Goal: Task Accomplishment & Management: Use online tool/utility

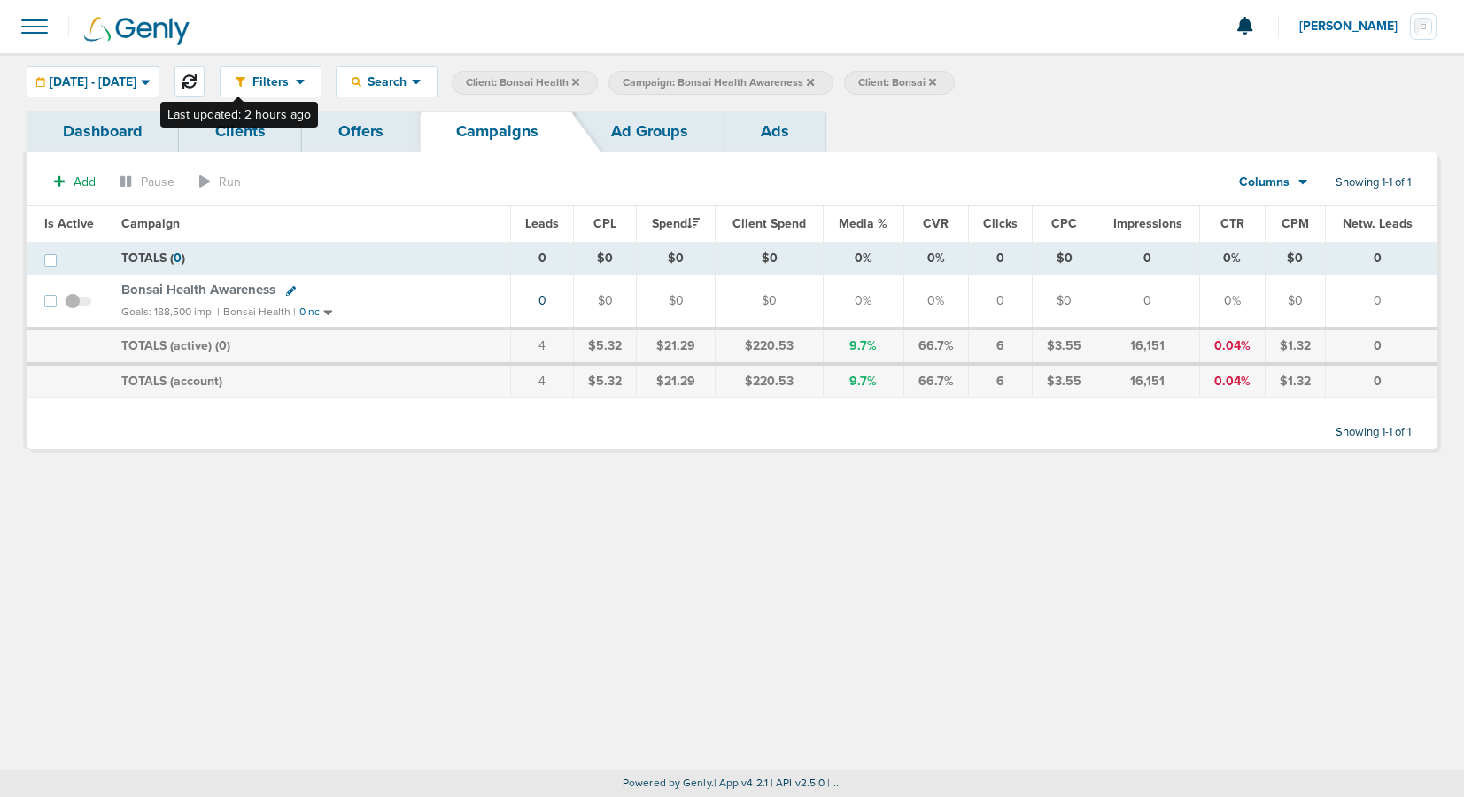
click at [197, 82] on icon at bounding box center [189, 81] width 14 height 14
click at [237, 292] on span "Bonsai Health Awareness" at bounding box center [198, 290] width 154 height 16
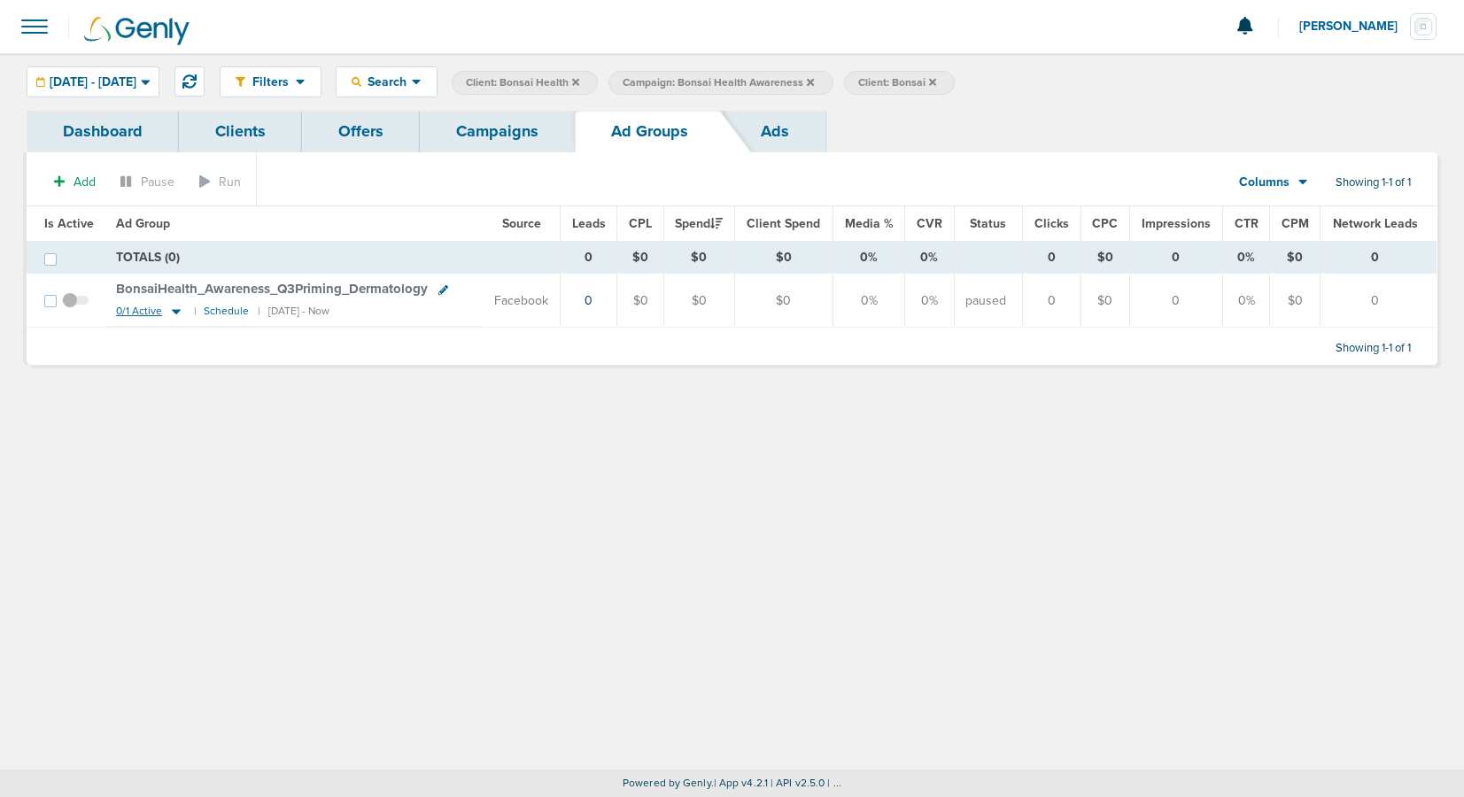
click at [179, 310] on icon at bounding box center [176, 311] width 18 height 15
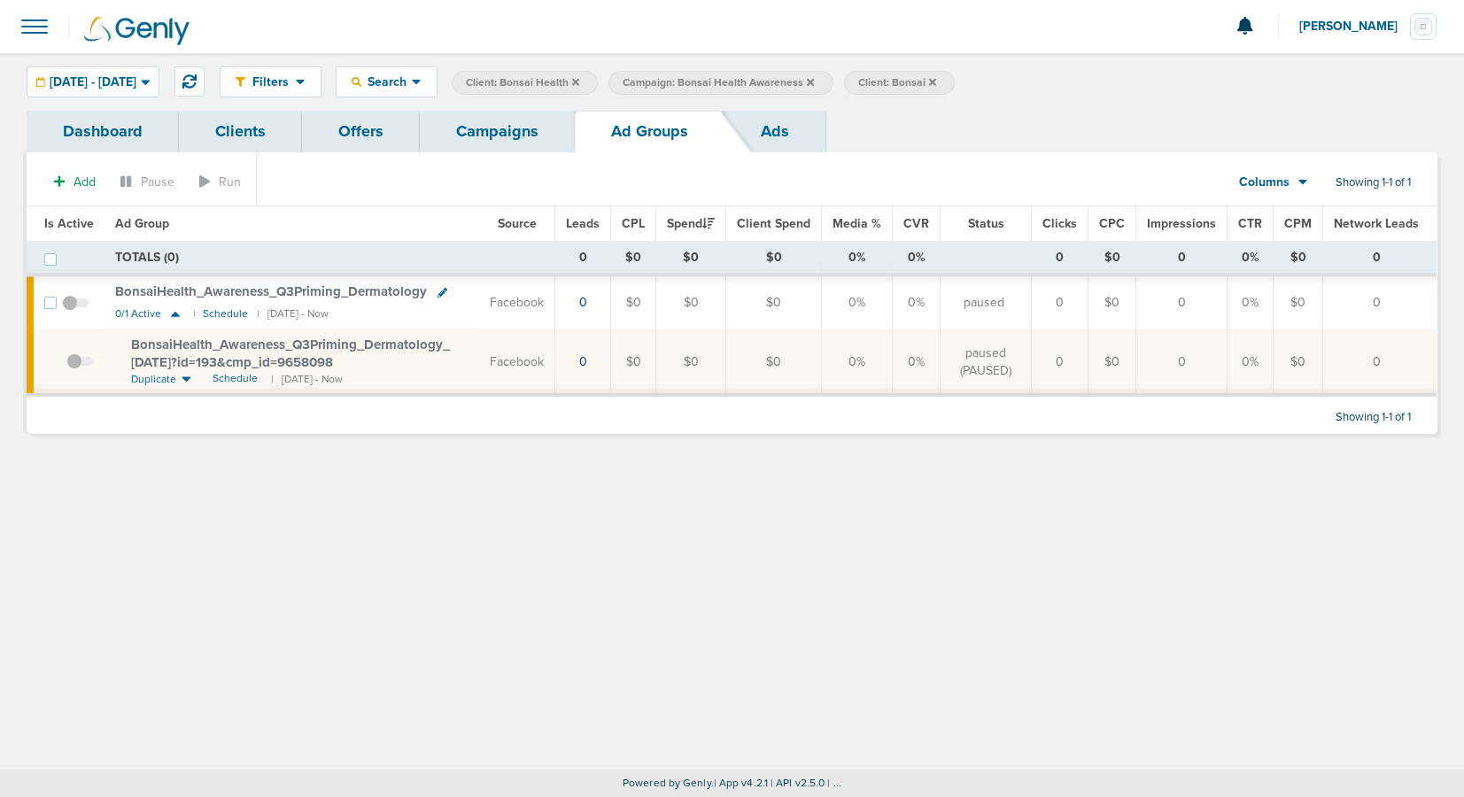
click at [1336, 26] on span "Kelsey Vurdela" at bounding box center [1354, 26] width 111 height 12
click at [35, 23] on span at bounding box center [34, 26] width 39 height 39
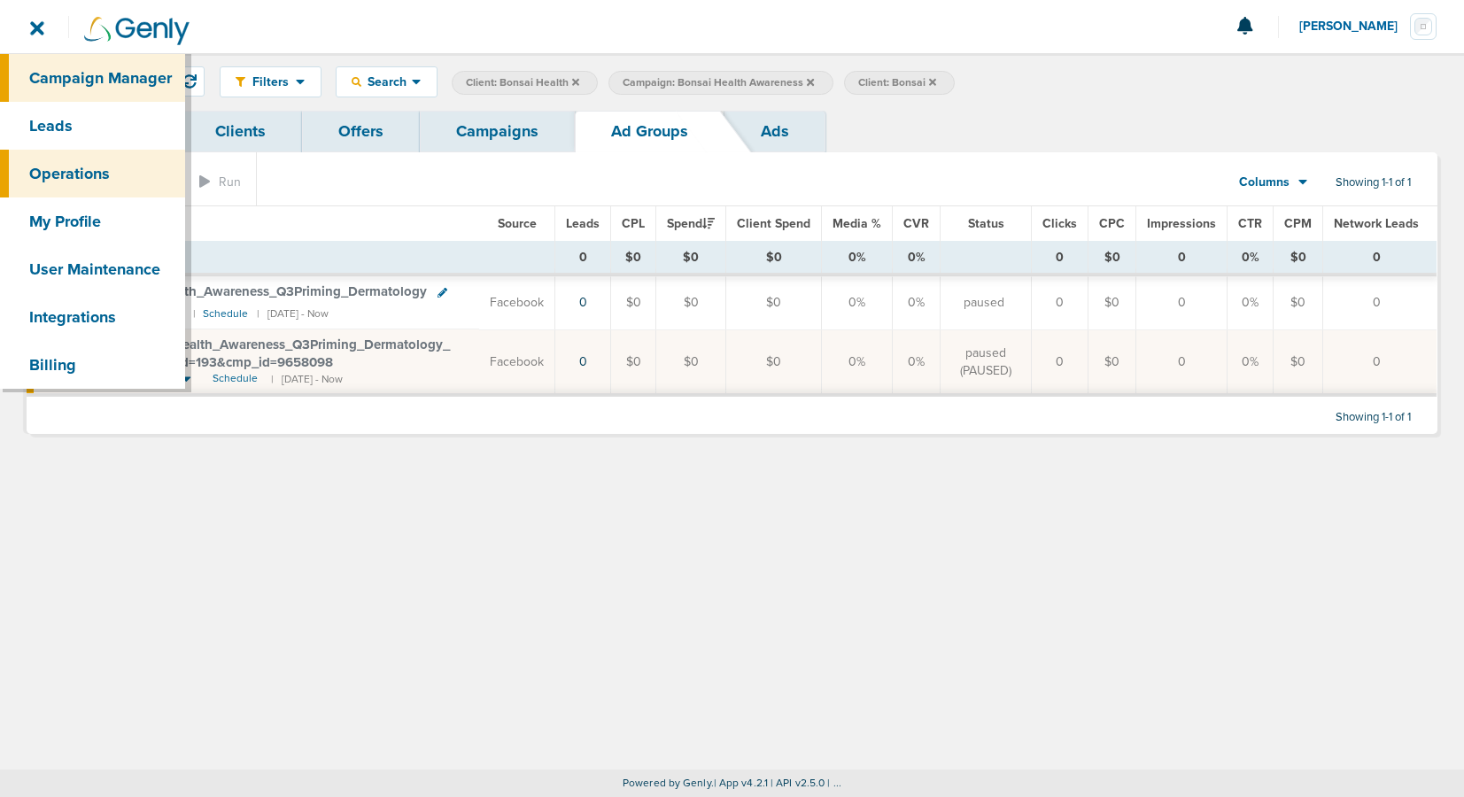
click at [69, 174] on link "Operations" at bounding box center [92, 174] width 185 height 48
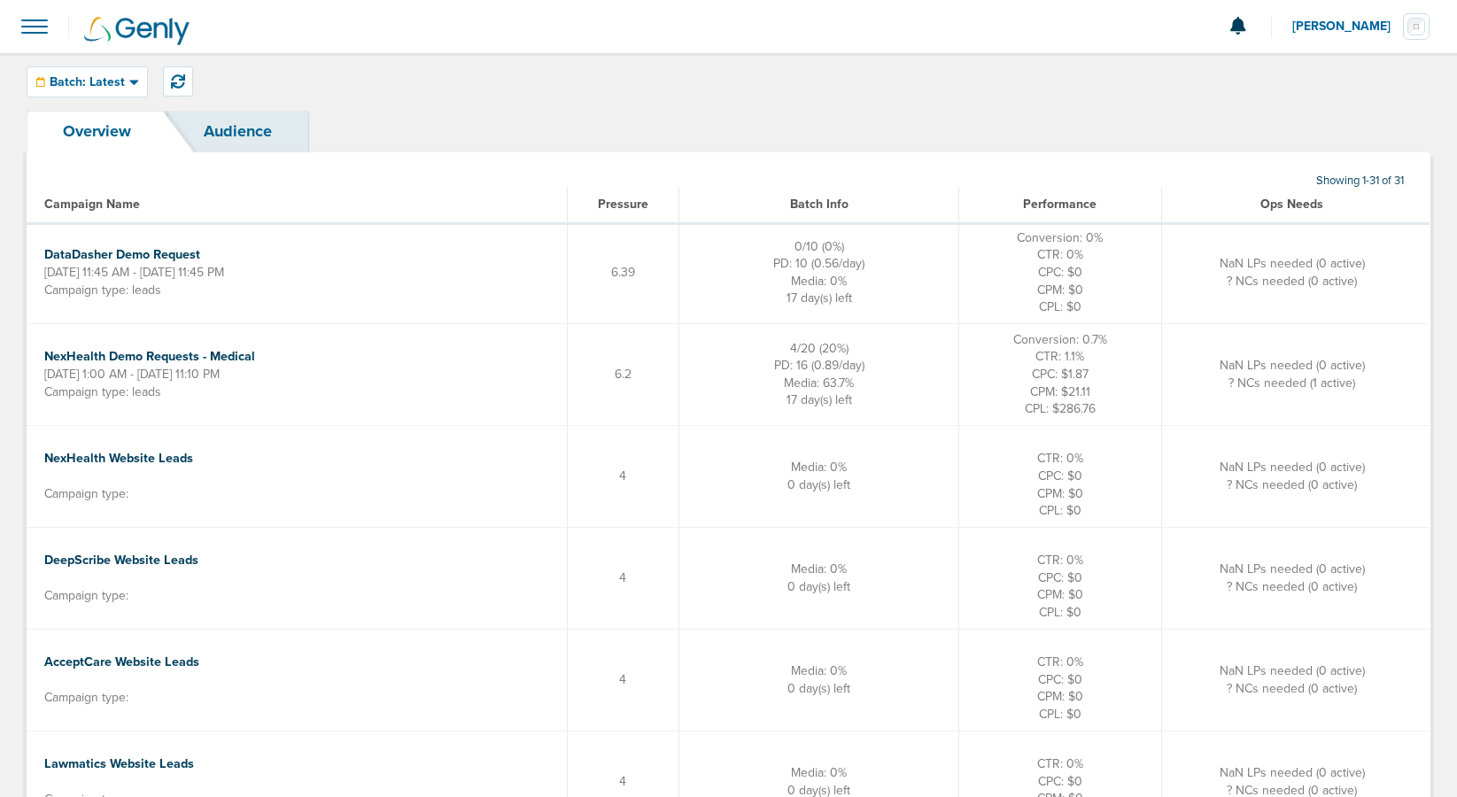
click at [44, 30] on span at bounding box center [34, 26] width 39 height 39
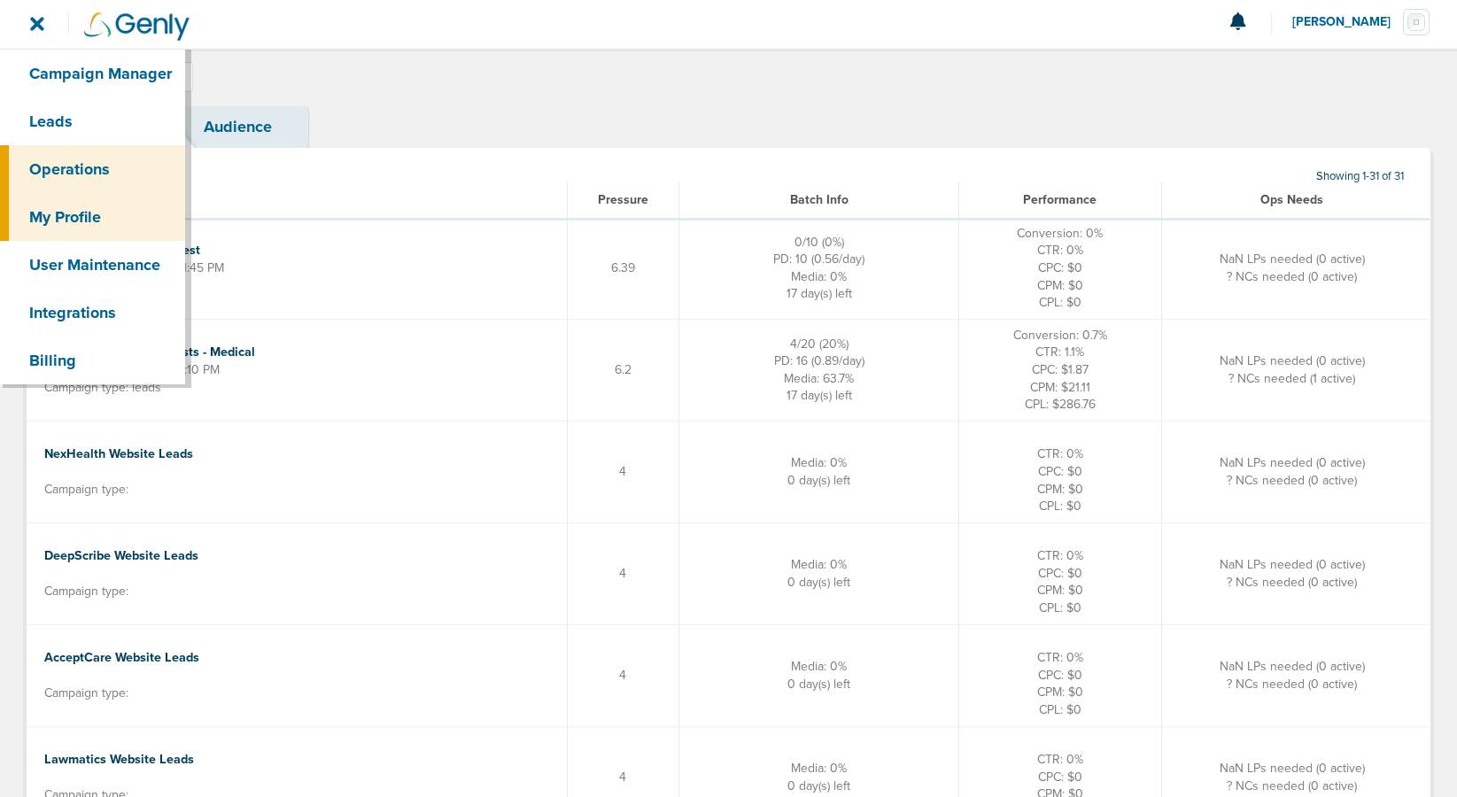
scroll to position [5, 0]
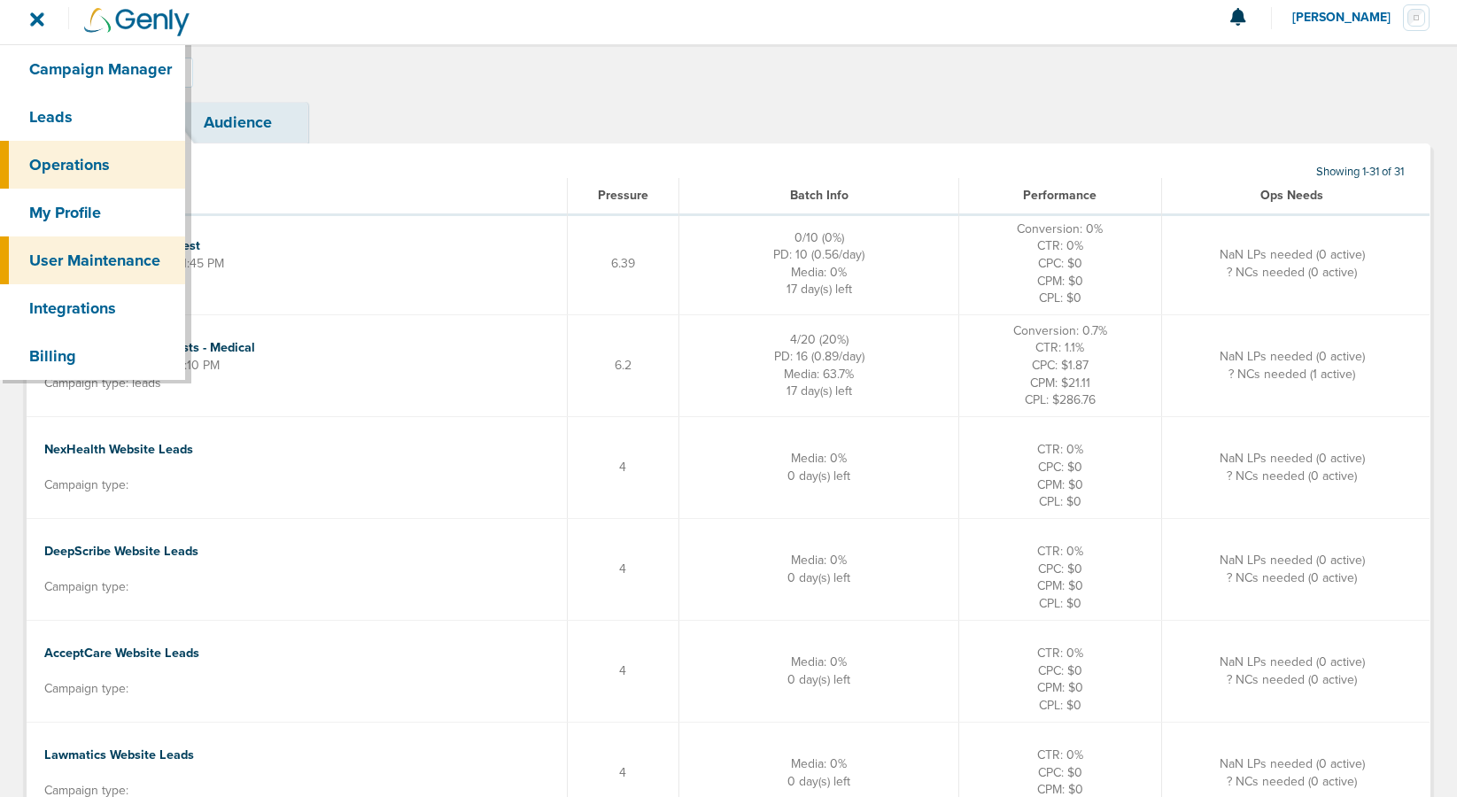
click at [76, 267] on link "User Maintenance" at bounding box center [92, 260] width 185 height 48
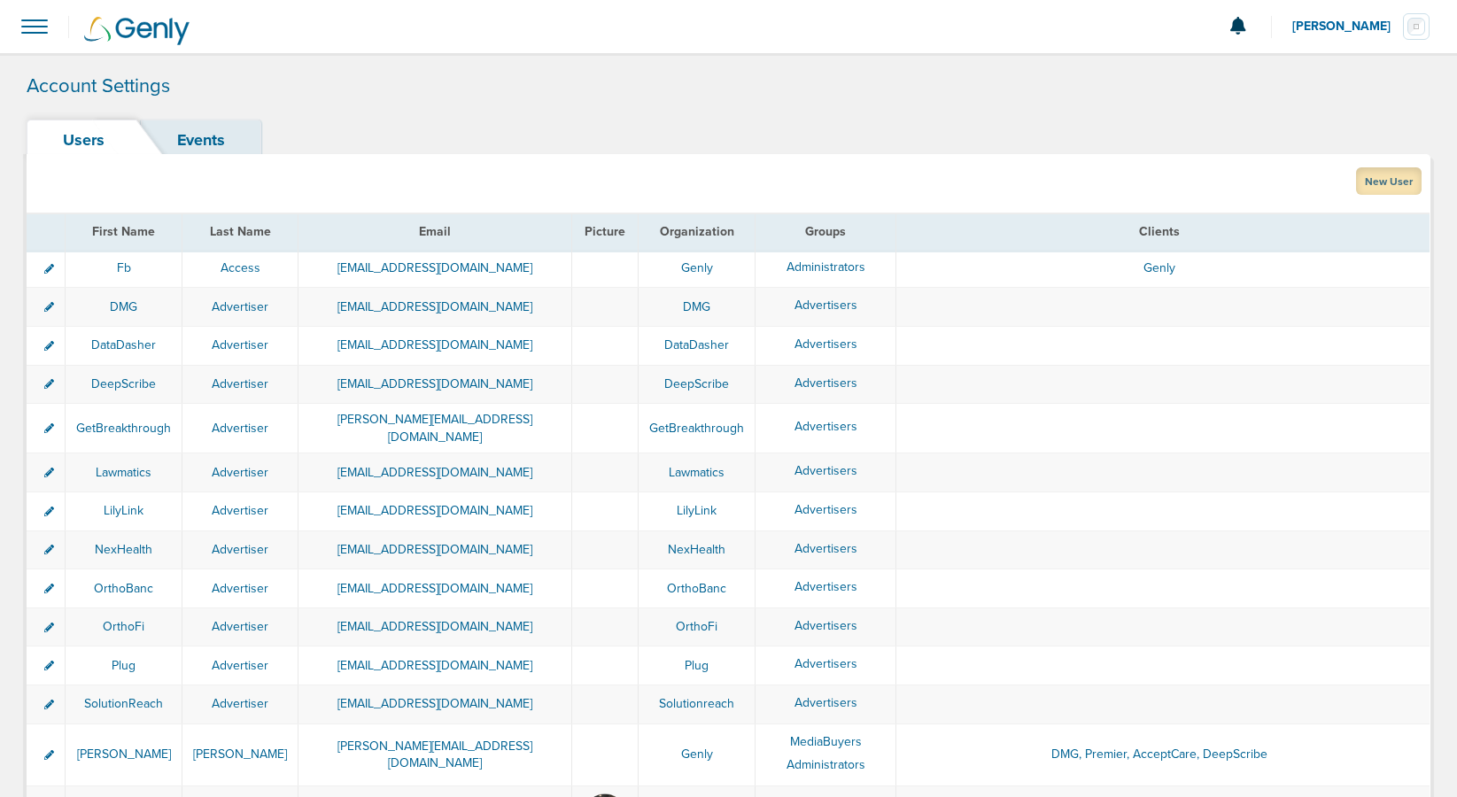
click at [1394, 180] on link "New User" at bounding box center [1389, 180] width 66 height 27
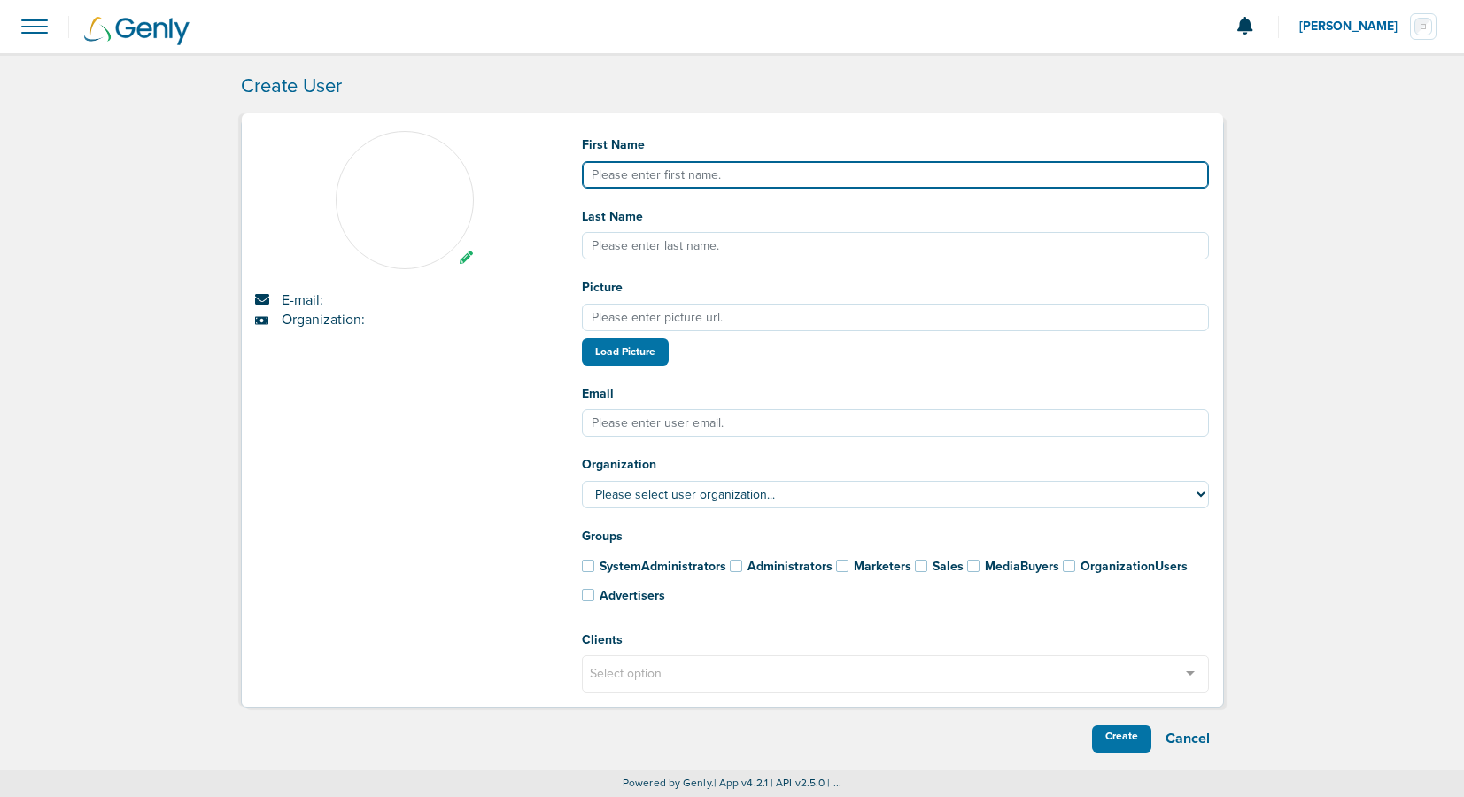
click at [638, 165] on input "First Name" at bounding box center [896, 174] width 628 height 27
type input "Bonsai Health"
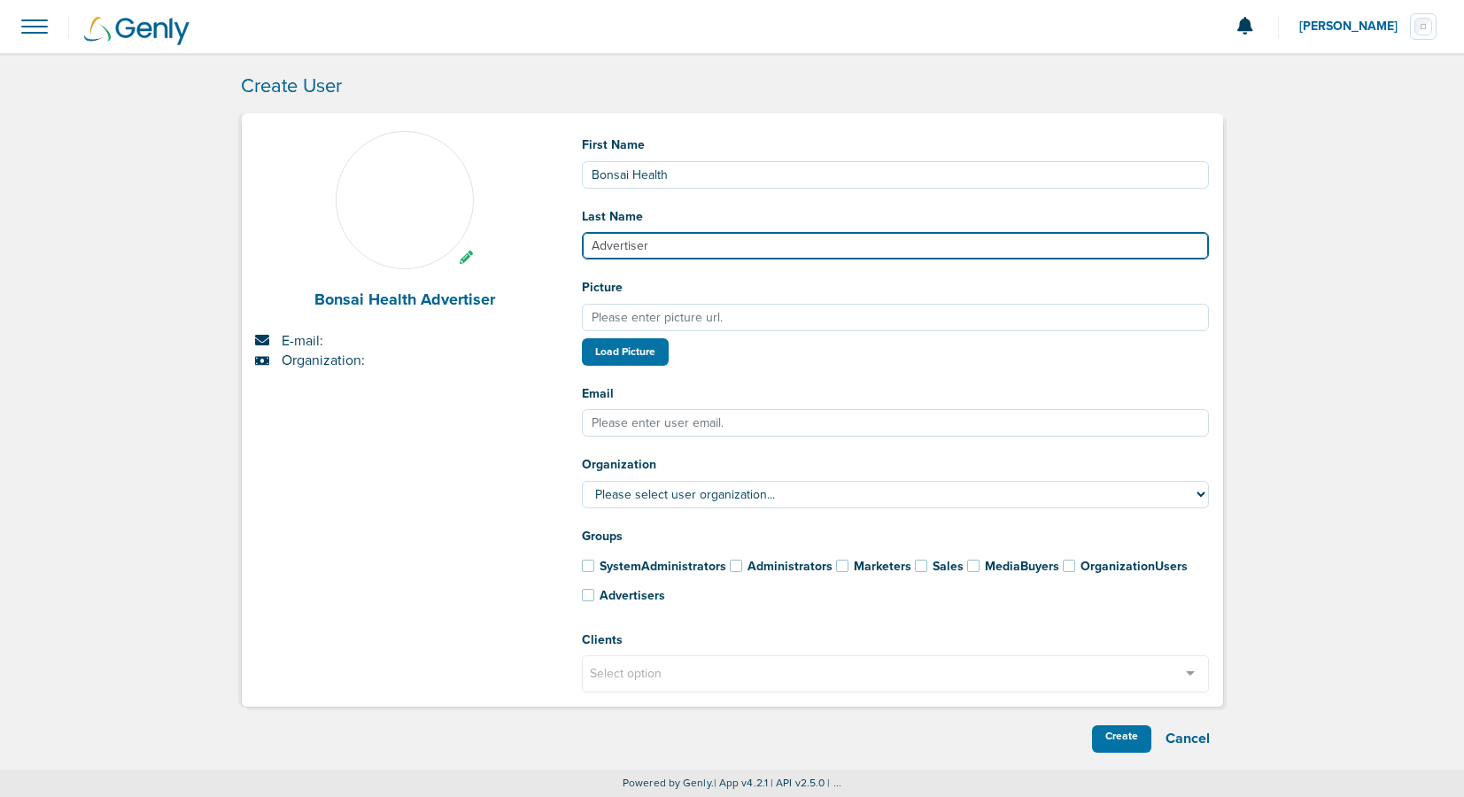
type input "Advertiser"
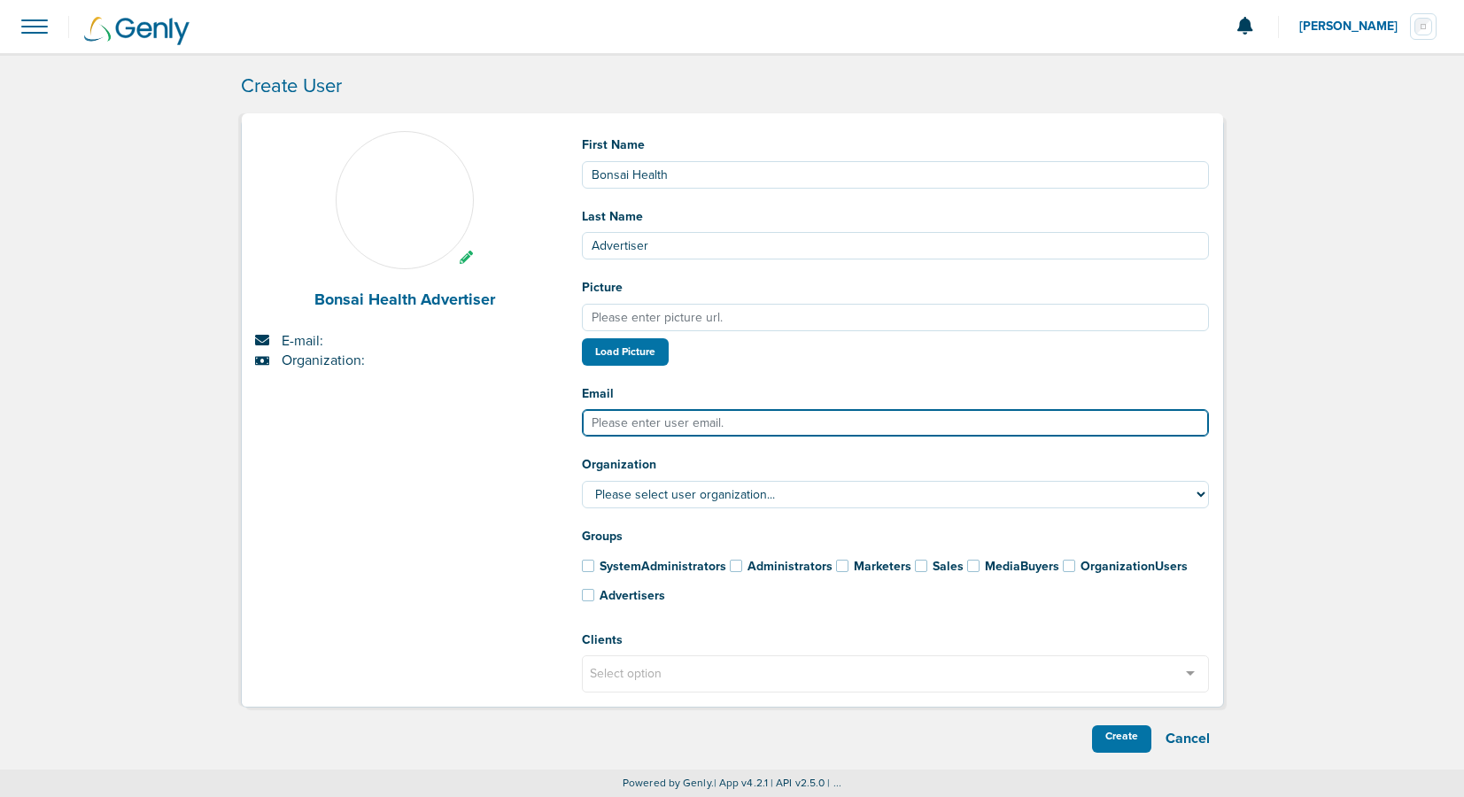
click at [608, 421] on input "Email" at bounding box center [896, 422] width 628 height 27
type input "[PERSON_NAME][EMAIL_ADDRESS][DOMAIN_NAME]"
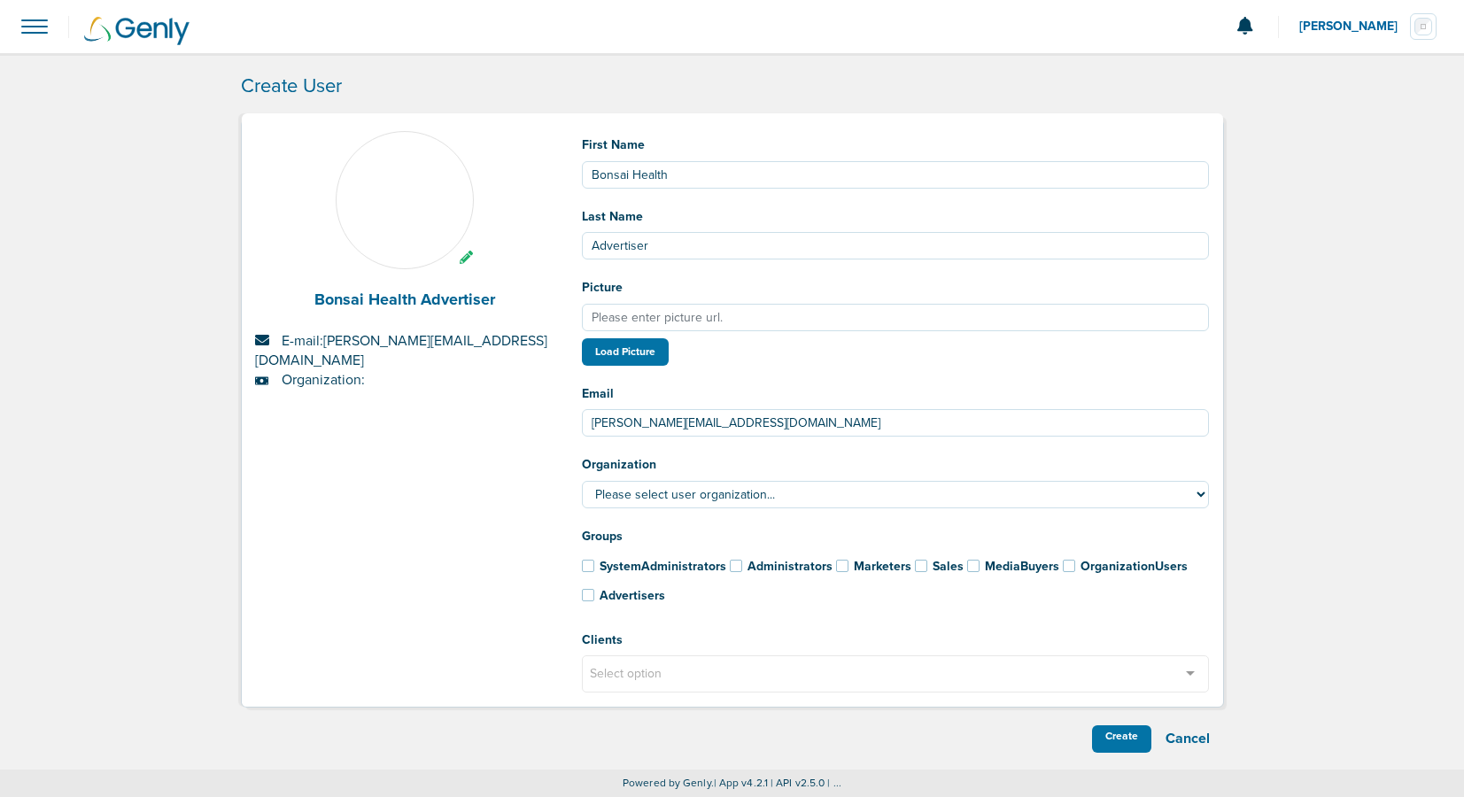
click at [585, 594] on span at bounding box center [588, 595] width 12 height 12
click at [564, 591] on input "Advertisers" at bounding box center [564, 591] width 0 height 0
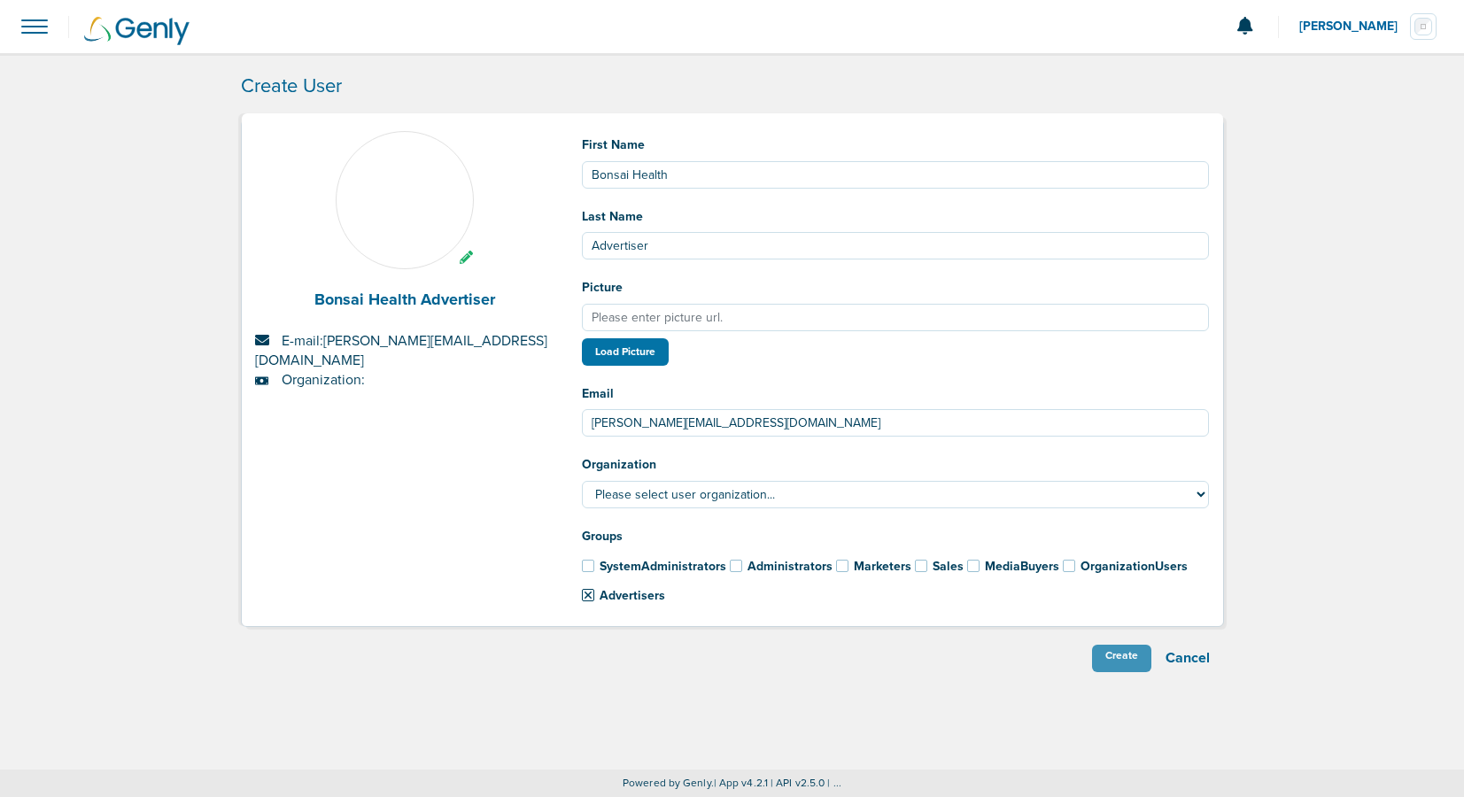
click at [1112, 657] on div "Create" at bounding box center [1121, 658] width 59 height 27
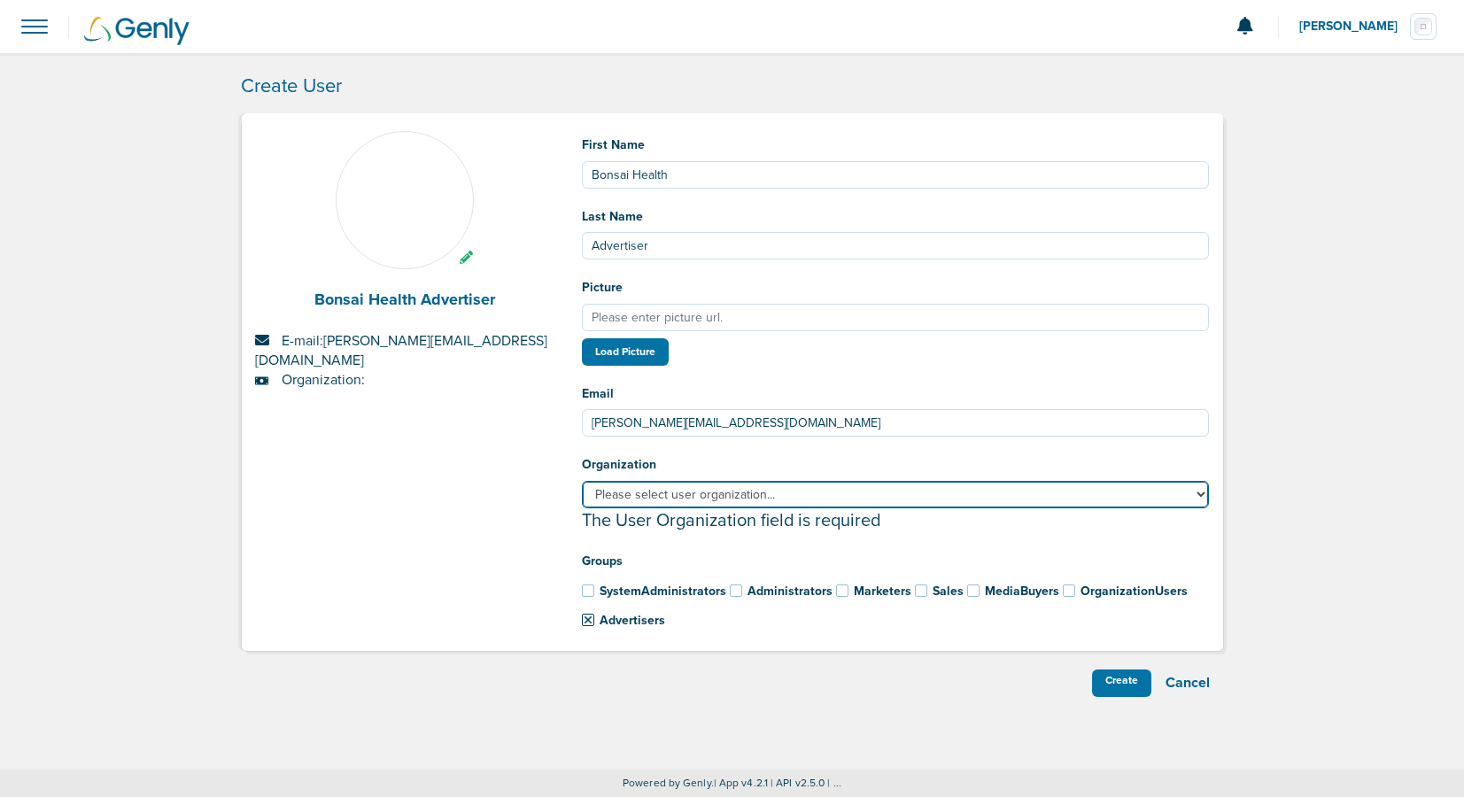
click at [667, 499] on select "Please select user organization... AcceptCare Bonsai Health DataDasher DeepScri…" at bounding box center [896, 494] width 628 height 27
select select "193"
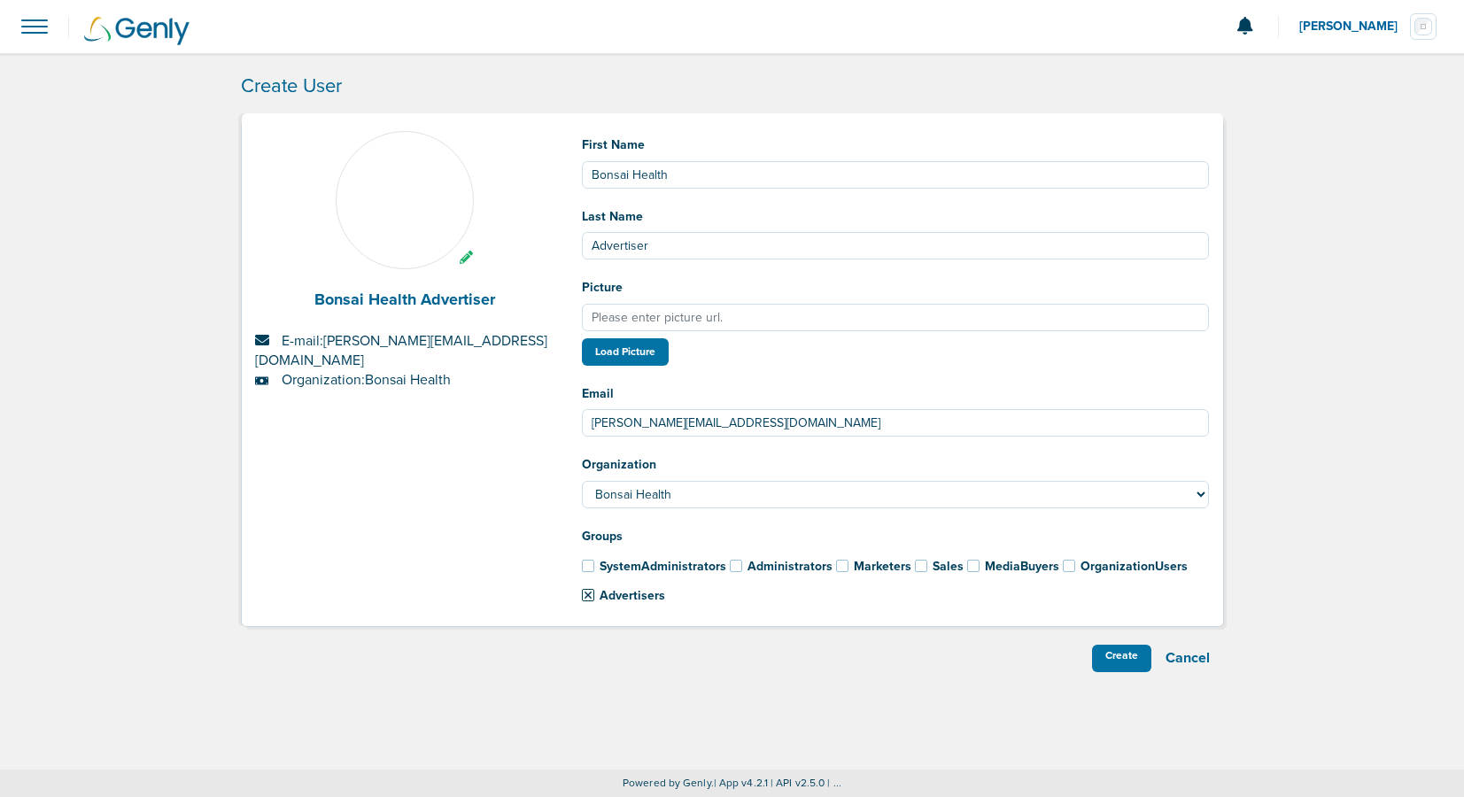
click at [482, 526] on div "Bonsai Health Advertiser E-mail: kelsey+bonsai@genly.com Organization: Bonsai H…" at bounding box center [405, 378] width 327 height 495
click at [1108, 656] on div "Create" at bounding box center [1121, 658] width 59 height 27
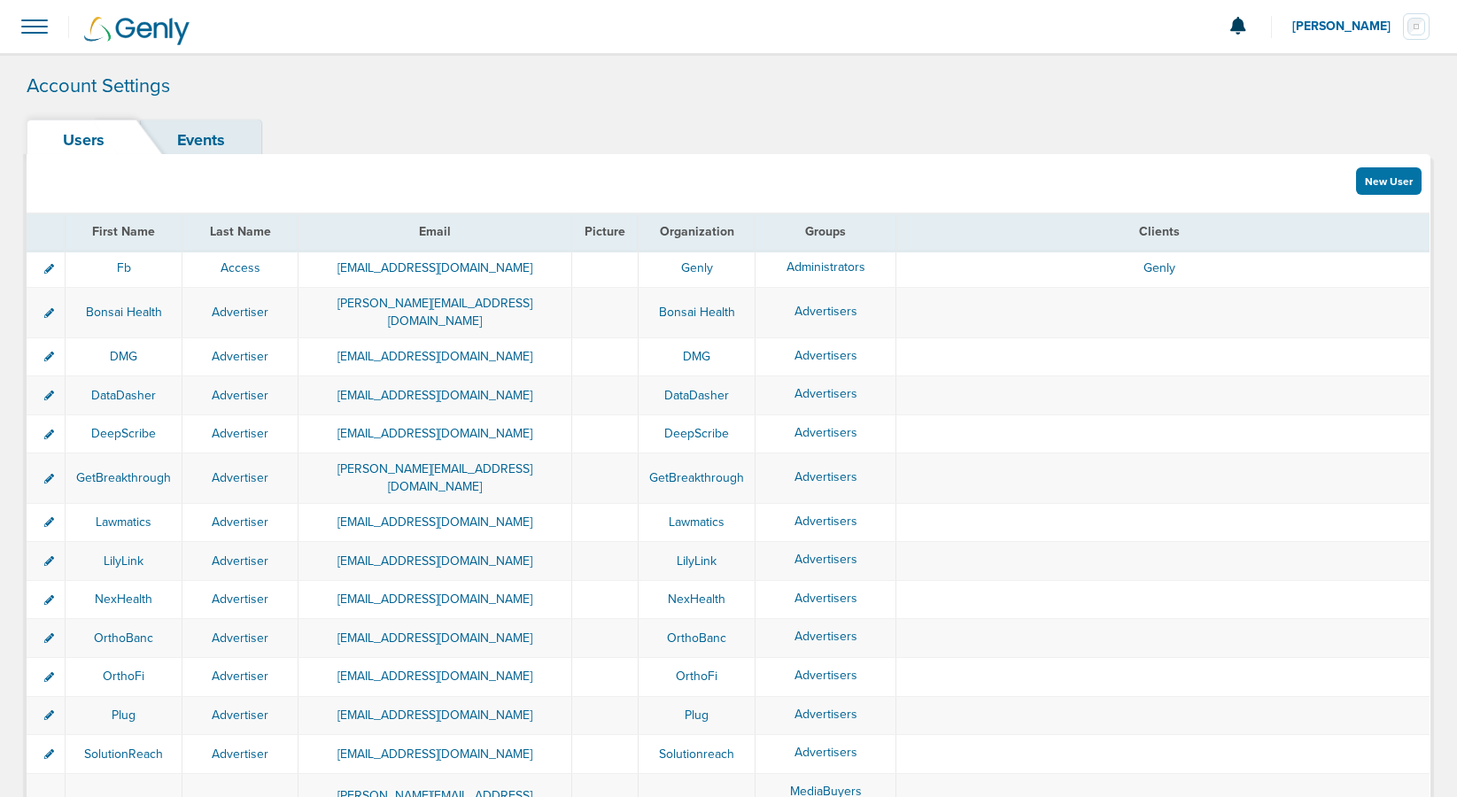
click at [390, 120] on div "Users Events" at bounding box center [728, 141] width 1403 height 42
click at [30, 27] on span at bounding box center [34, 26] width 39 height 39
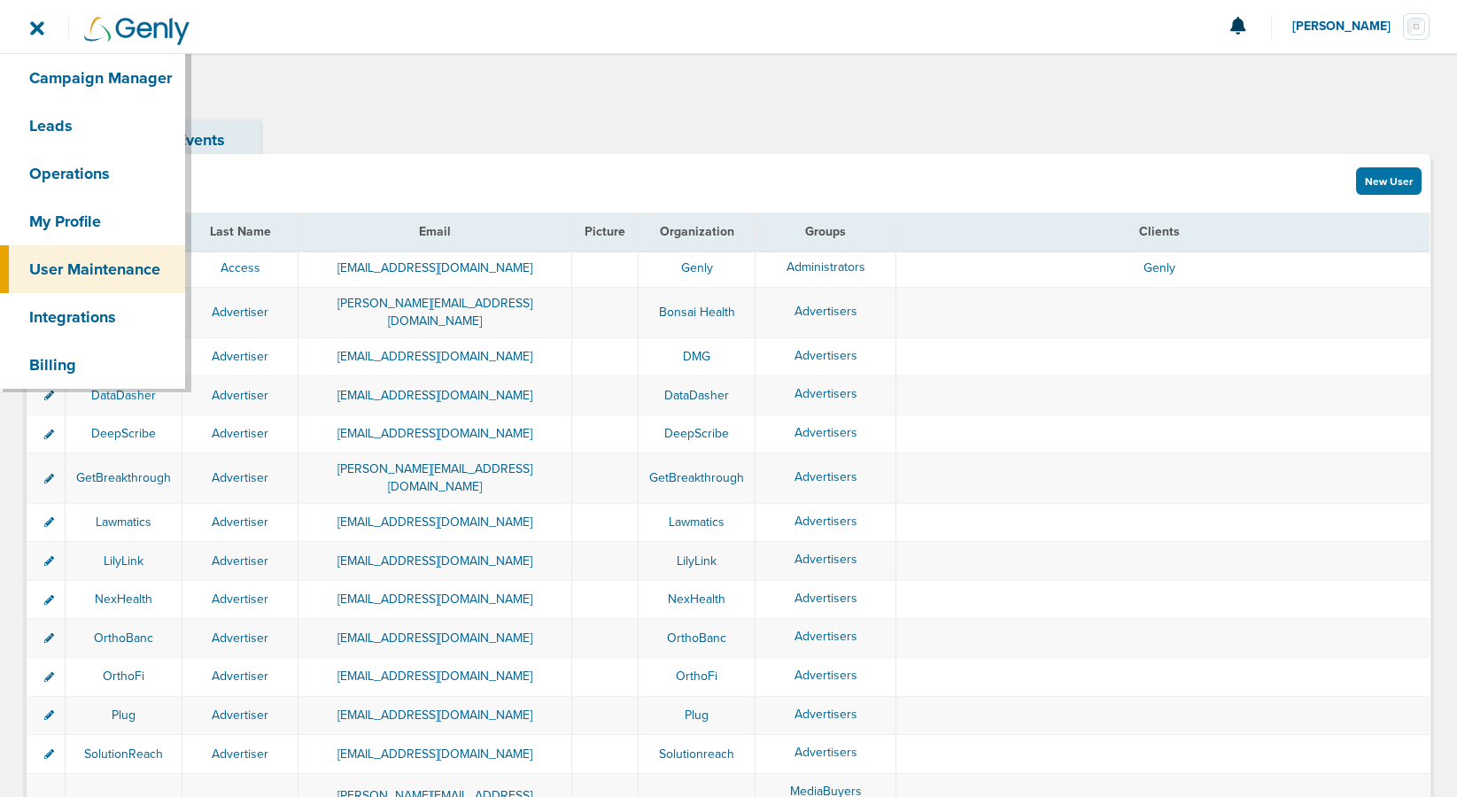
click at [506, 141] on div "Users Events" at bounding box center [728, 141] width 1403 height 42
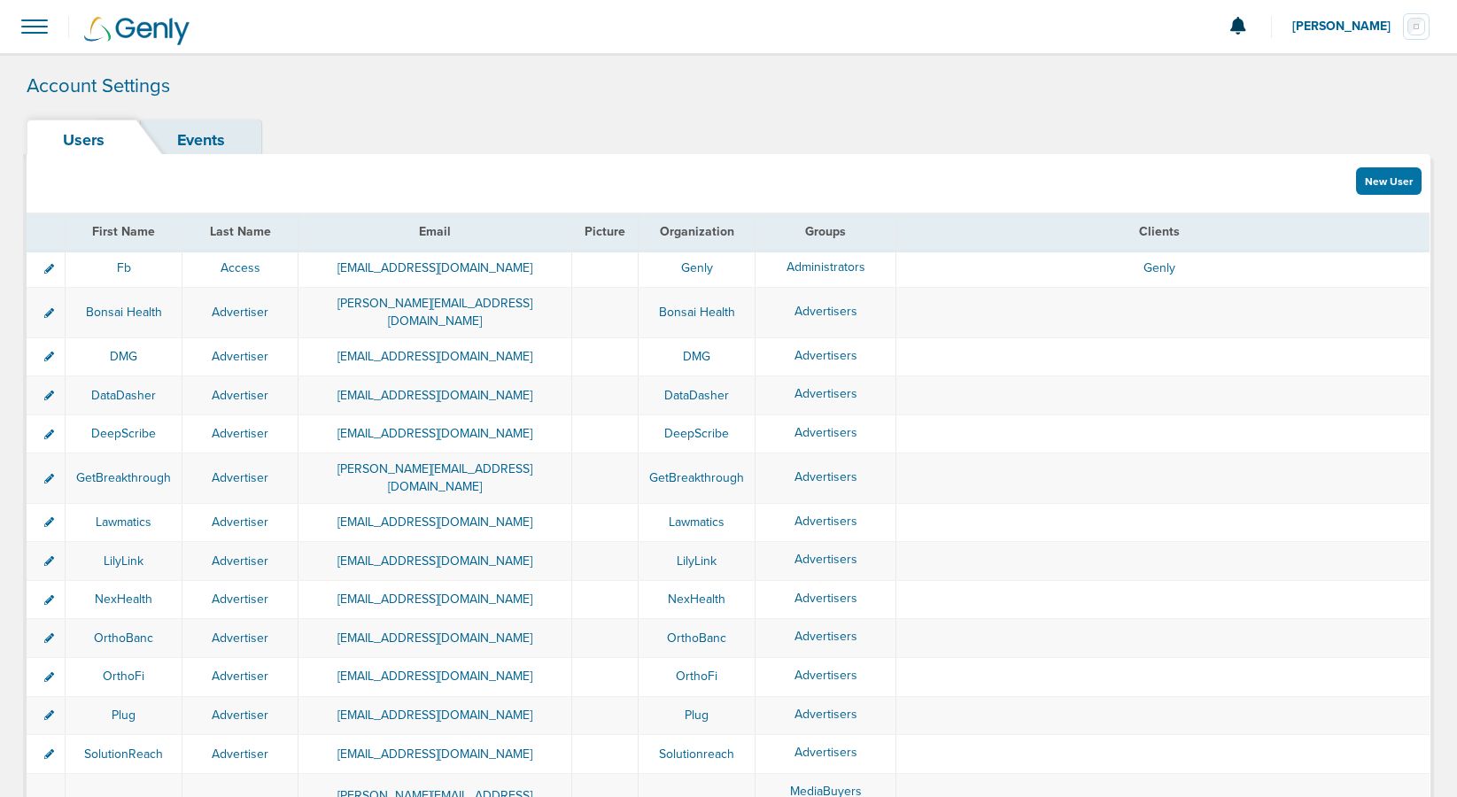
click at [1355, 30] on span "Kelsey Vurdela" at bounding box center [1347, 26] width 111 height 12
click at [1318, 72] on link "Sign Out" at bounding box center [1341, 77] width 177 height 22
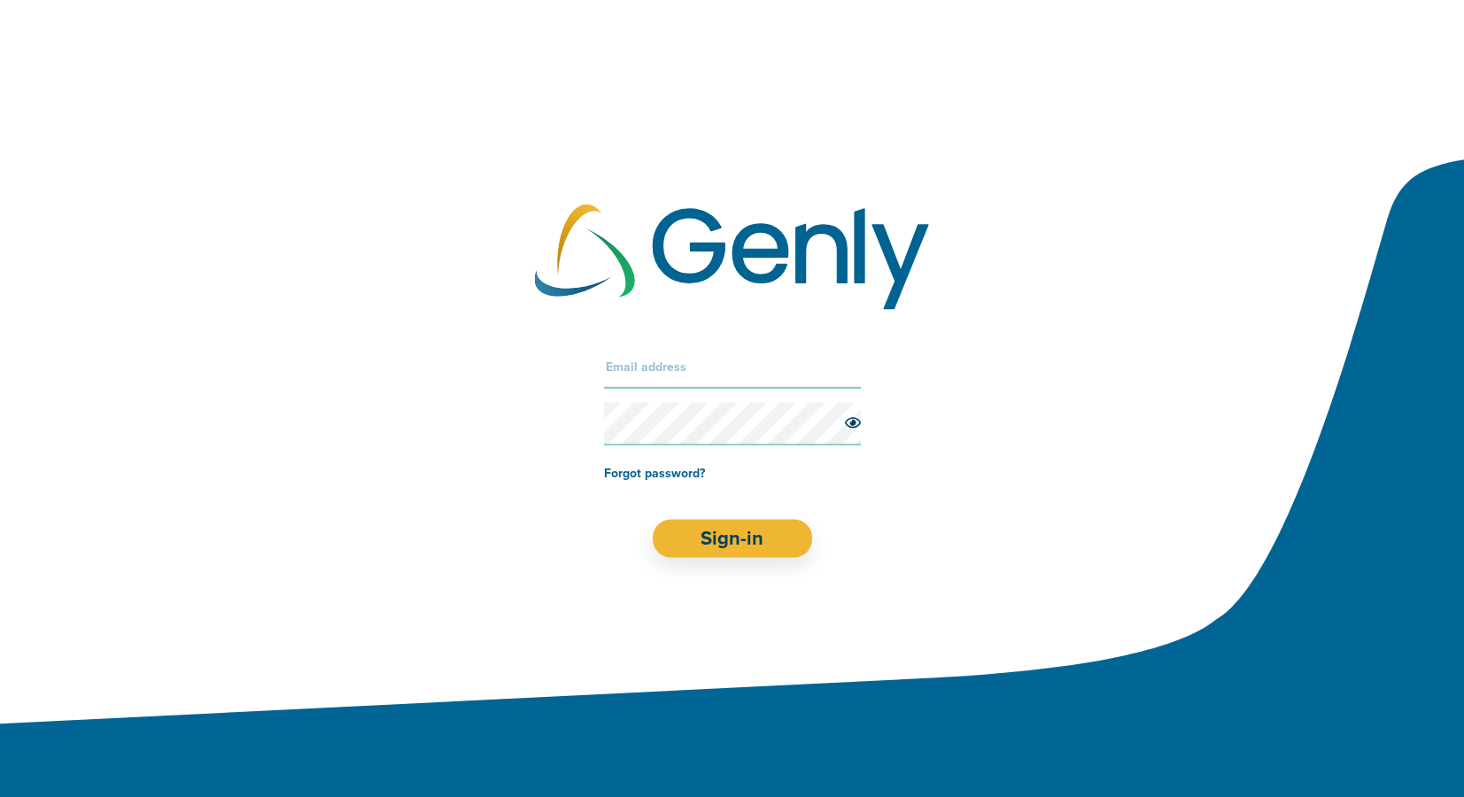
click at [646, 375] on input "text" at bounding box center [732, 367] width 257 height 43
type input "kelsey@genly.com"
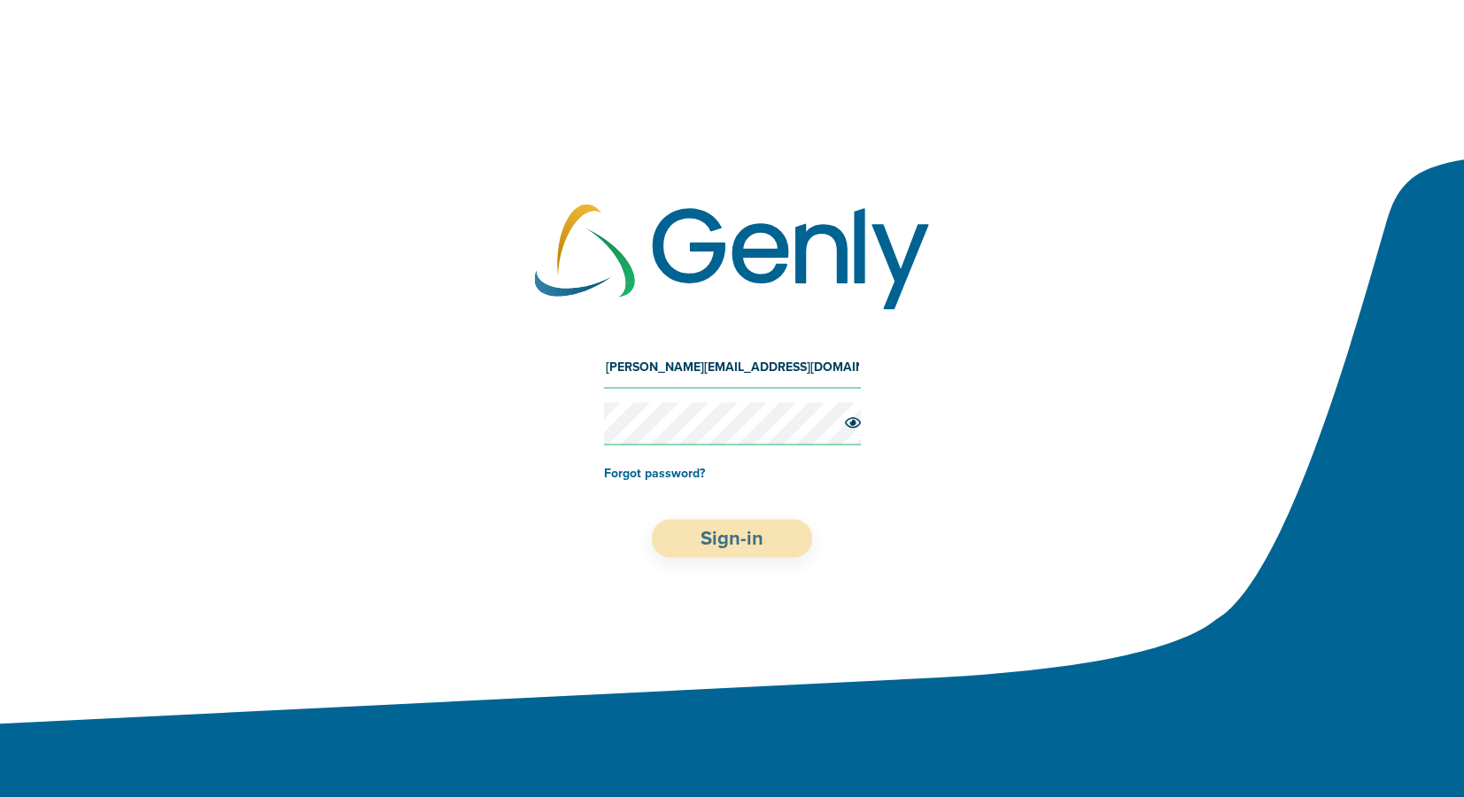
click at [716, 528] on button "Sign-in" at bounding box center [732, 539] width 160 height 38
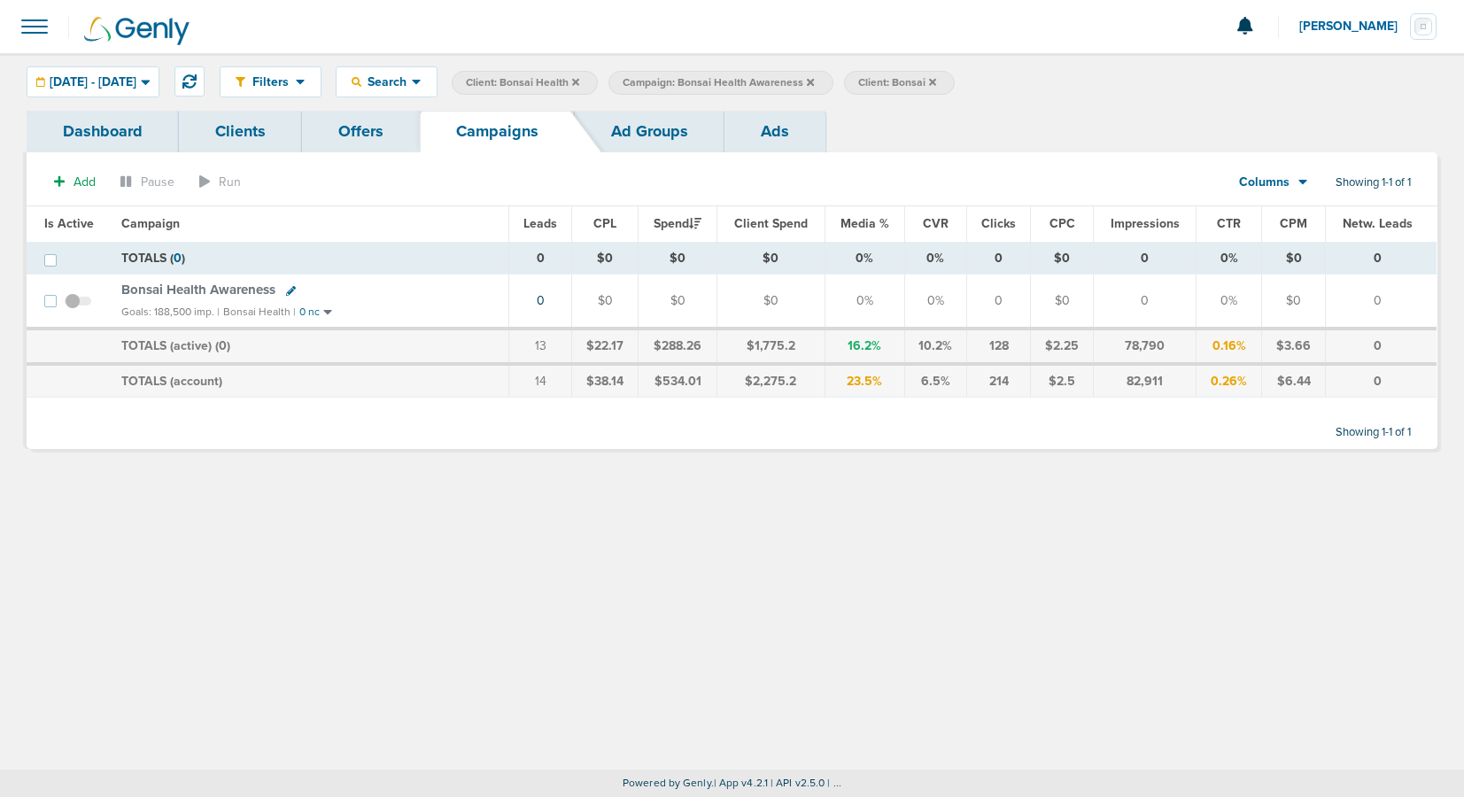
click at [579, 84] on icon at bounding box center [575, 81] width 7 height 7
click at [657, 82] on icon at bounding box center [653, 81] width 7 height 7
click at [544, 81] on icon at bounding box center [540, 81] width 7 height 7
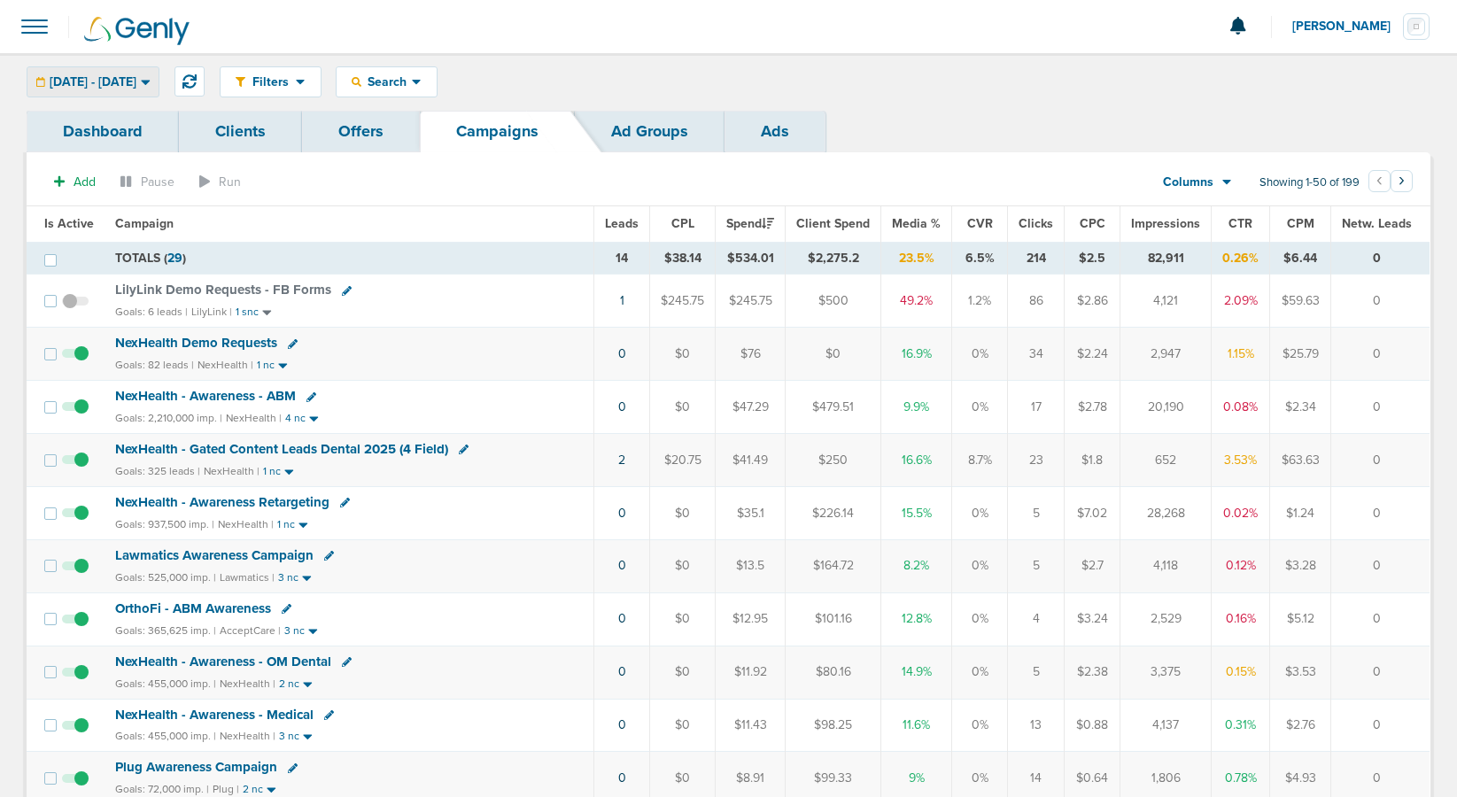
click at [116, 70] on div "[DATE] - [DATE]" at bounding box center [92, 81] width 131 height 29
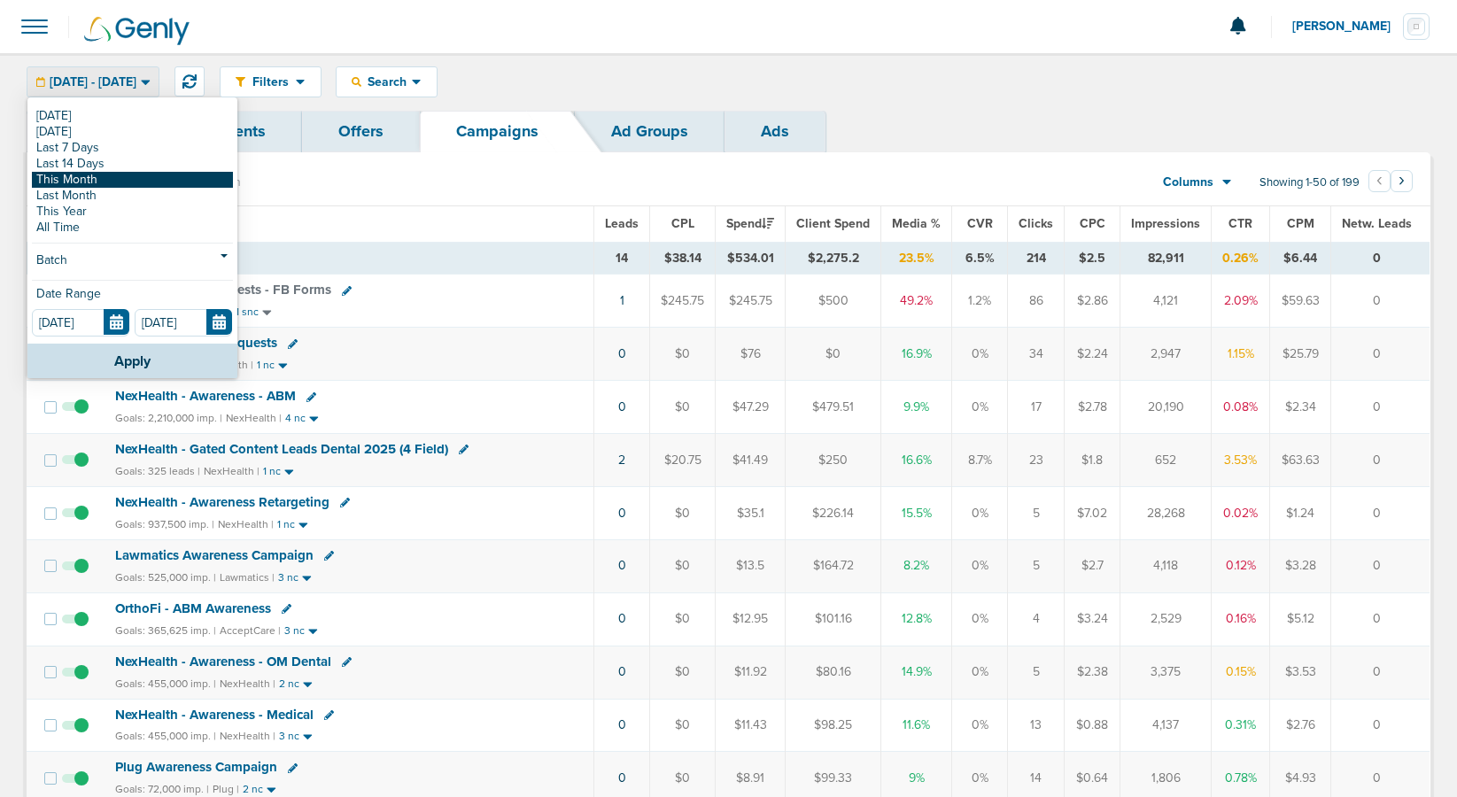
click at [111, 182] on link "This Month" at bounding box center [132, 180] width 201 height 16
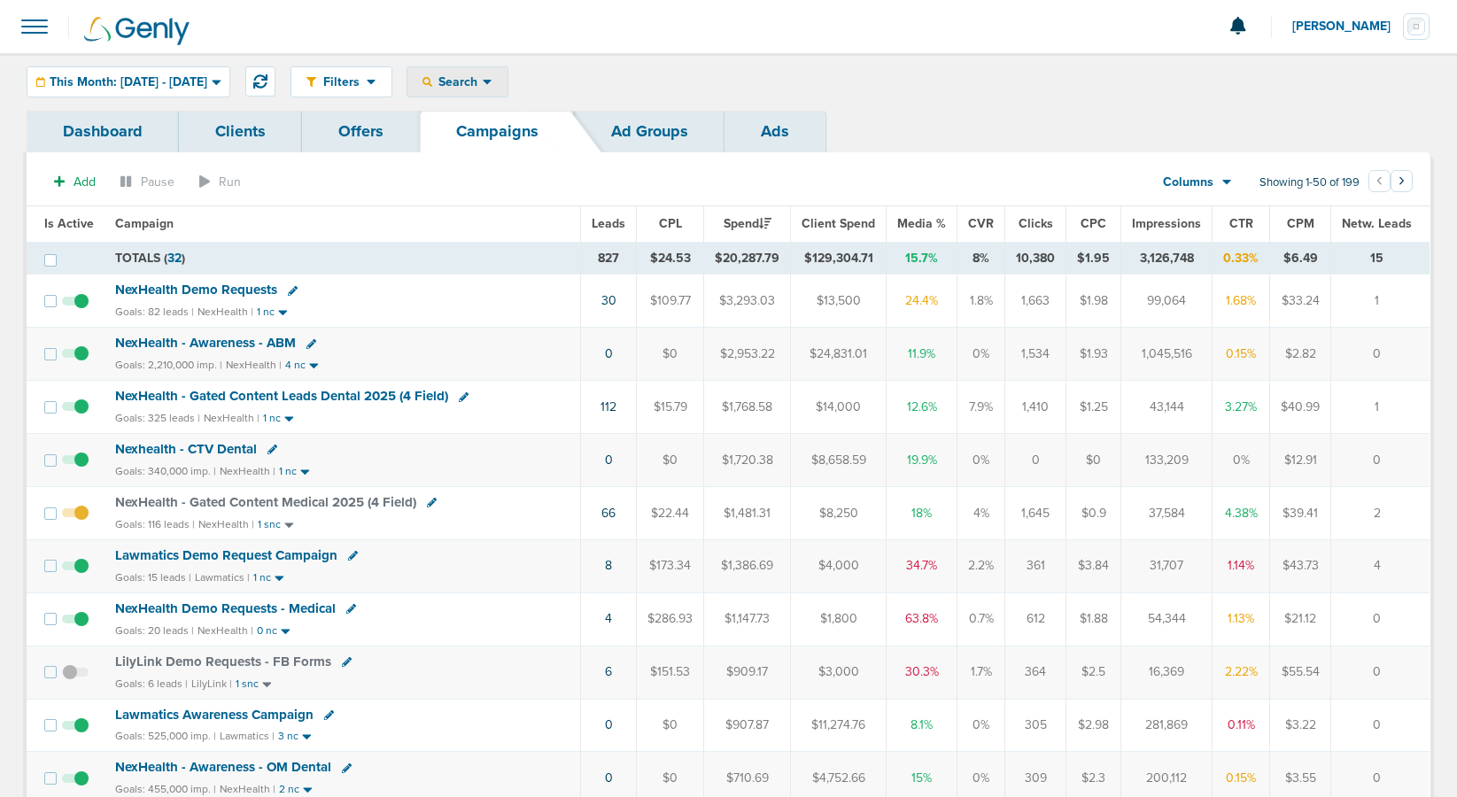
click at [483, 74] on span "Search" at bounding box center [457, 81] width 50 height 15
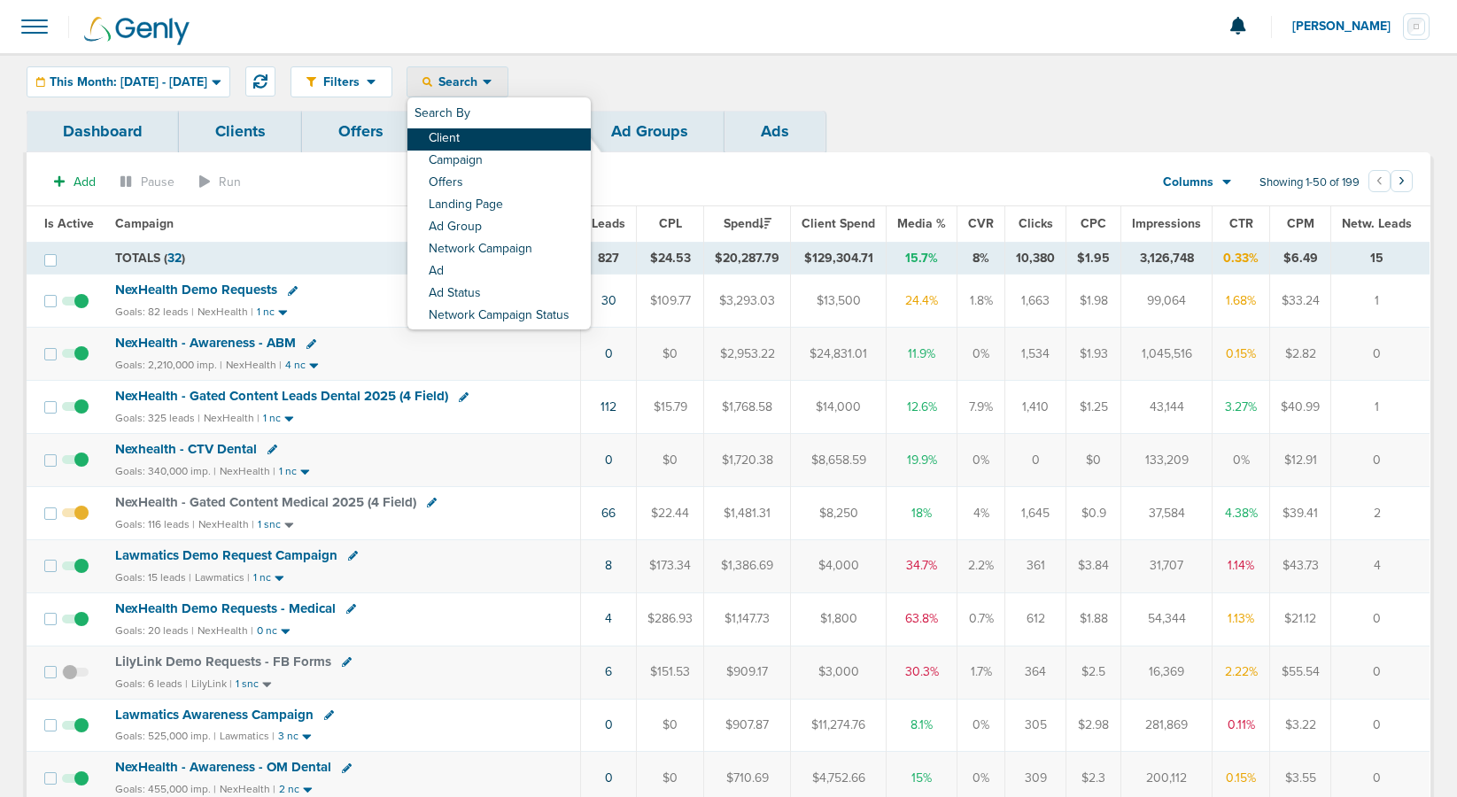
click at [501, 135] on link "Client" at bounding box center [498, 139] width 183 height 22
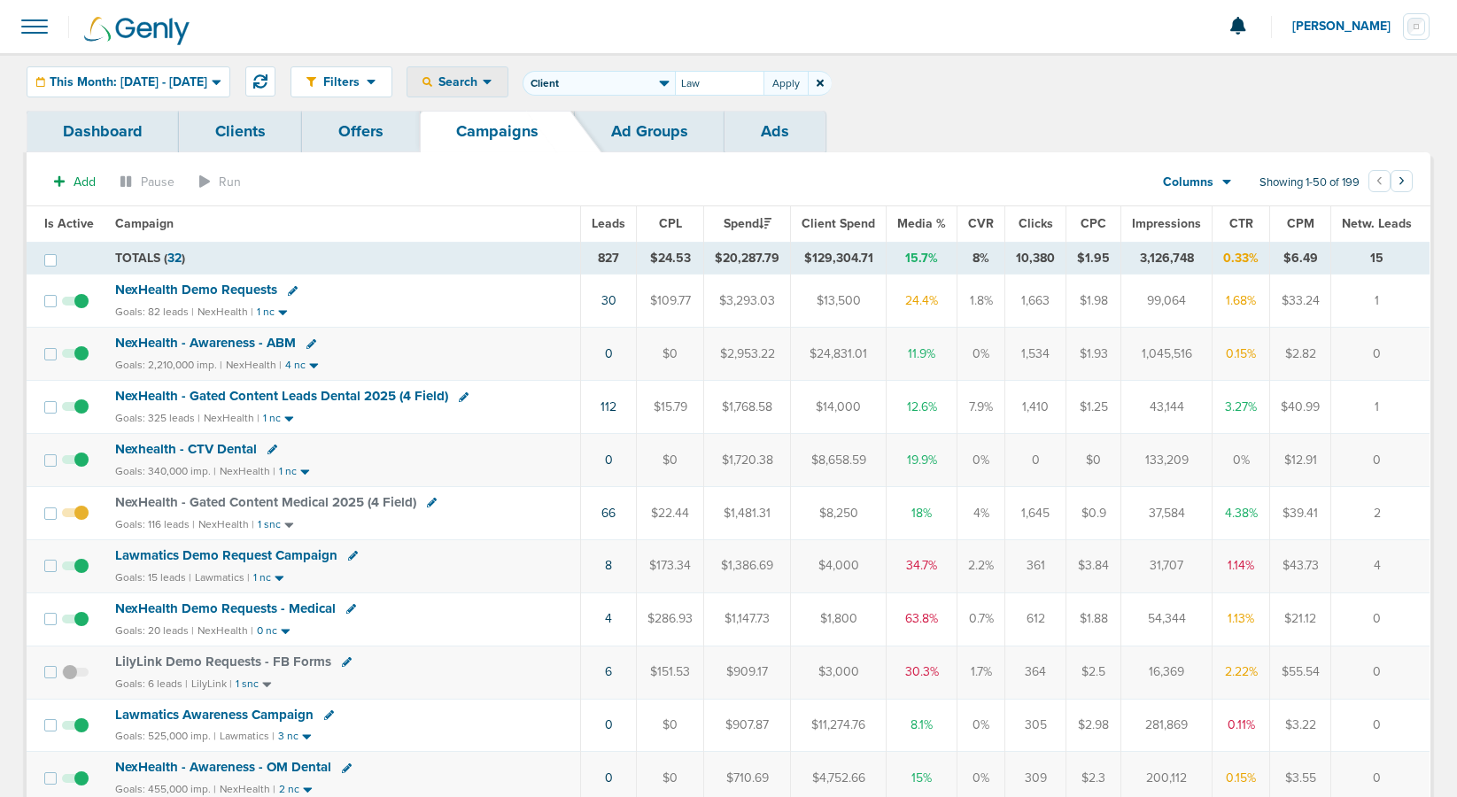
type input "Law"
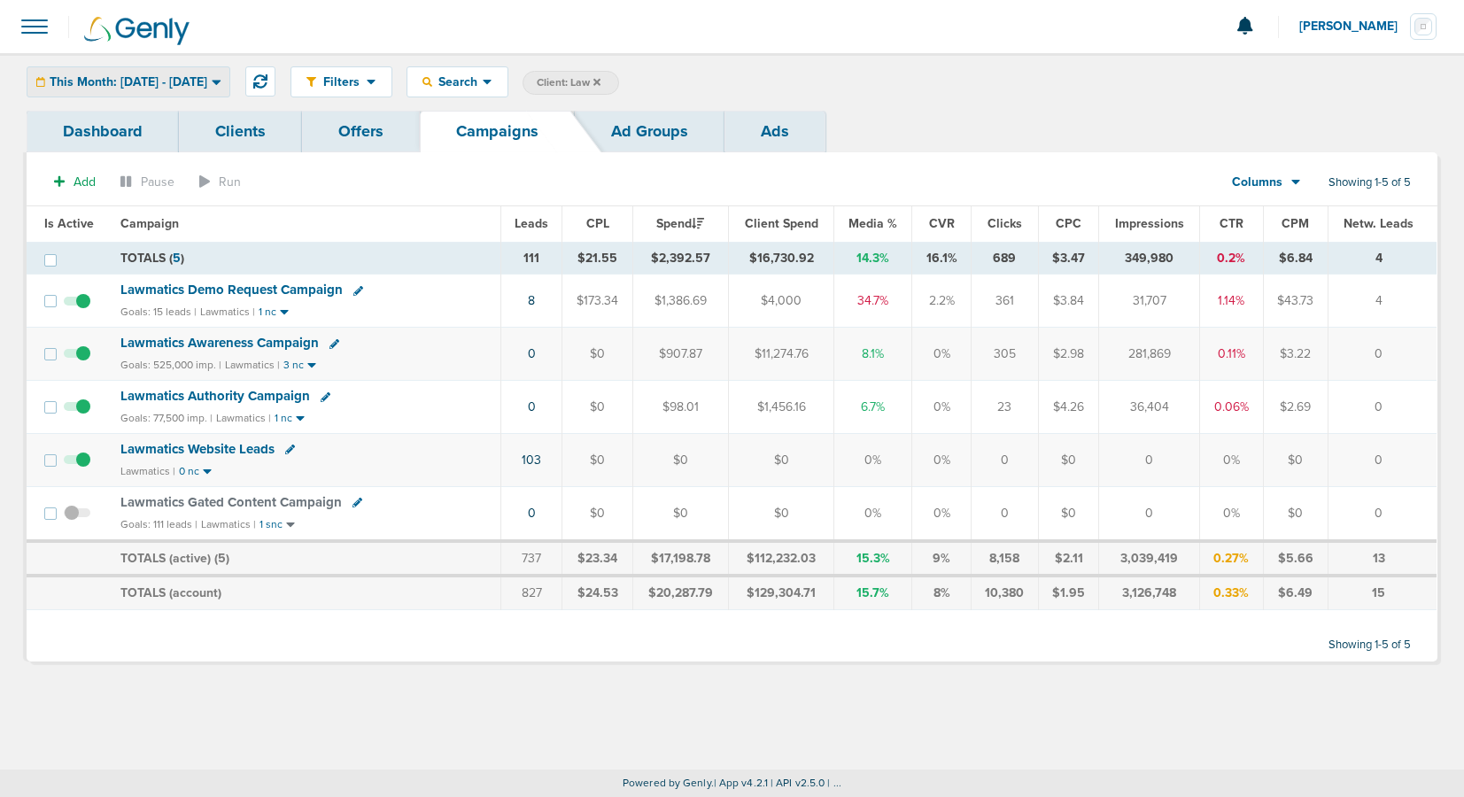
click at [114, 85] on span "This Month: 08.01.2025 - 08.31.2025" at bounding box center [129, 82] width 158 height 12
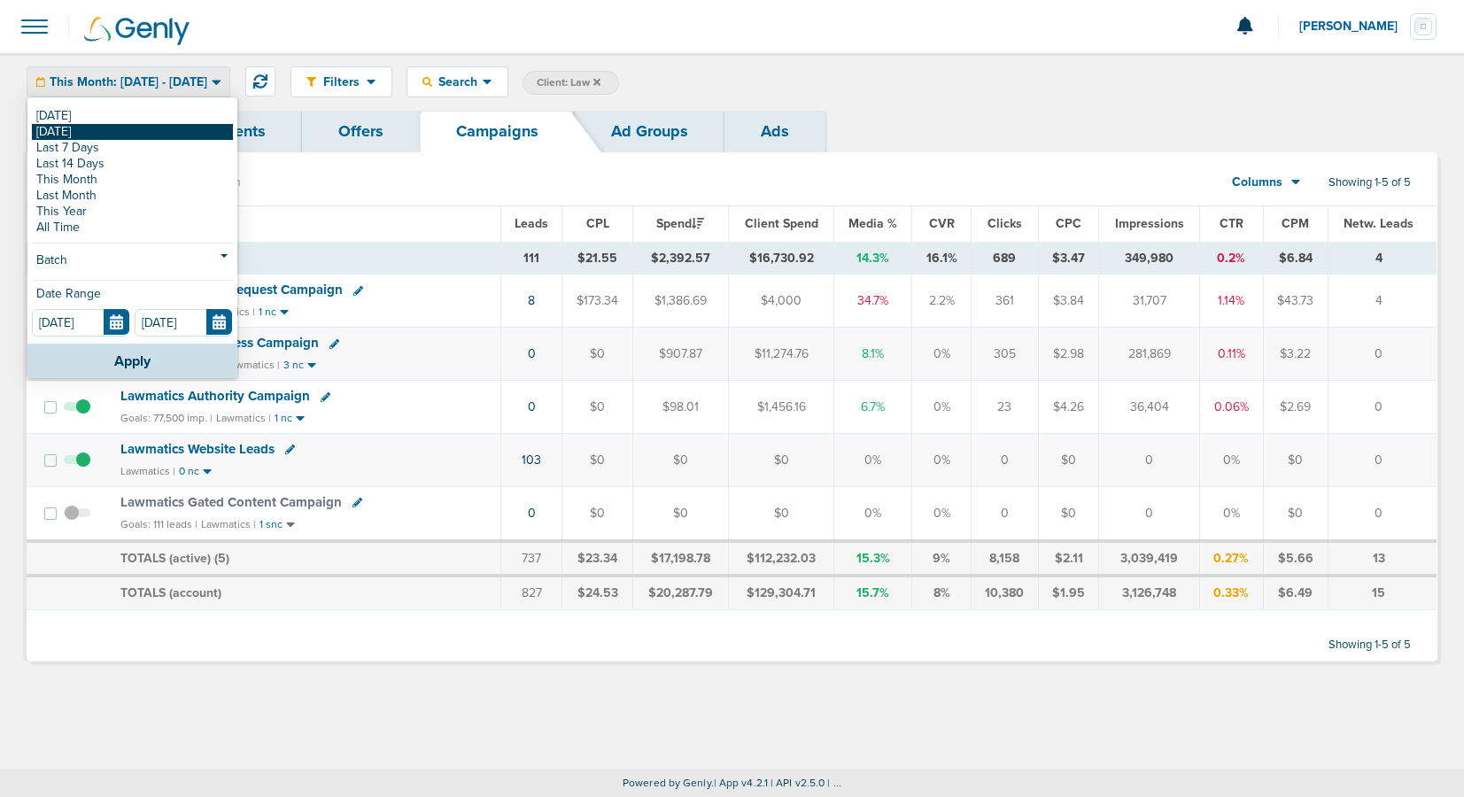
click at [95, 134] on link "[DATE]" at bounding box center [132, 132] width 201 height 16
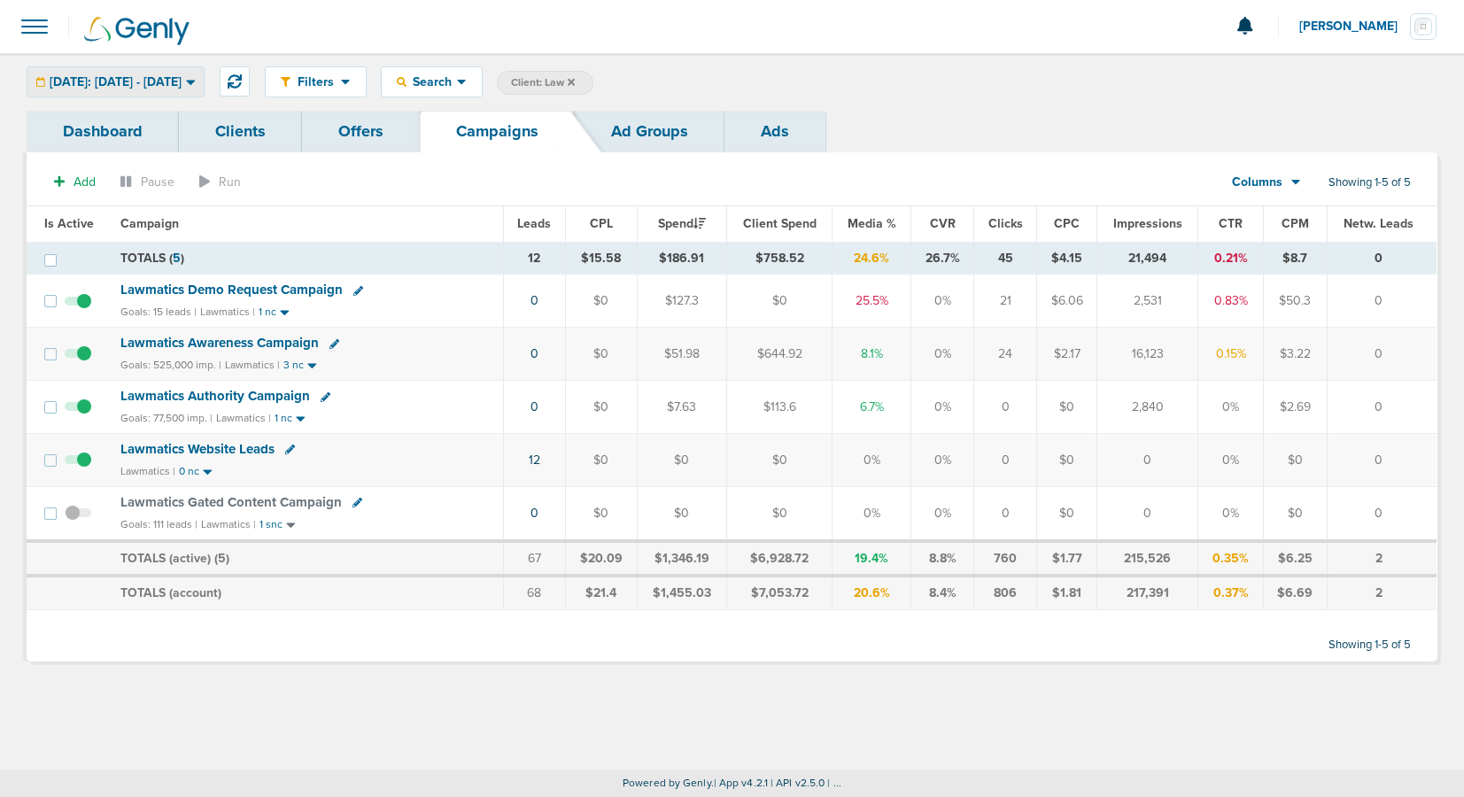
click at [160, 82] on span "Yesterday: 08.13.2025 - 08.13.2025" at bounding box center [116, 82] width 132 height 12
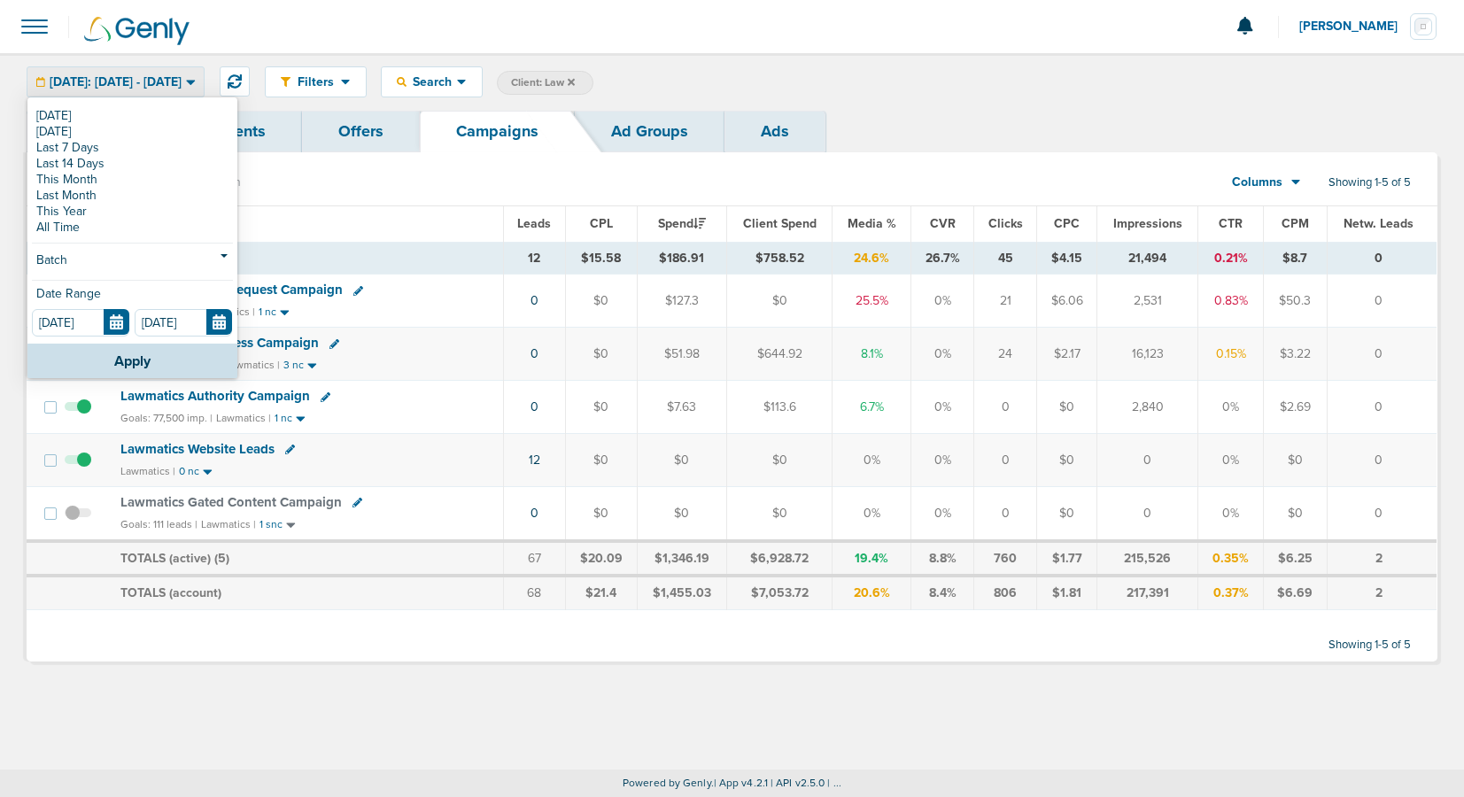
click at [160, 82] on span "Yesterday: 08.13.2025 - 08.13.2025" at bounding box center [116, 82] width 132 height 12
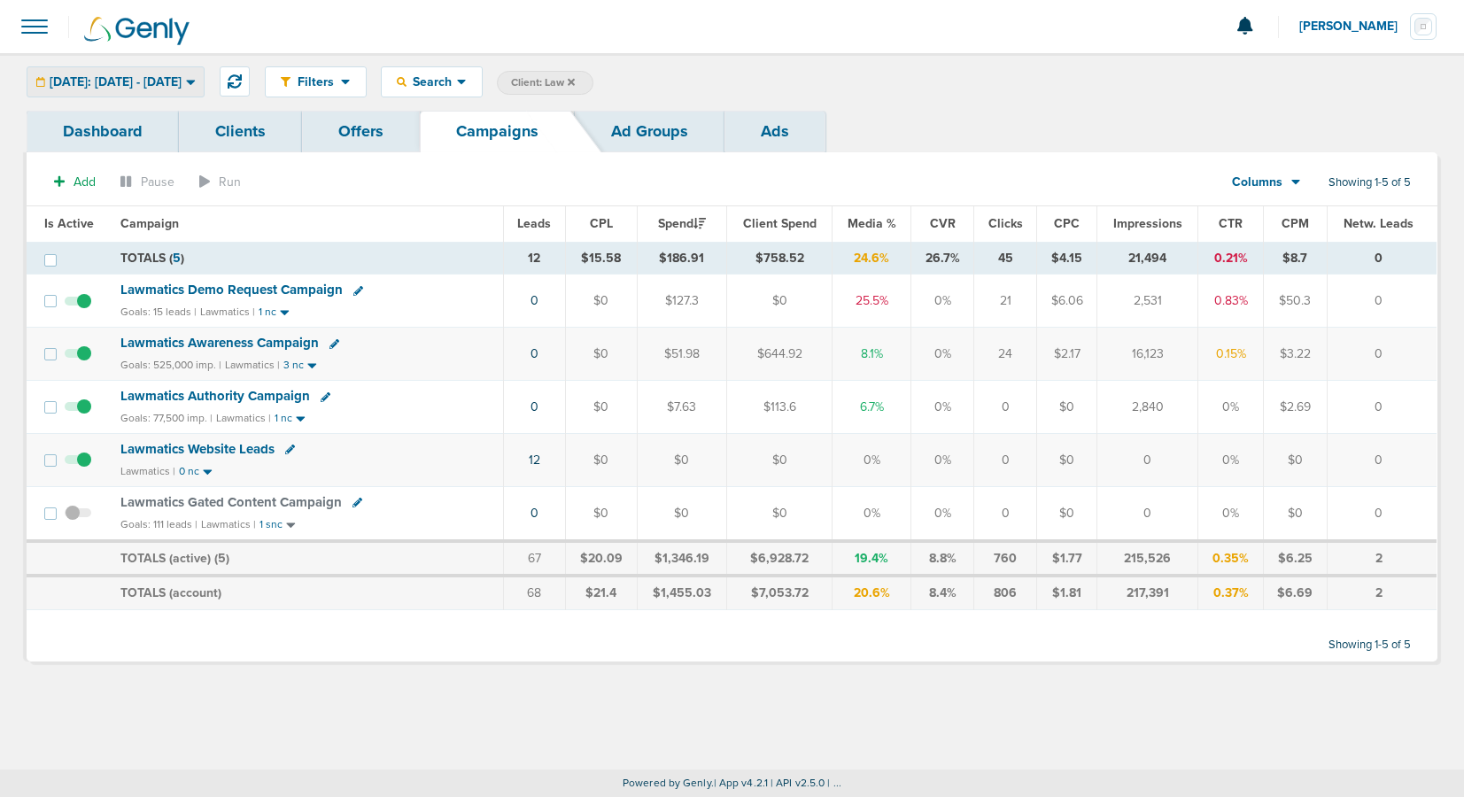
click at [160, 82] on span "Yesterday: 08.13.2025 - 08.13.2025" at bounding box center [116, 82] width 132 height 12
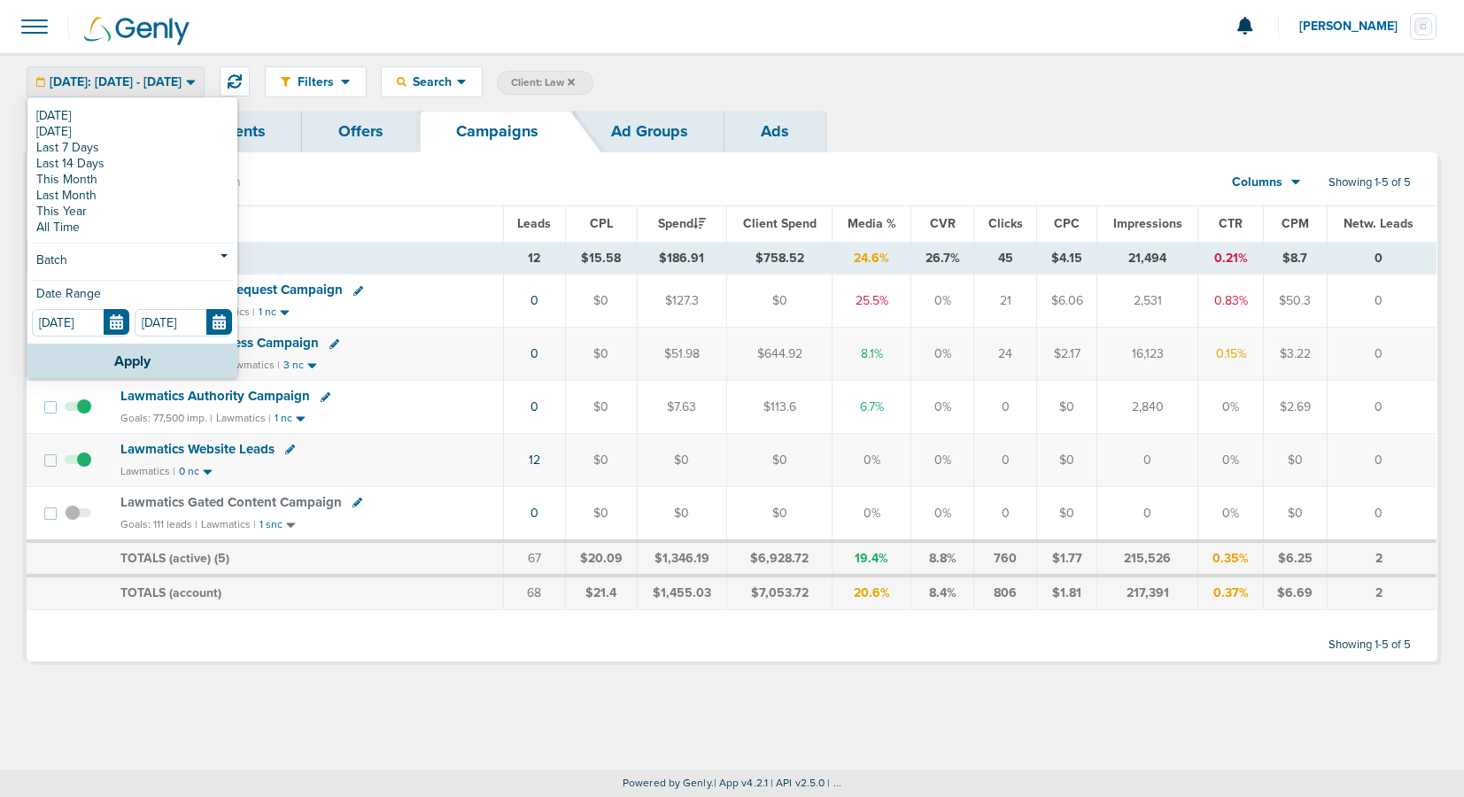
click at [127, 78] on span "Yesterday: 08.13.2025 - 08.13.2025" at bounding box center [116, 82] width 132 height 12
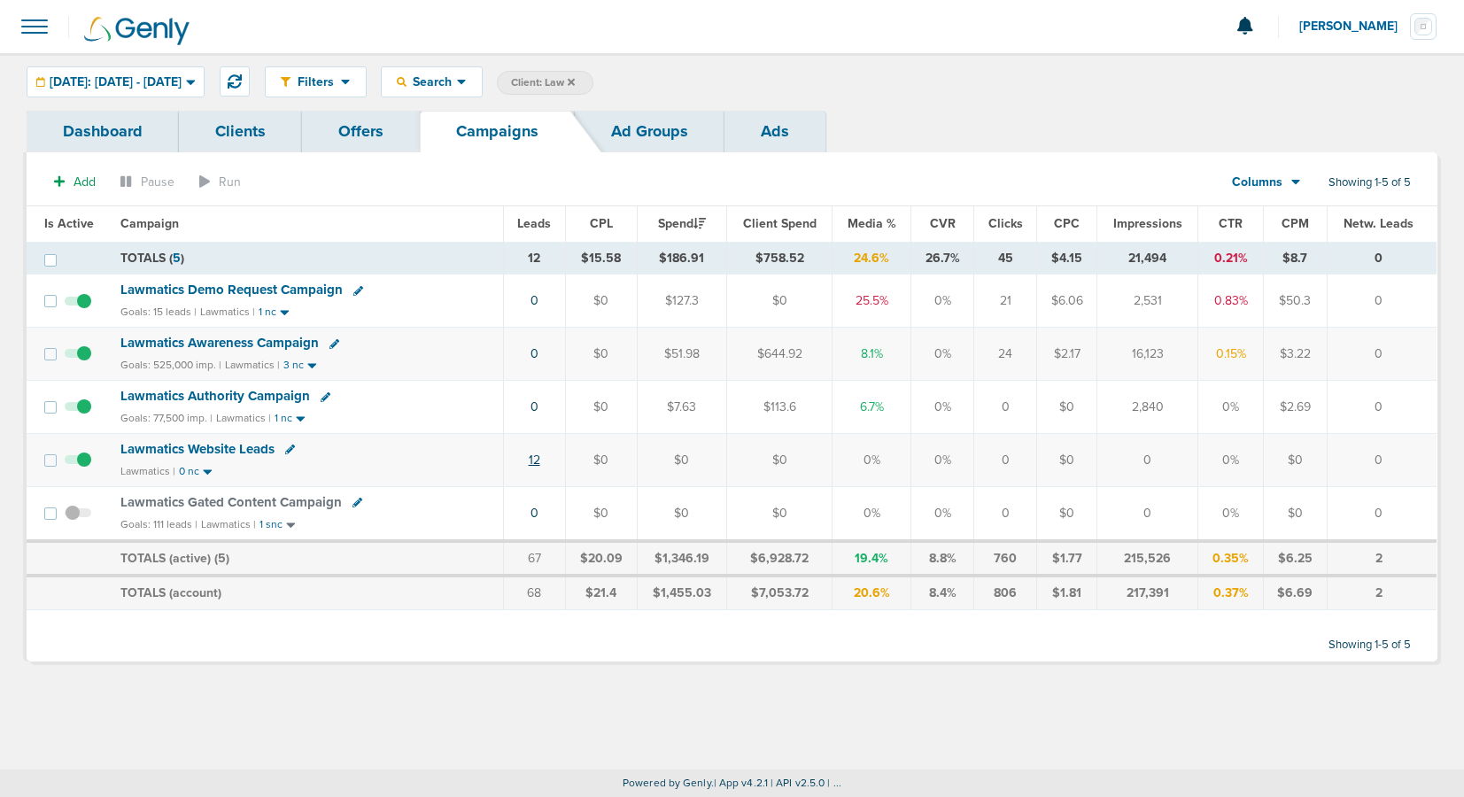
click at [539, 463] on link "12" at bounding box center [535, 459] width 12 height 15
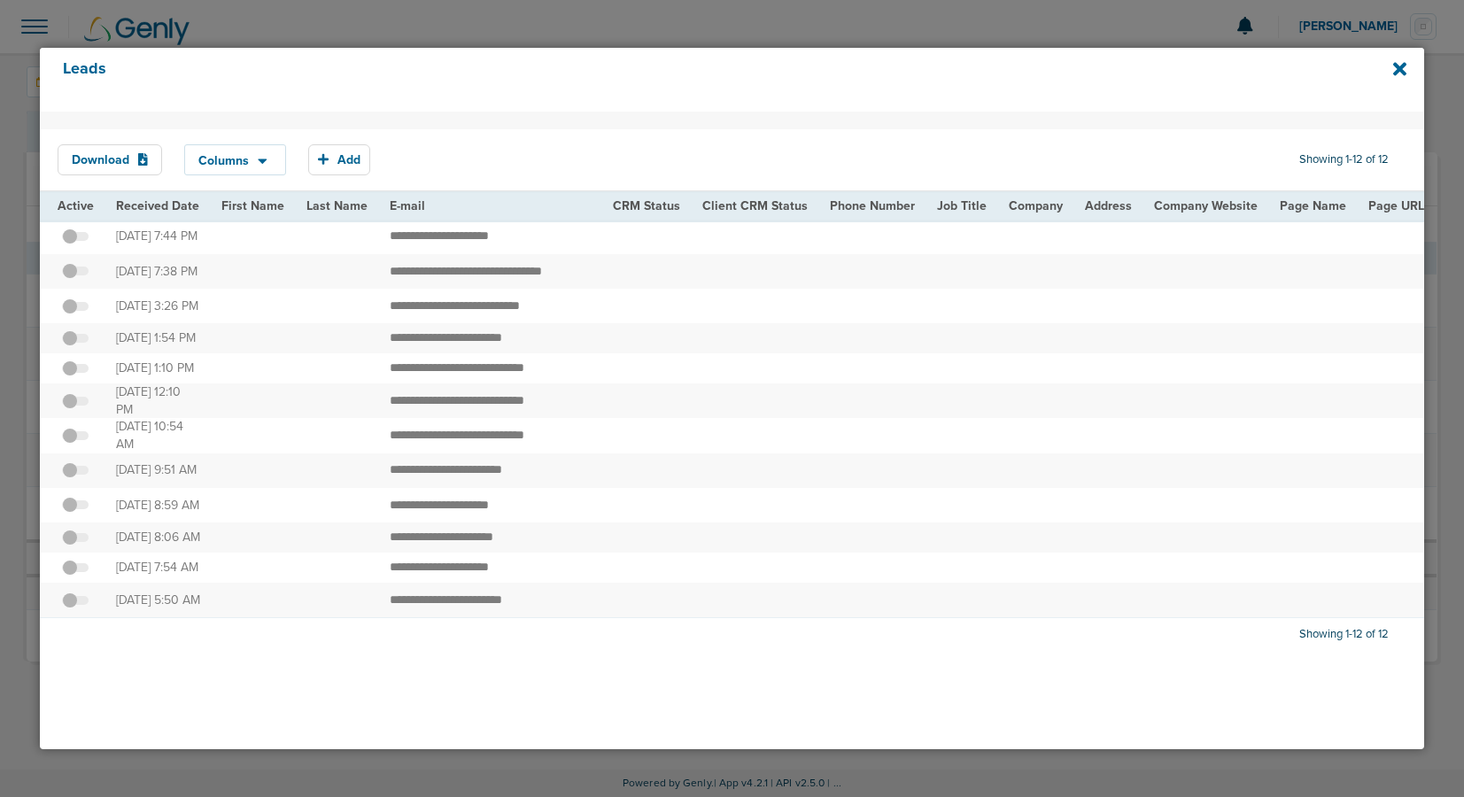
click at [1391, 70] on div "Leads" at bounding box center [732, 80] width 1384 height 64
click at [1398, 70] on icon at bounding box center [1399, 68] width 13 height 13
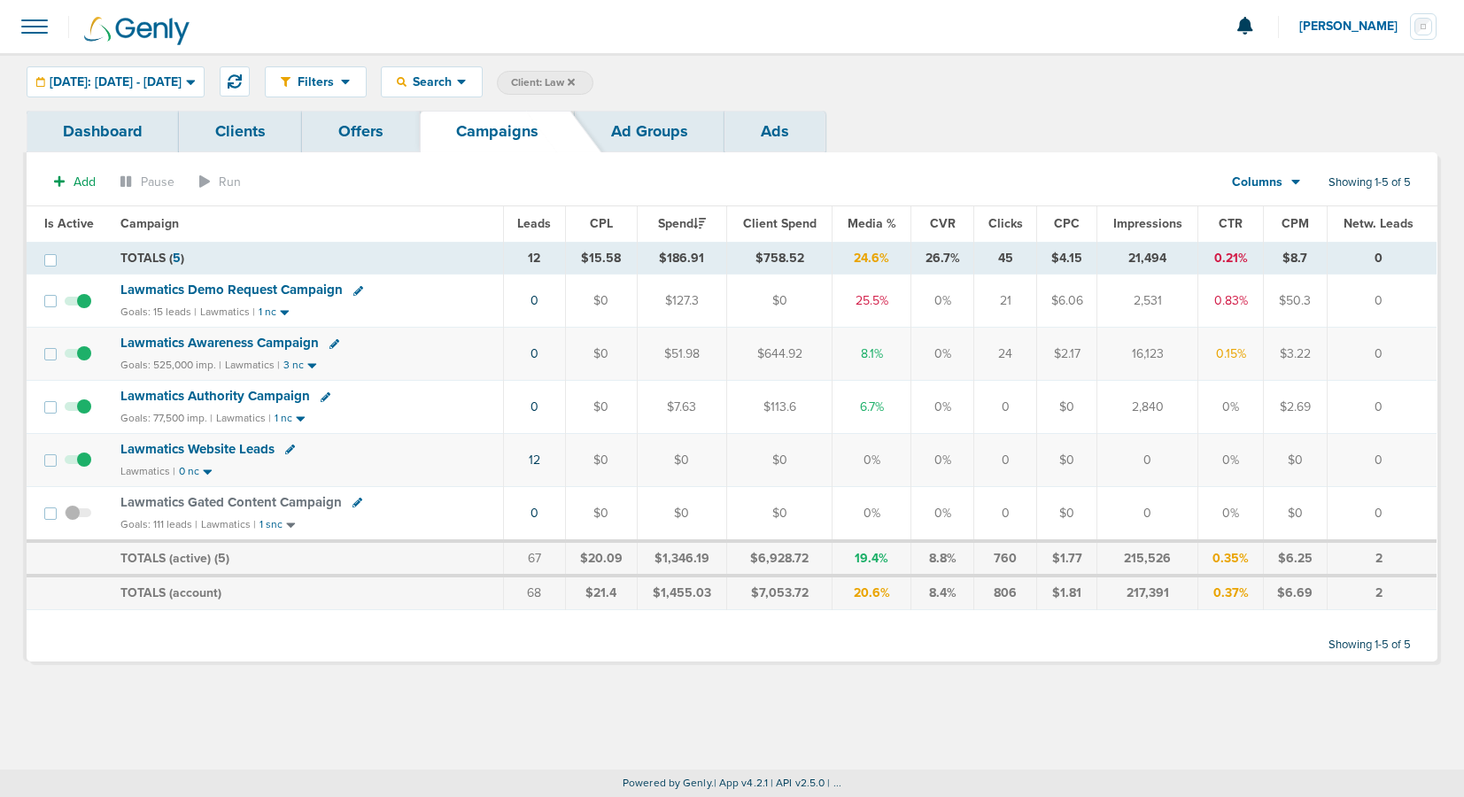
click at [235, 135] on link "Clients" at bounding box center [240, 132] width 123 height 42
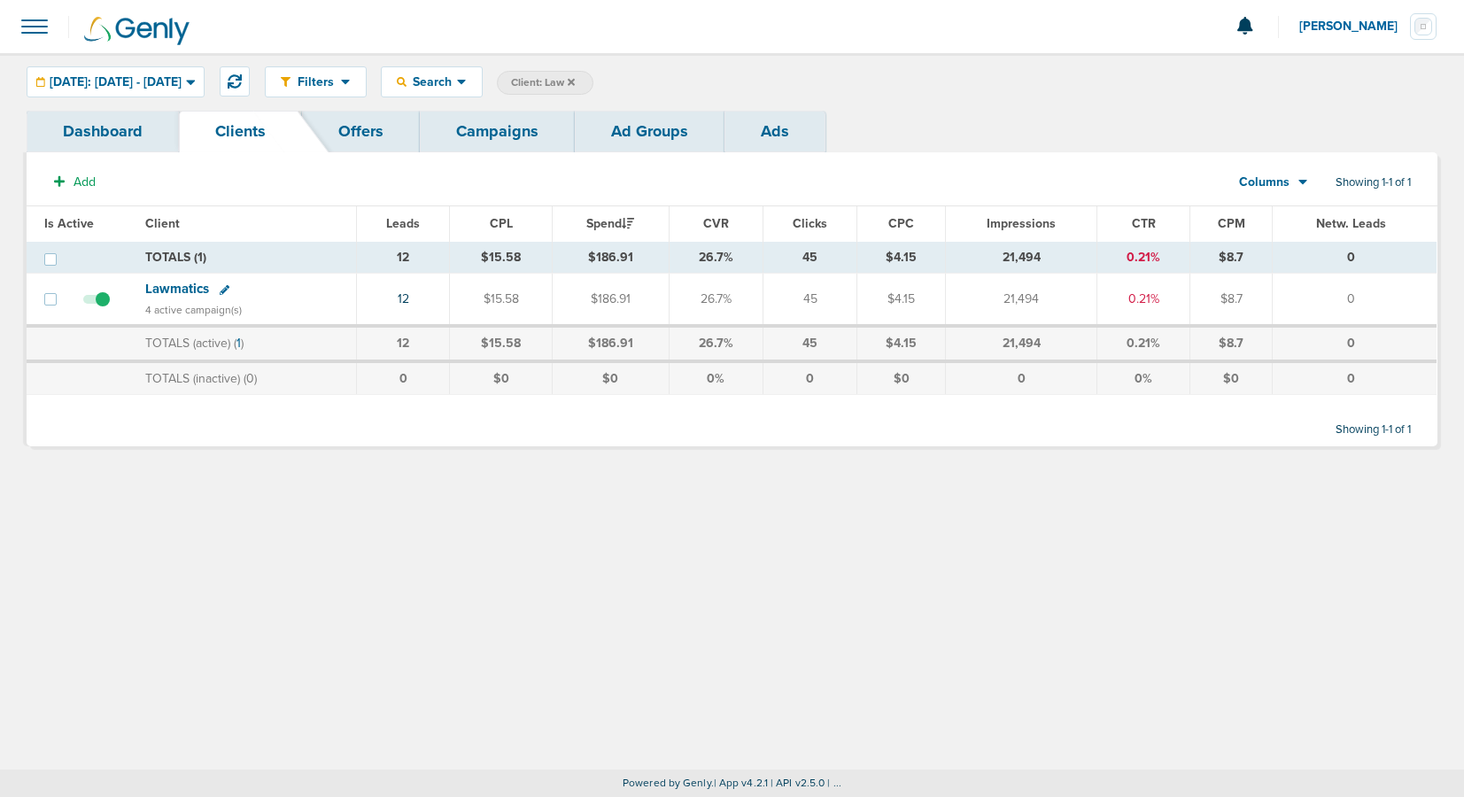
click at [476, 135] on link "Campaigns" at bounding box center [497, 132] width 155 height 42
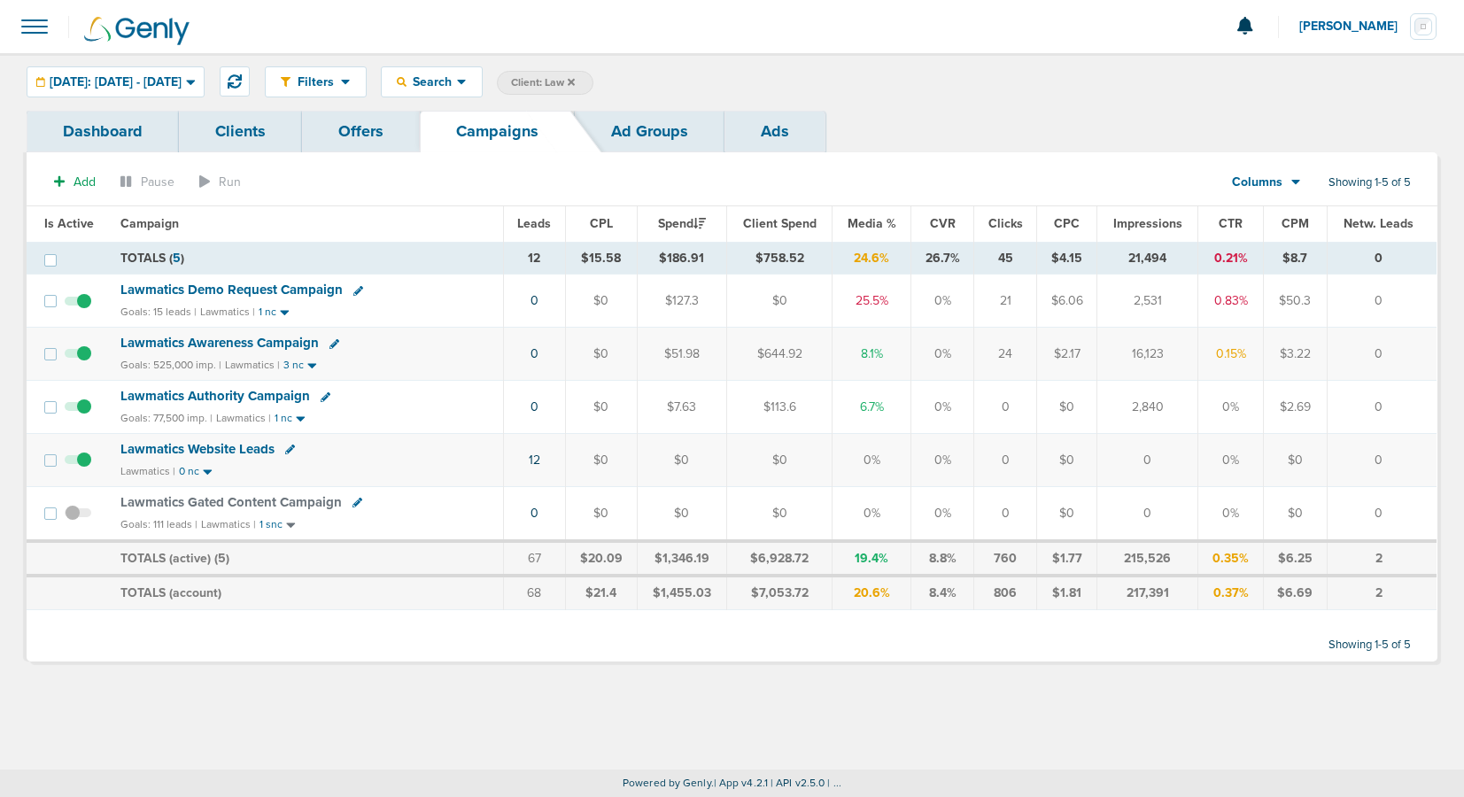
click at [115, 132] on link "Dashboard" at bounding box center [103, 132] width 152 height 42
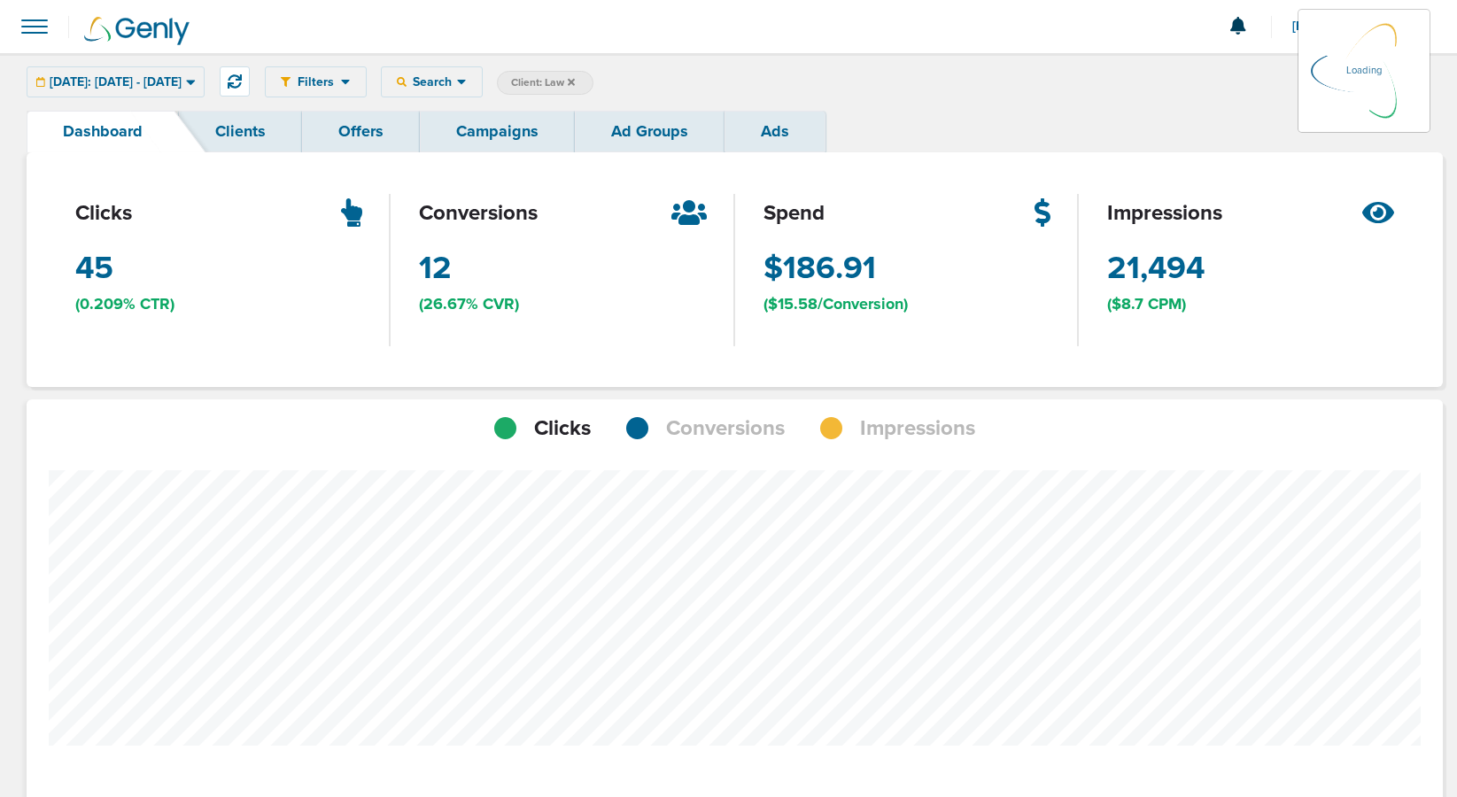
scroll to position [1379, 1403]
click at [475, 144] on link "Campaigns" at bounding box center [497, 132] width 155 height 42
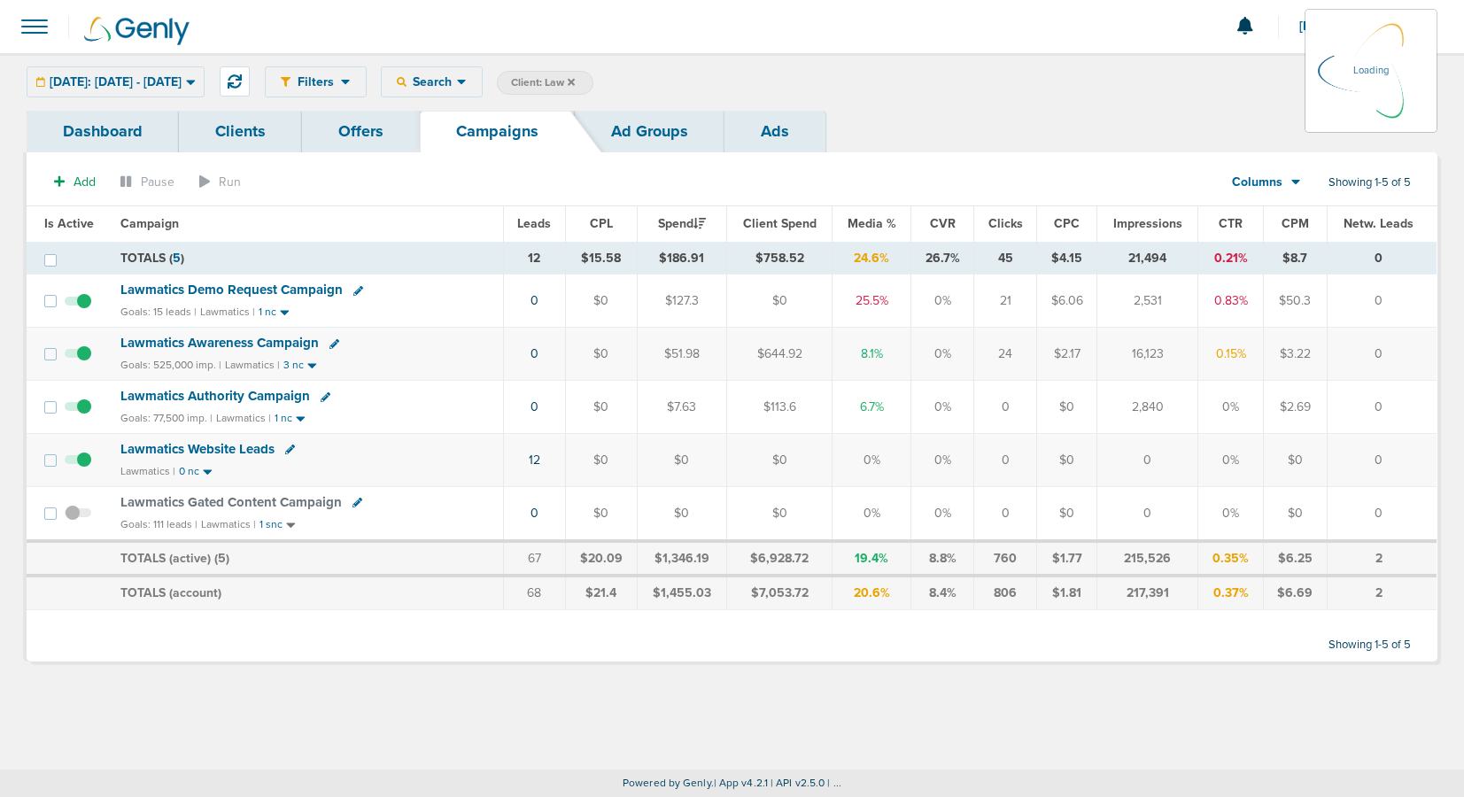
click at [575, 81] on icon at bounding box center [571, 81] width 7 height 7
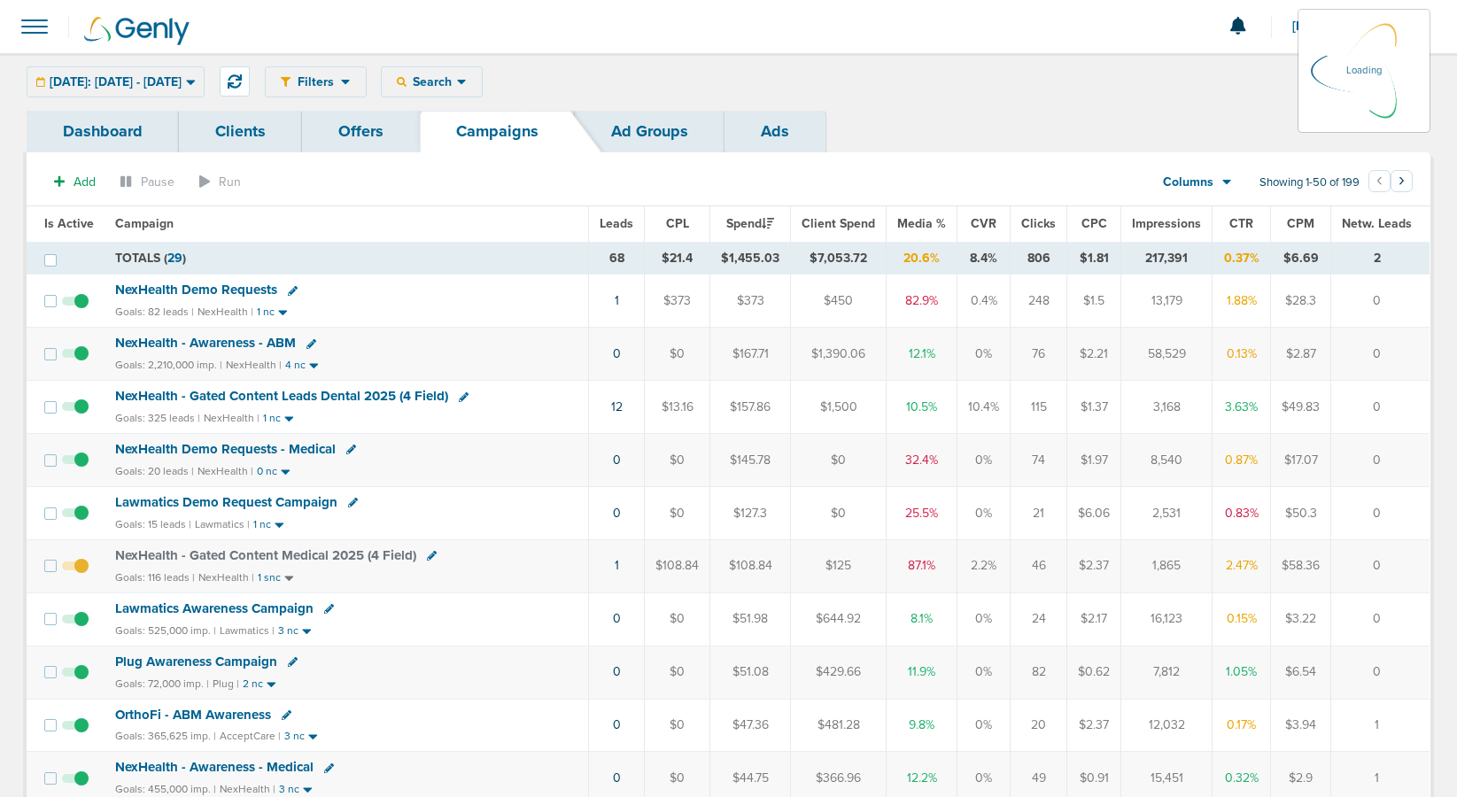
click at [185, 89] on div "Yesterday: 08.13.2025 - 08.13.2025 Today Yesterday Last 7 Days Last 14 Days Thi…" at bounding box center [116, 81] width 178 height 31
click at [130, 93] on div "Yesterday: 08.13.2025 - 08.13.2025" at bounding box center [115, 81] width 176 height 29
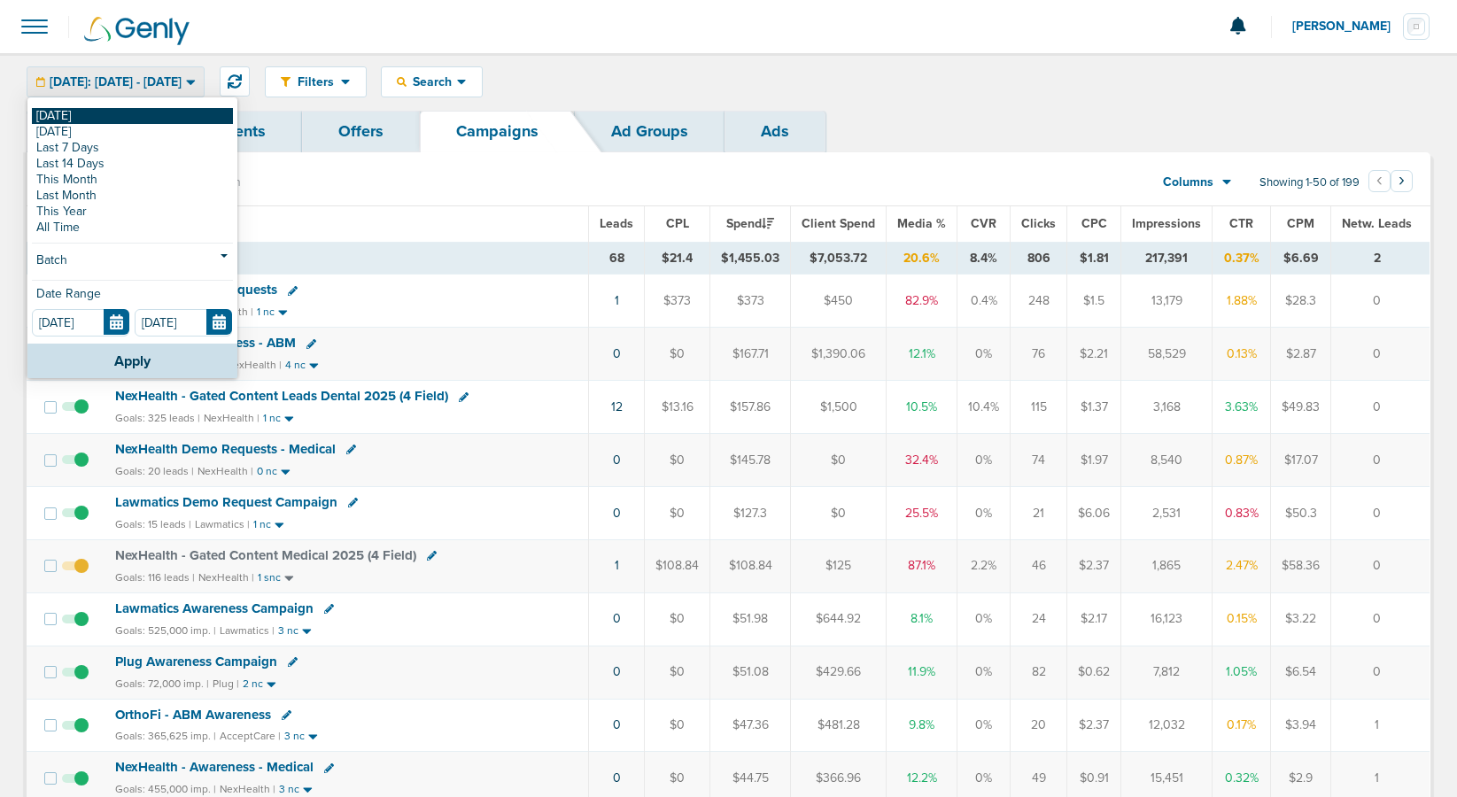
click at [115, 119] on link "[DATE]" at bounding box center [132, 116] width 201 height 16
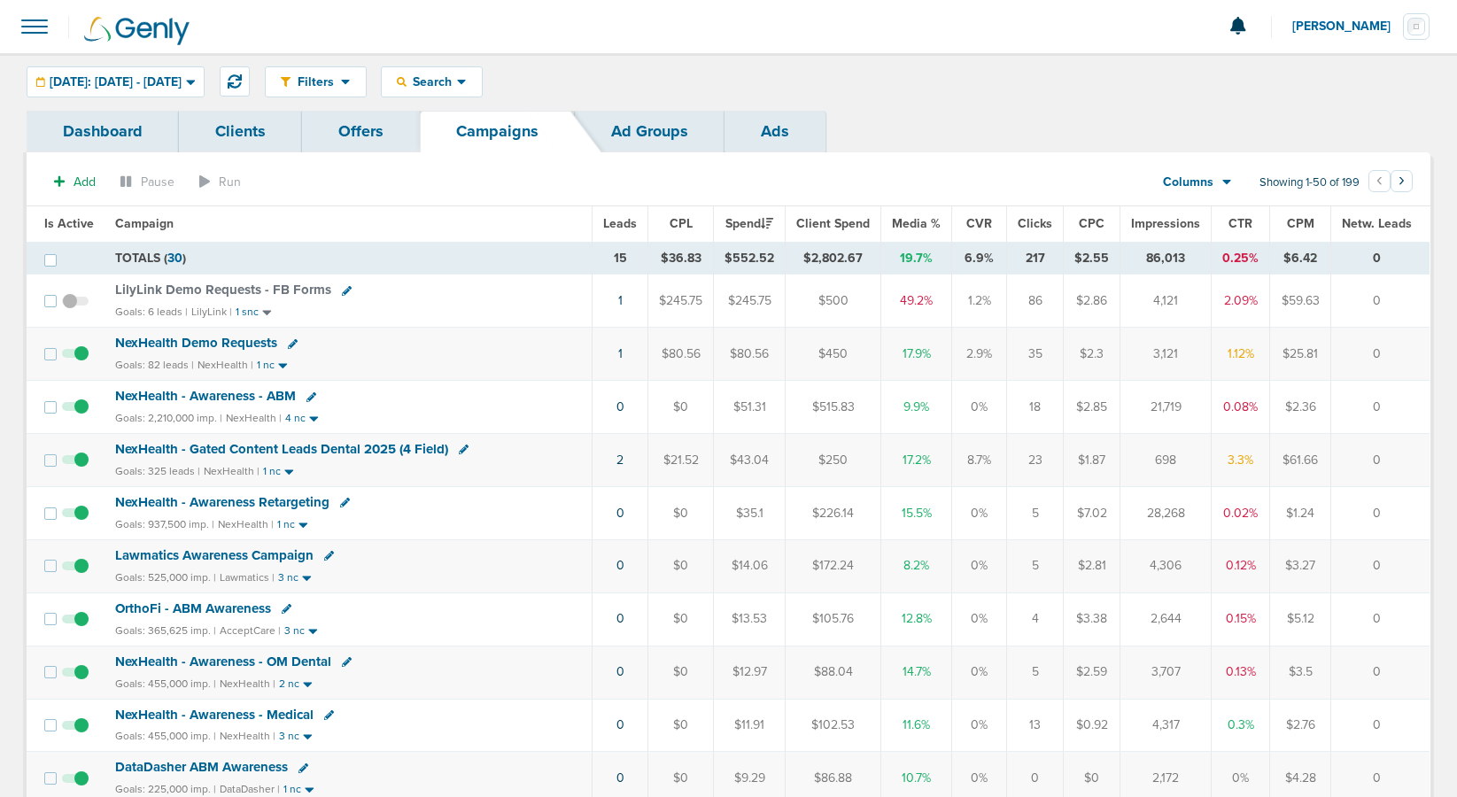
click at [176, 340] on span "NexHealth Demo Requests" at bounding box center [196, 343] width 162 height 16
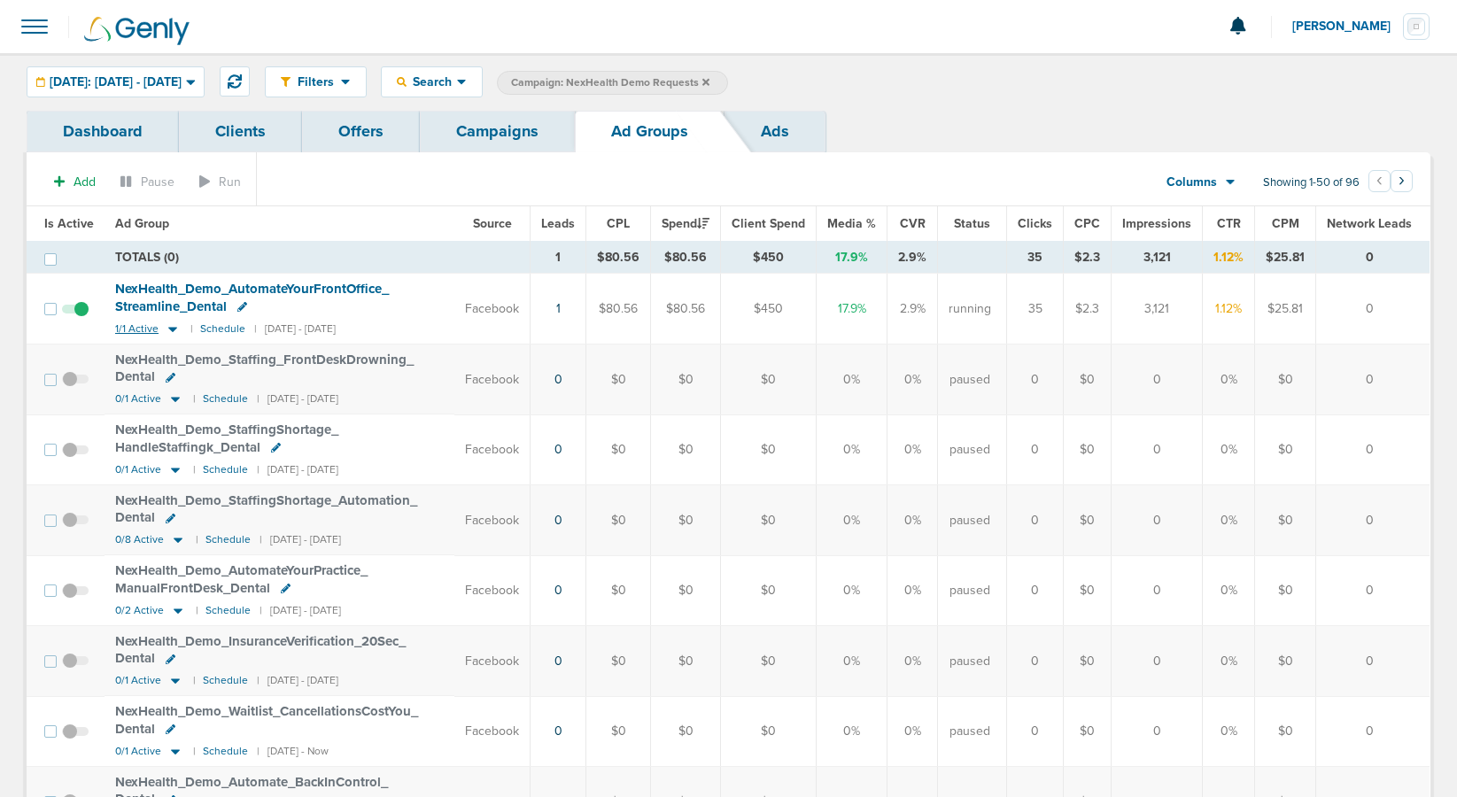
click at [170, 329] on icon at bounding box center [172, 329] width 9 height 5
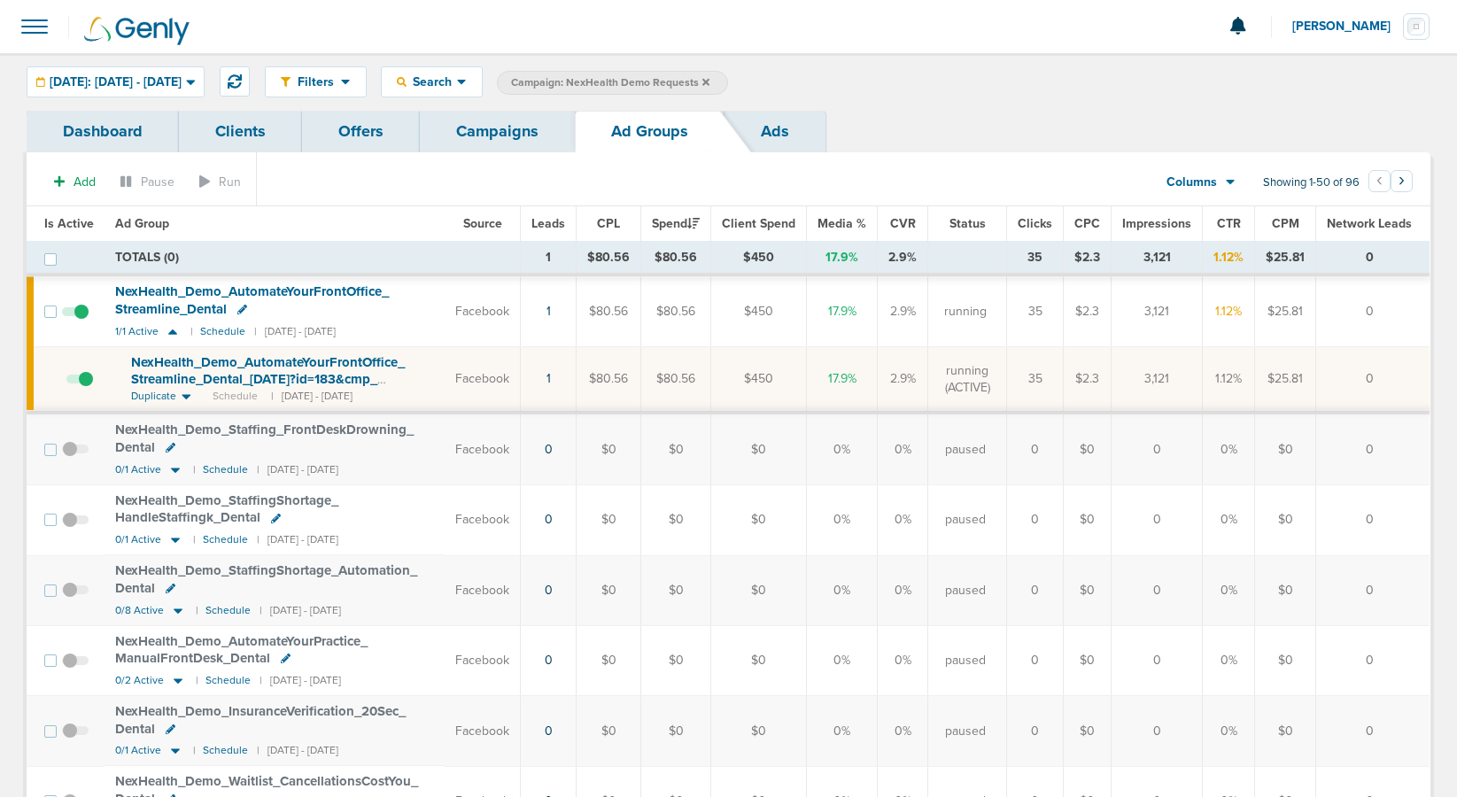
click at [210, 371] on span "NexHealth_ Demo_ AutomateYourFrontOffice_ Streamline_ Dental_ 08.13.25?id=183&c…" at bounding box center [268, 379] width 274 height 50
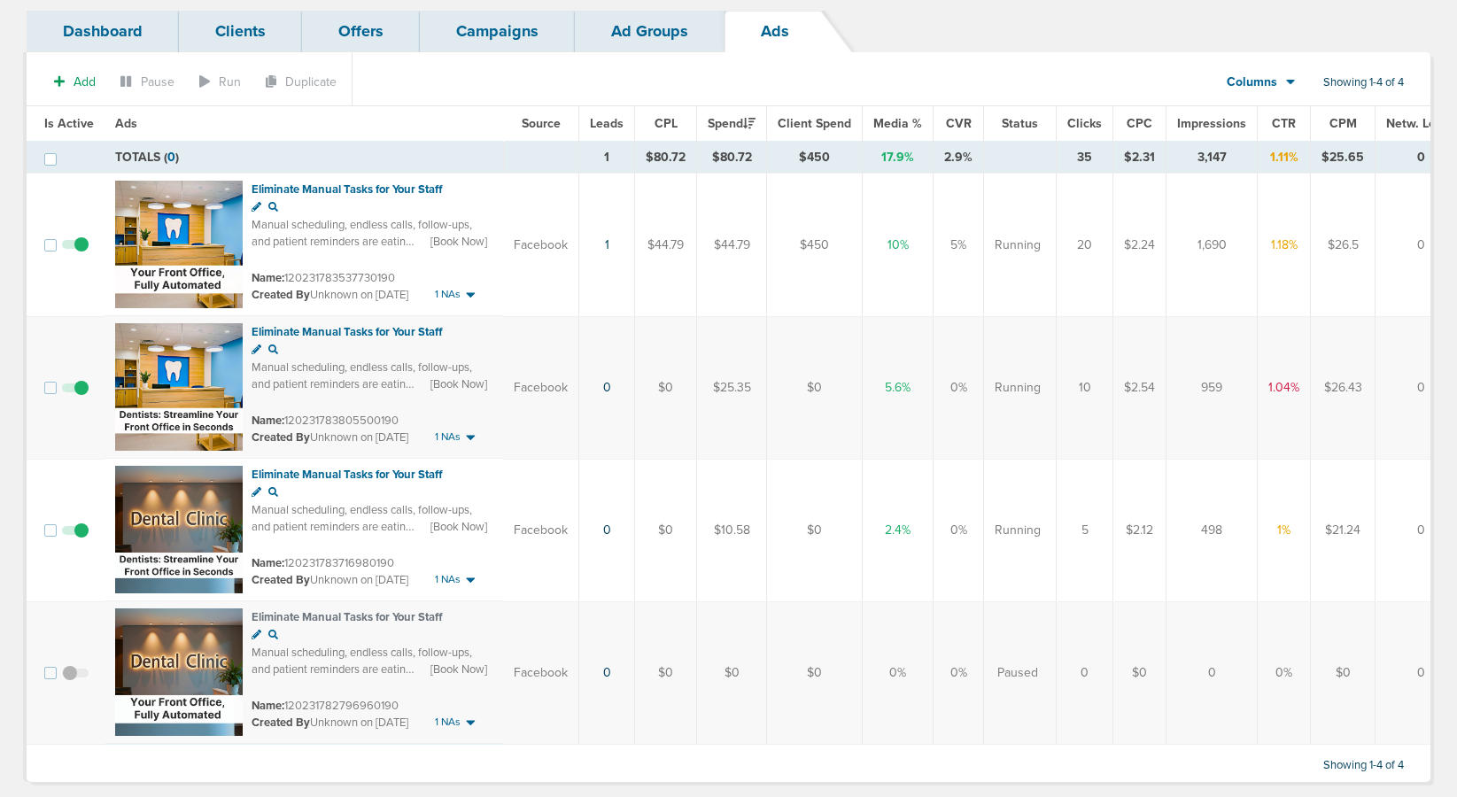
scroll to position [137, 0]
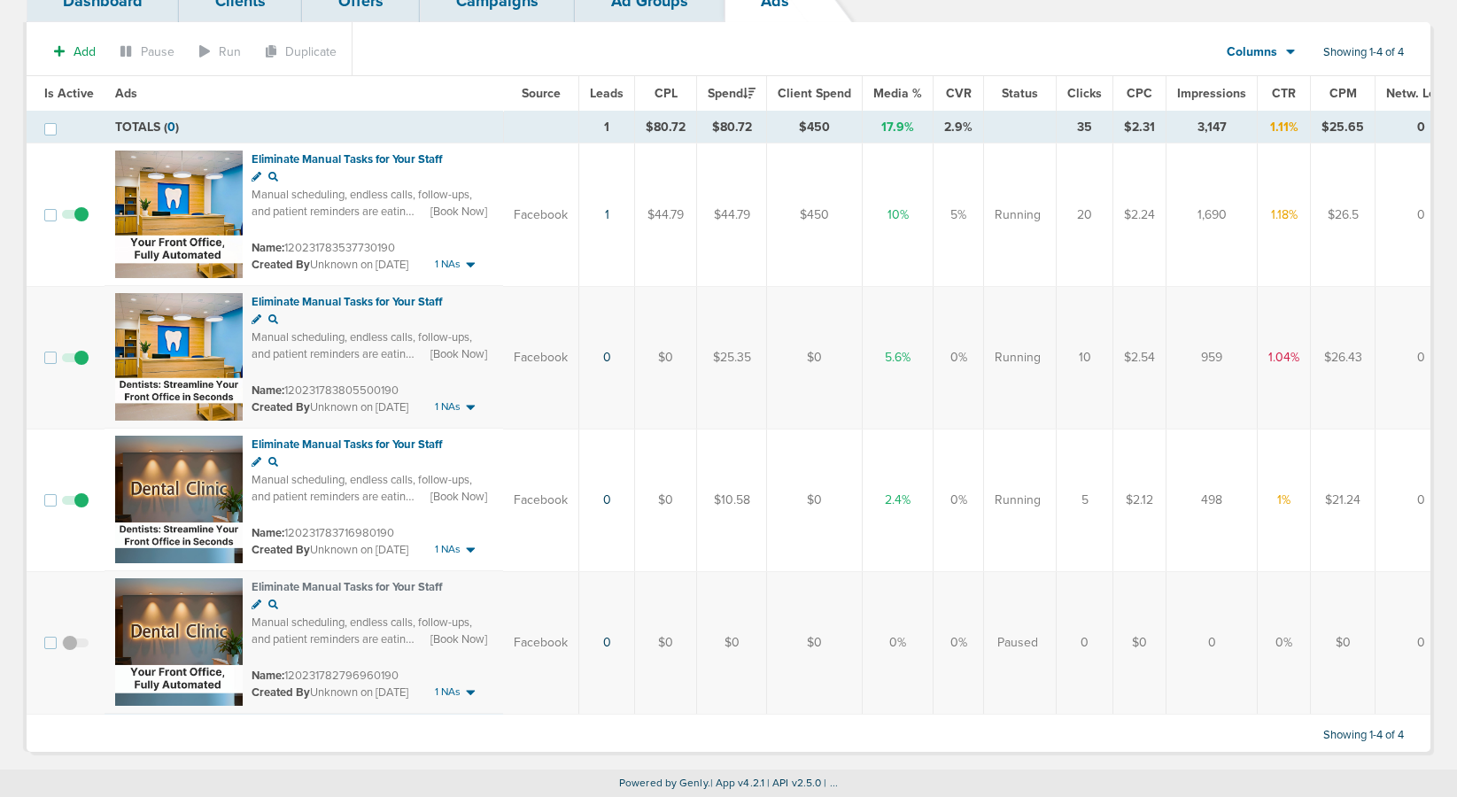
click at [68, 652] on span at bounding box center [75, 652] width 27 height 0
click at [75, 646] on input "checkbox" at bounding box center [75, 646] width 0 height 0
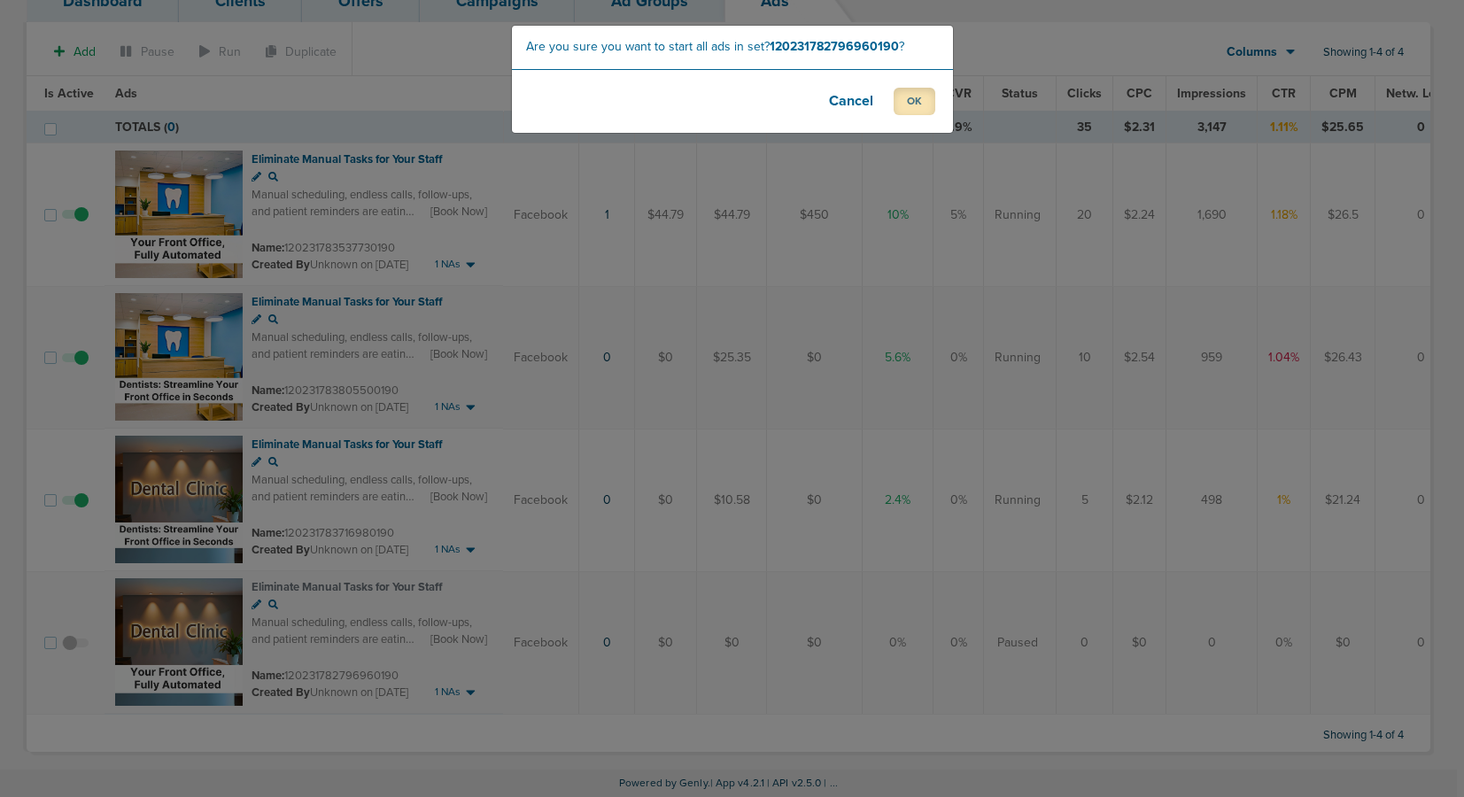
click at [911, 103] on button "OK" at bounding box center [914, 101] width 42 height 27
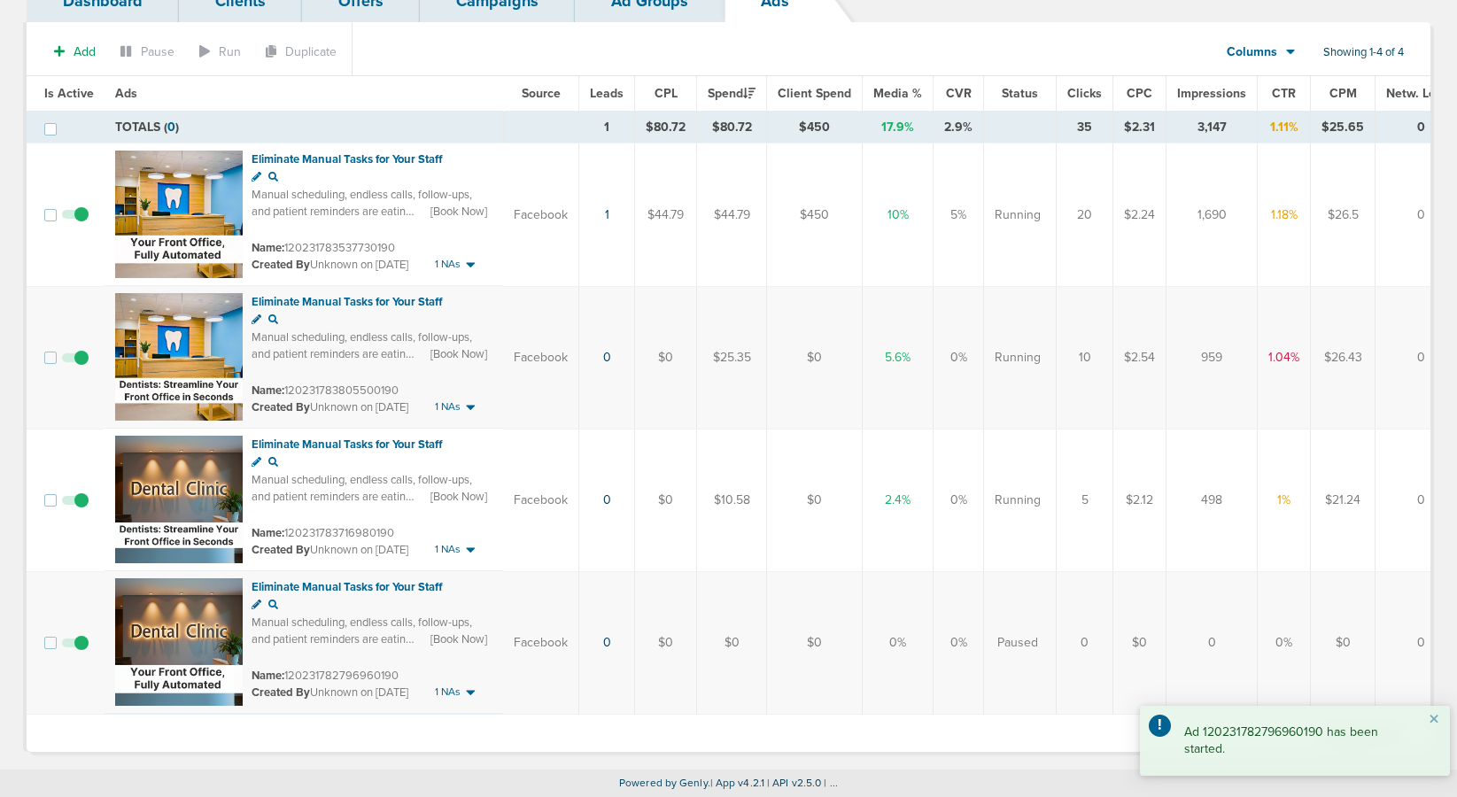
click at [81, 509] on span at bounding box center [75, 509] width 27 height 0
click at [75, 504] on input "checkbox" at bounding box center [75, 504] width 0 height 0
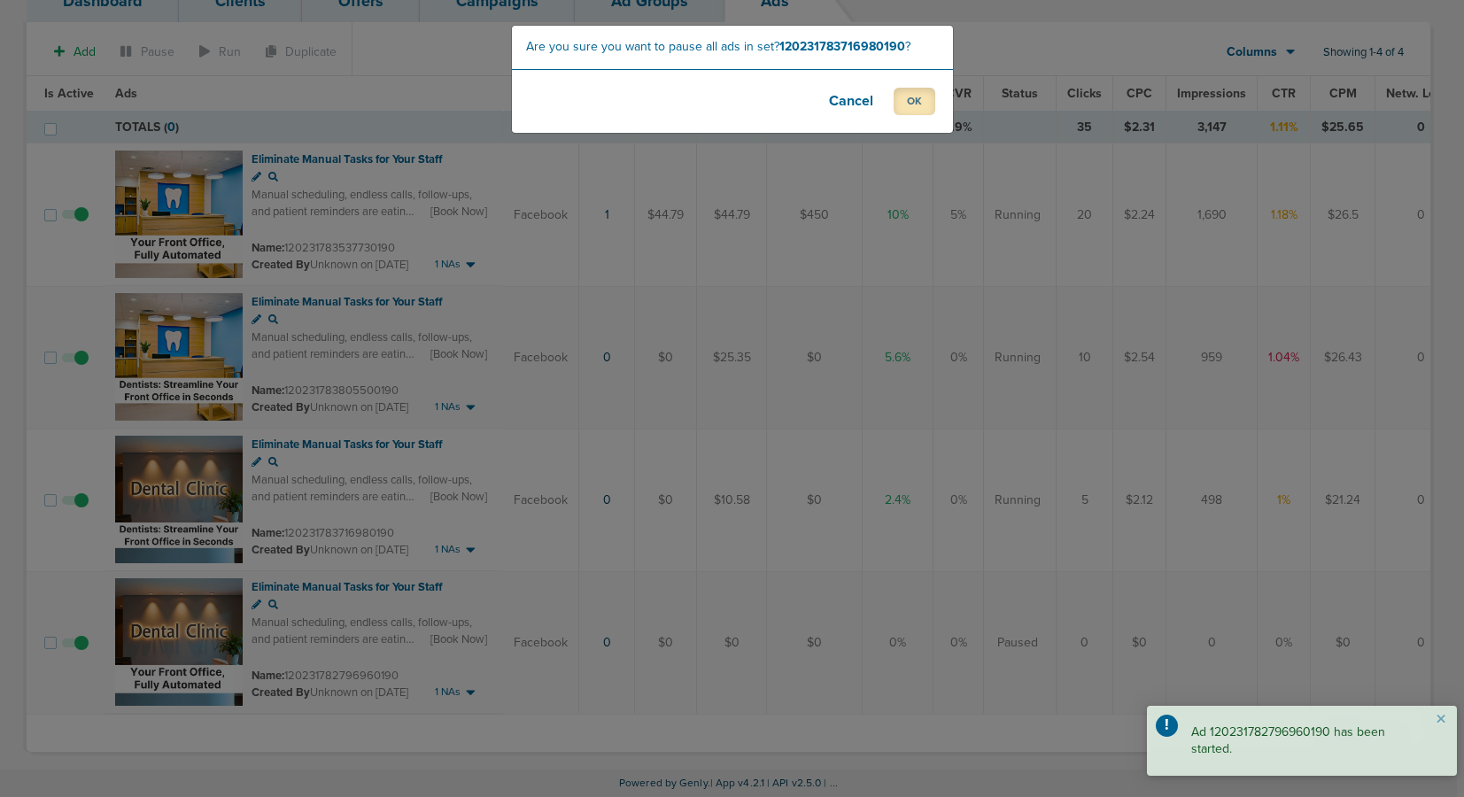
click at [913, 99] on button "OK" at bounding box center [914, 101] width 42 height 27
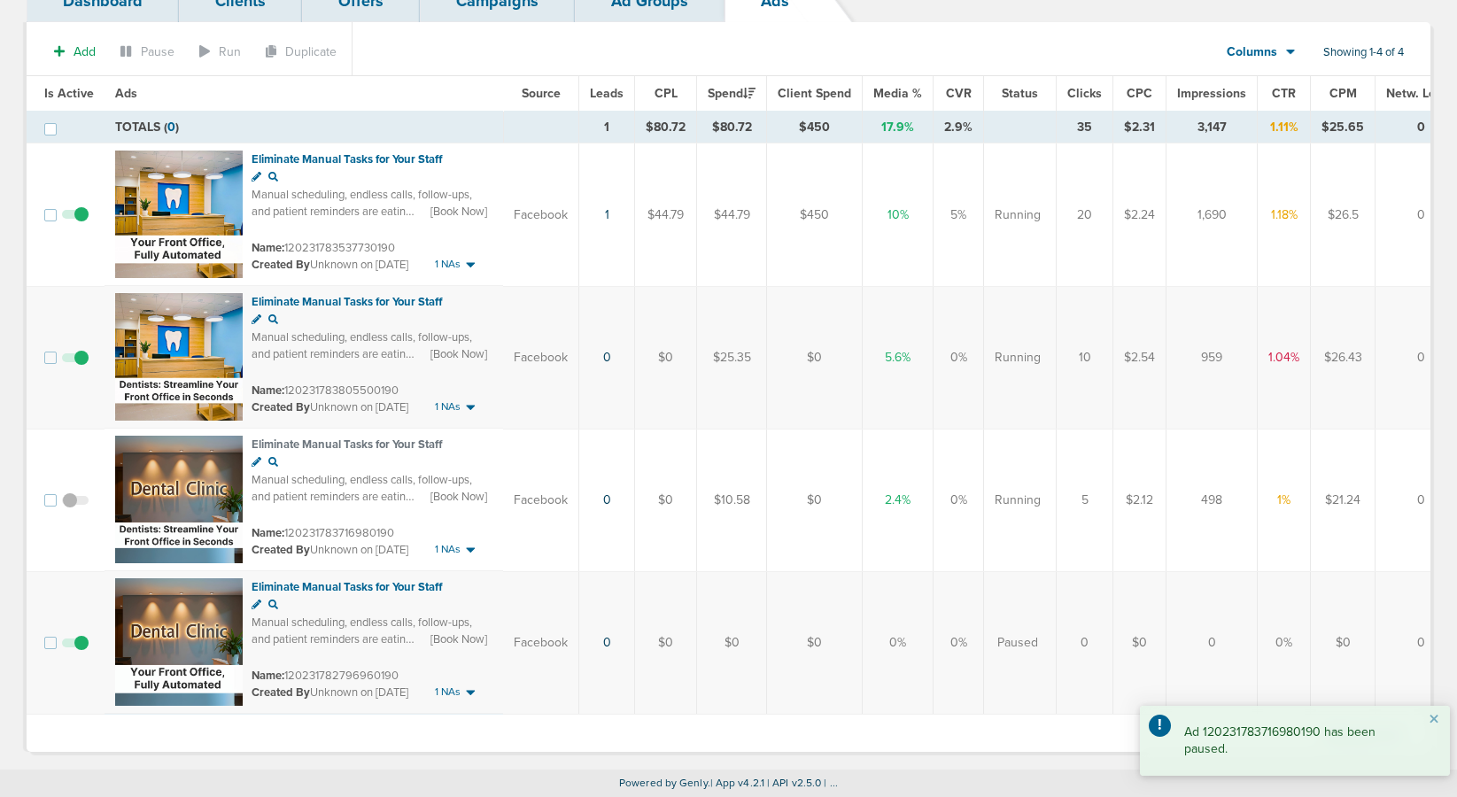
scroll to position [0, 0]
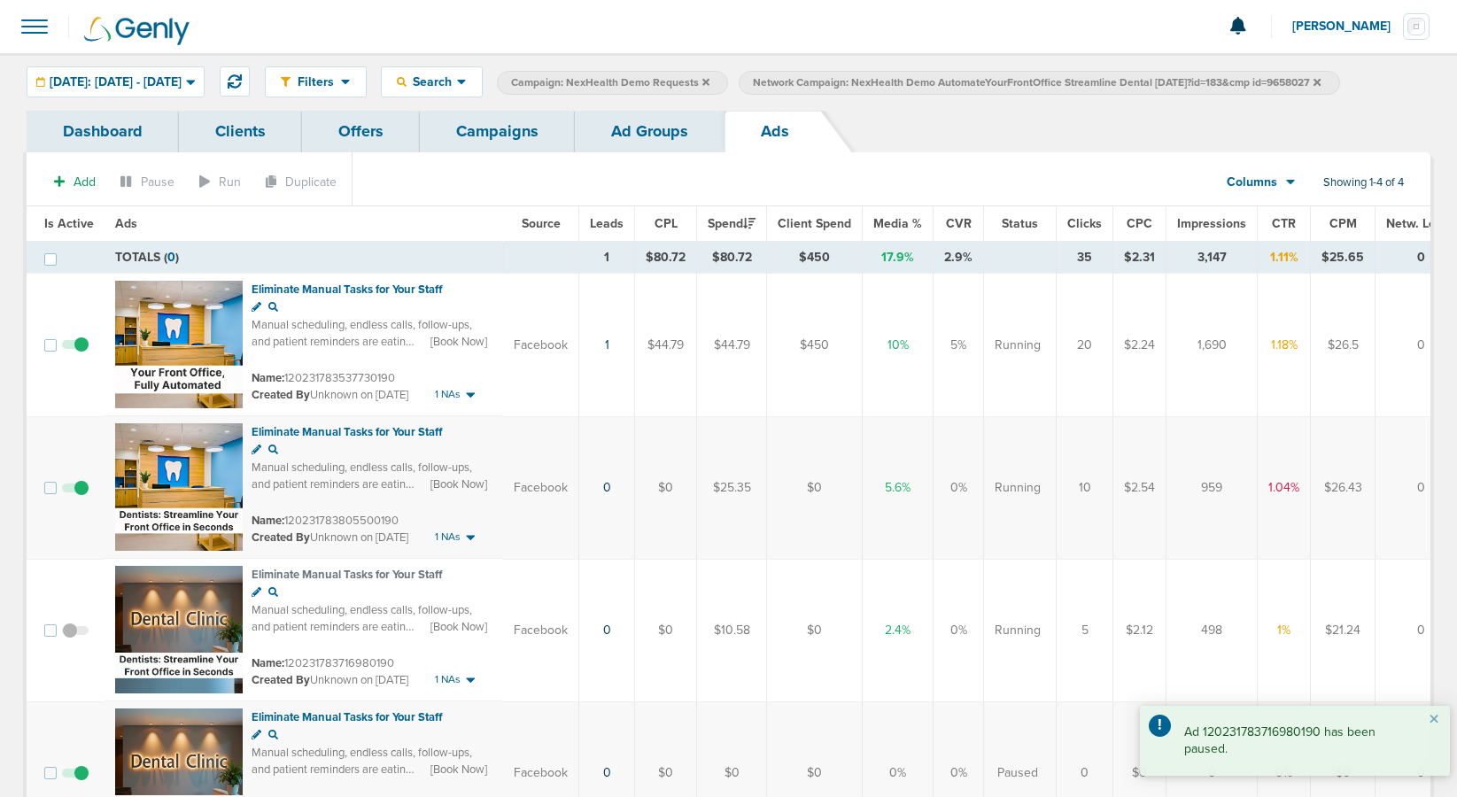
click at [656, 120] on link "Ad Groups" at bounding box center [650, 132] width 150 height 42
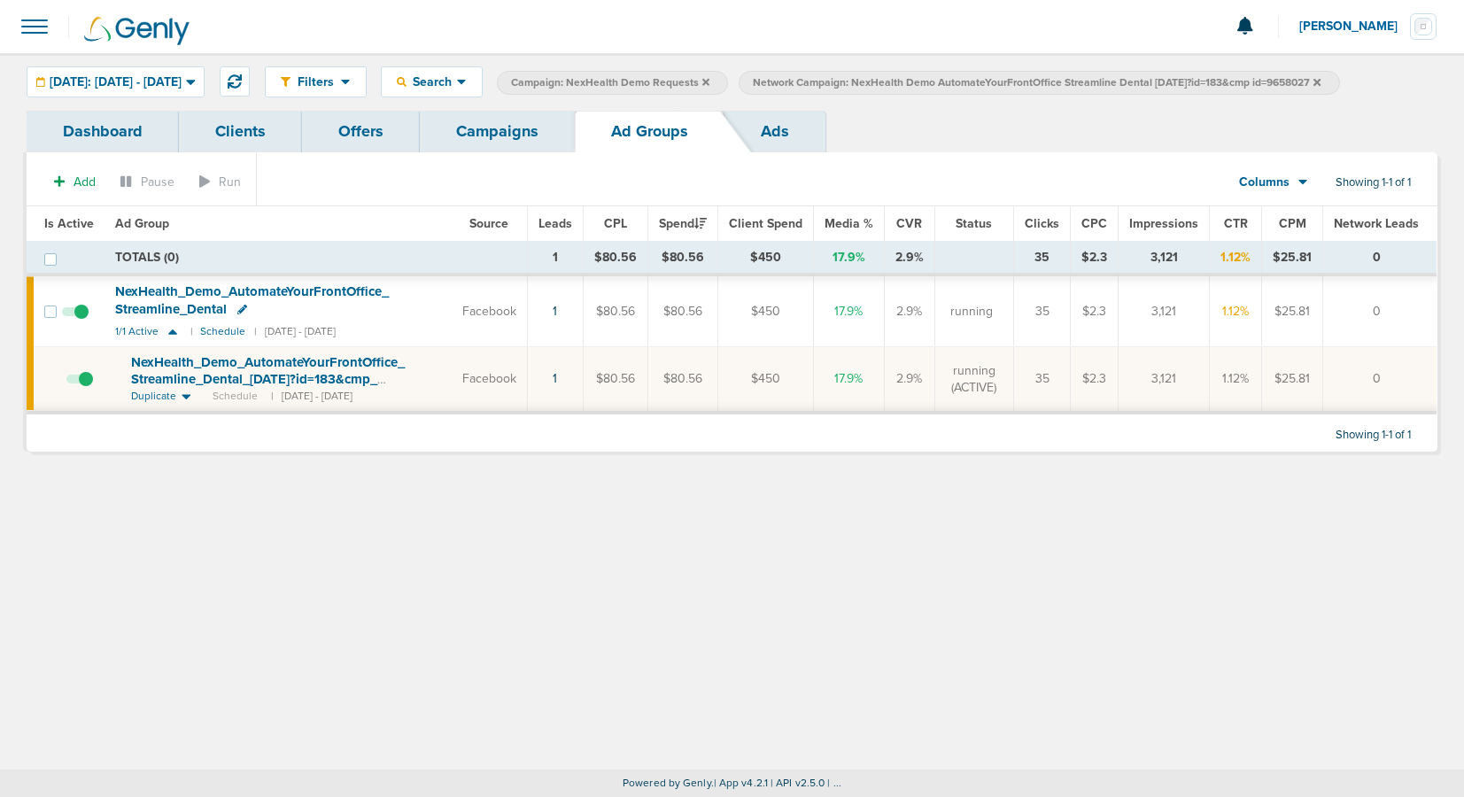
click at [1320, 82] on icon at bounding box center [1316, 82] width 7 height 11
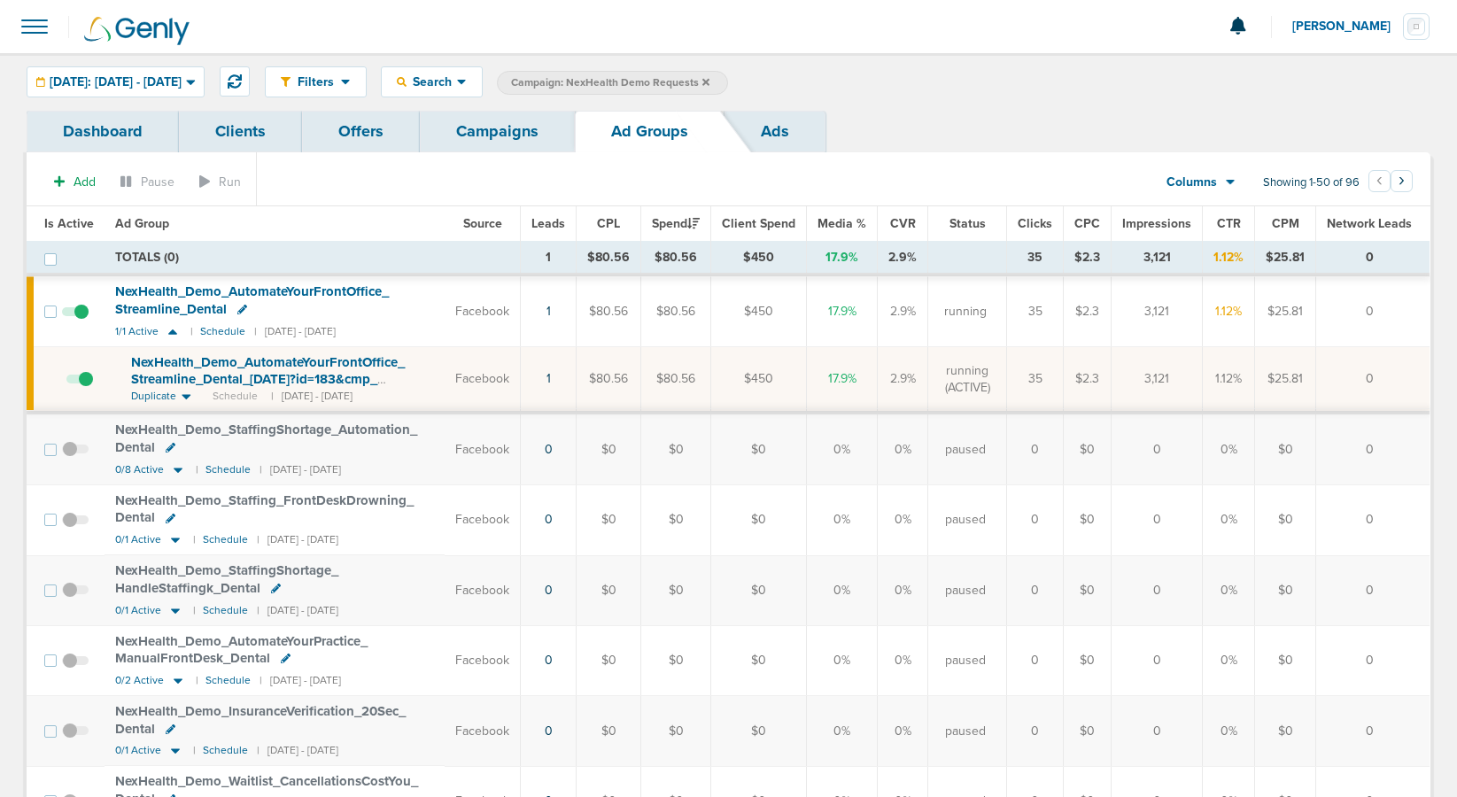
click at [516, 131] on link "Campaigns" at bounding box center [497, 132] width 155 height 42
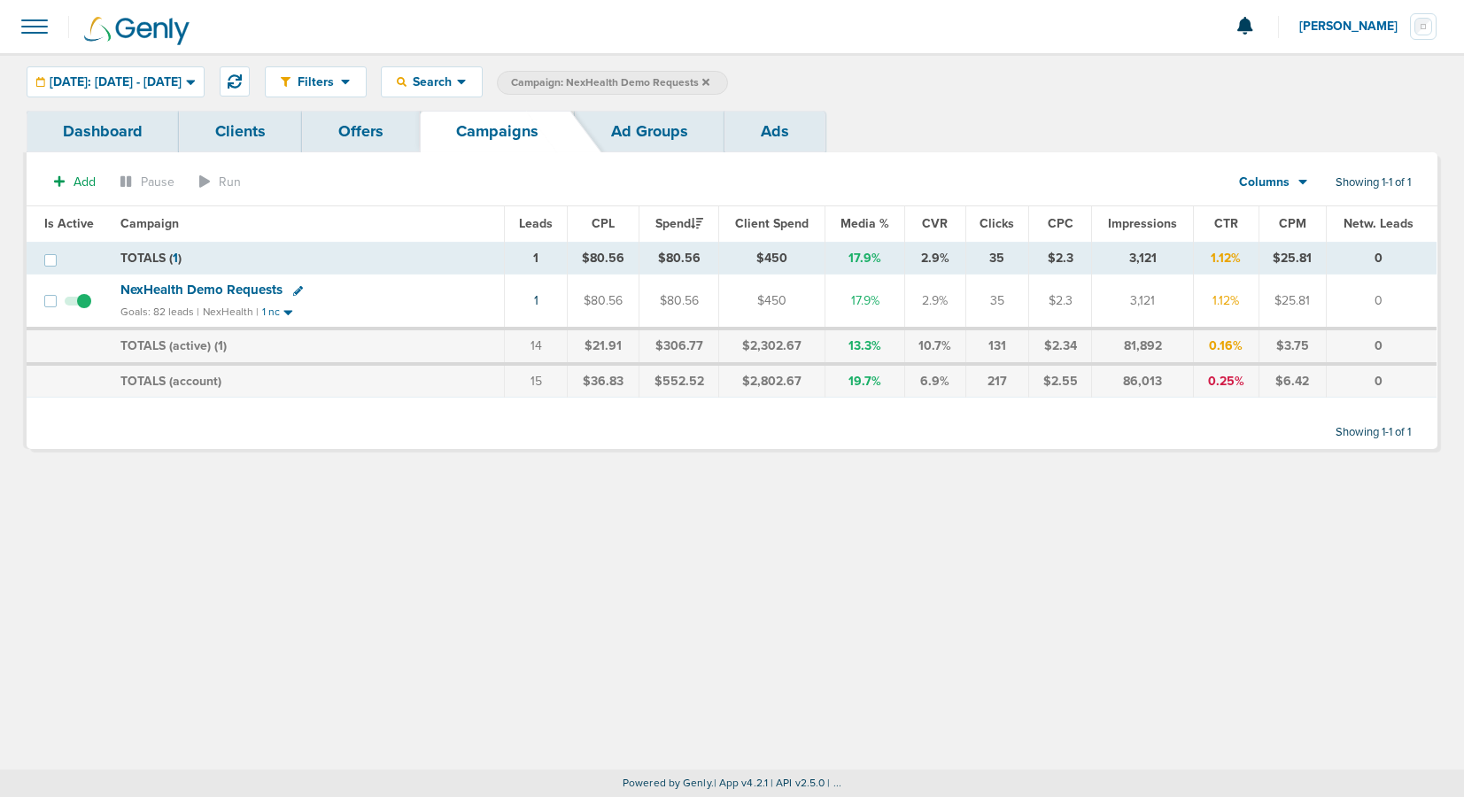
click at [709, 81] on icon at bounding box center [705, 81] width 7 height 7
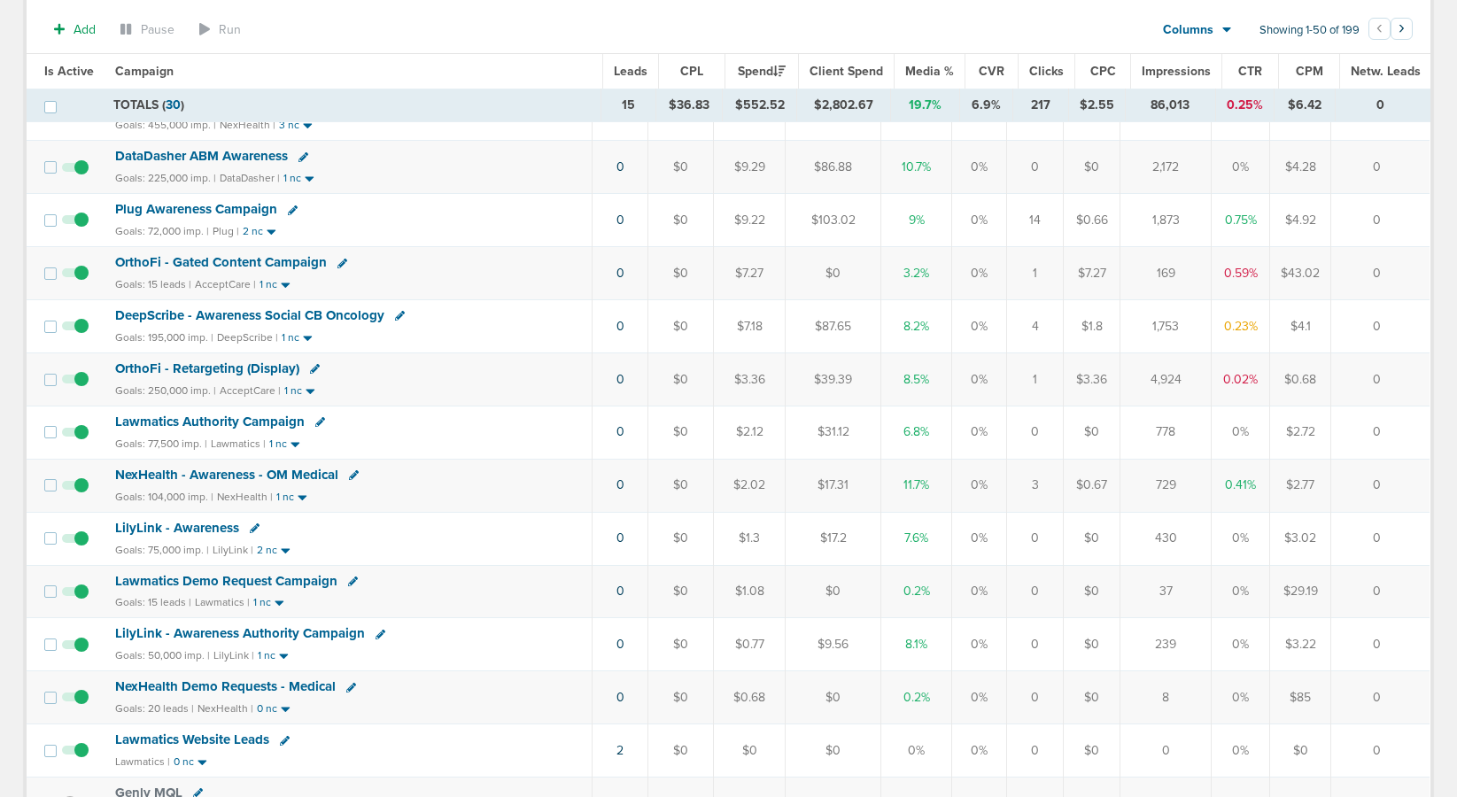
scroll to position [650, 0]
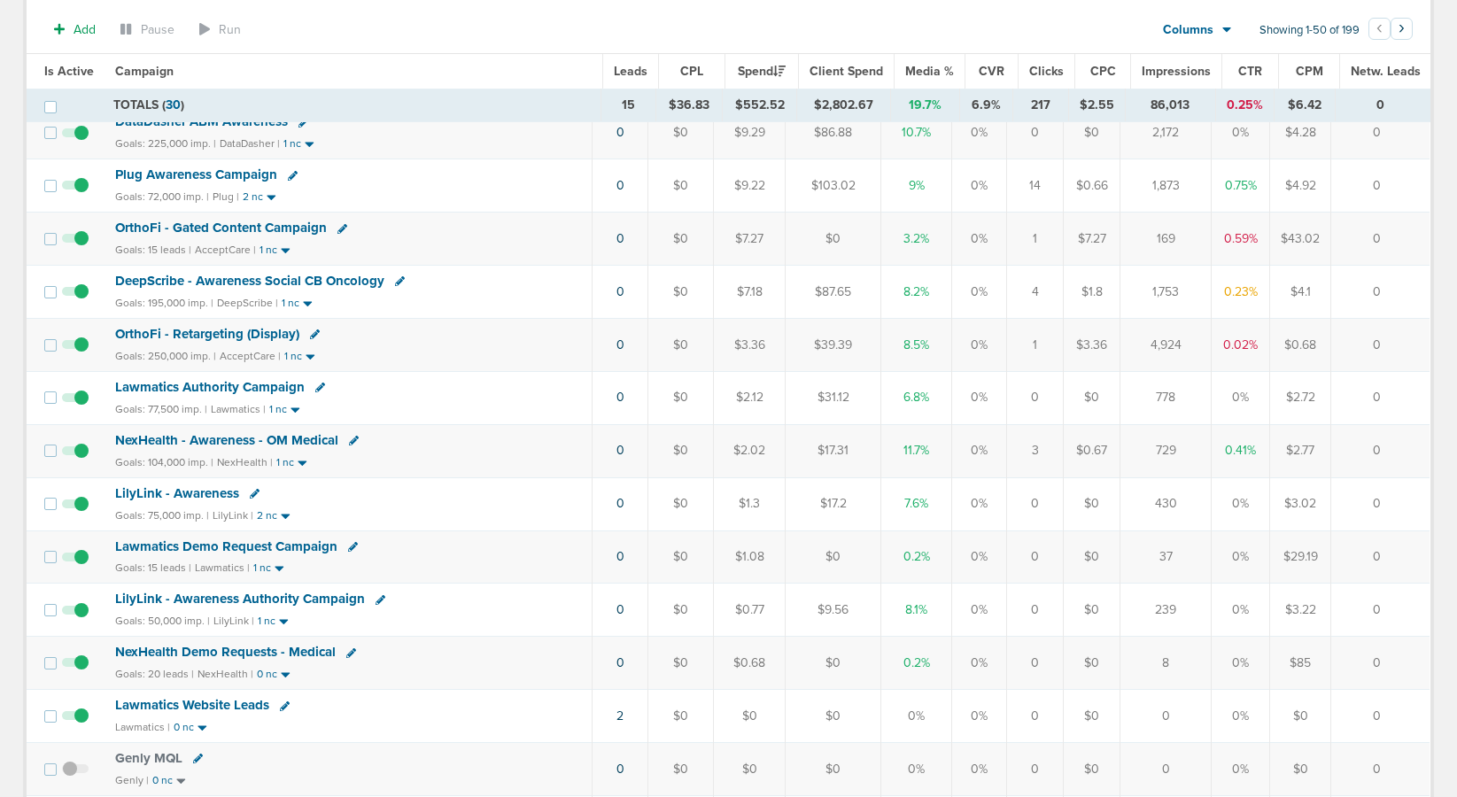
click at [251, 650] on span "NexHealth Demo Requests - Medical" at bounding box center [225, 652] width 220 height 16
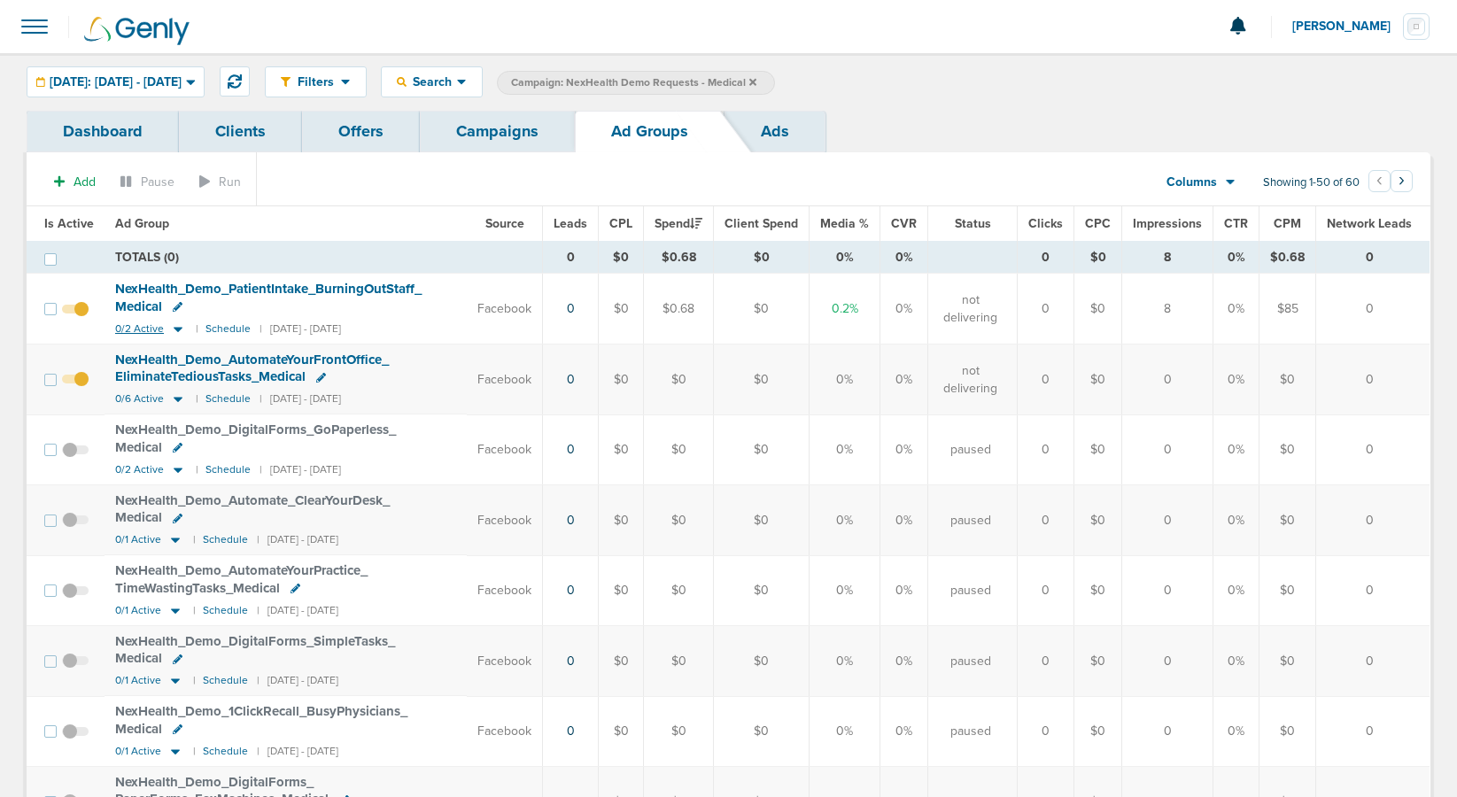
click at [173, 325] on icon at bounding box center [178, 328] width 18 height 15
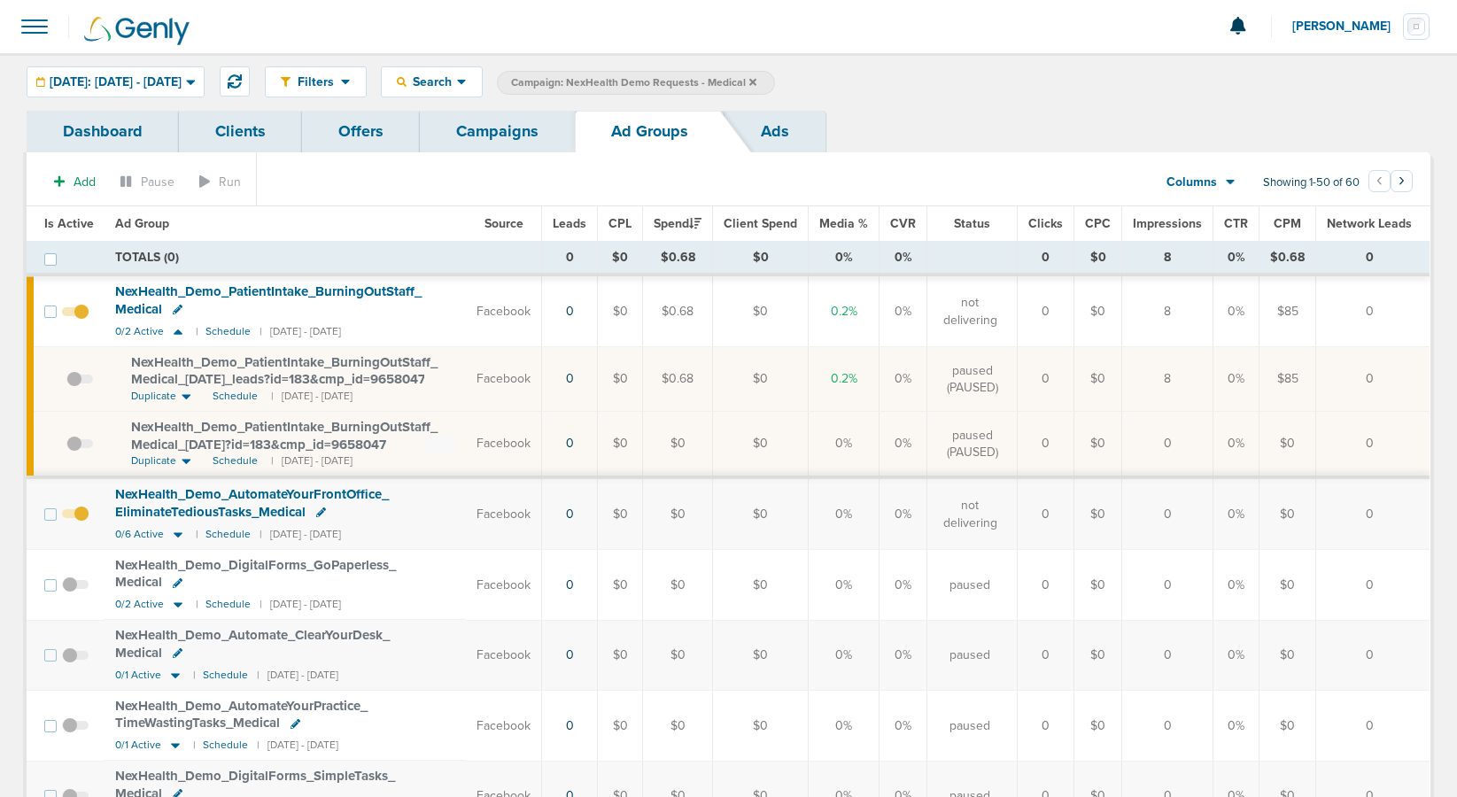
click at [77, 388] on span at bounding box center [79, 388] width 27 height 0
click at [66, 383] on input "checkbox" at bounding box center [66, 383] width 0 height 0
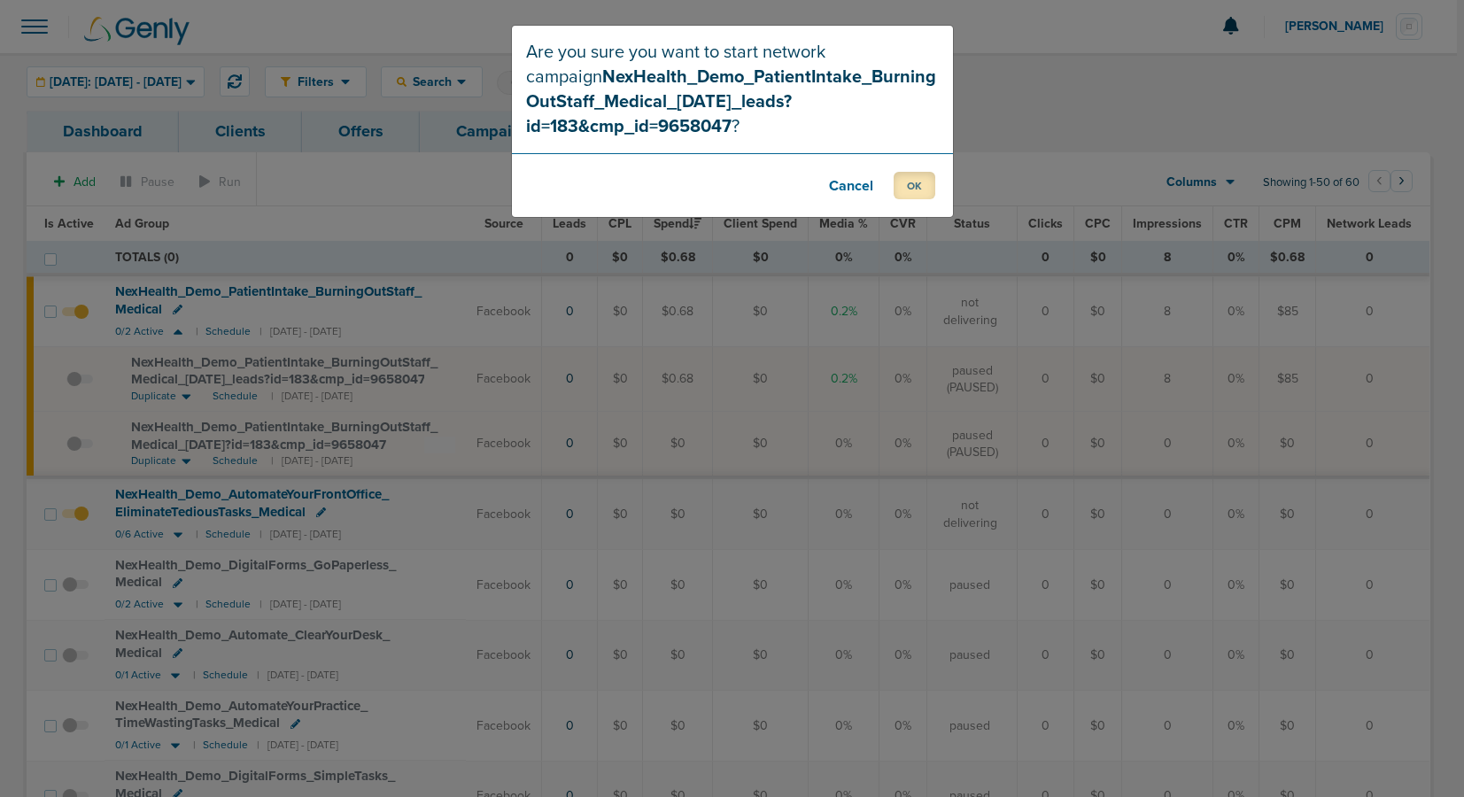
click at [920, 183] on button "OK" at bounding box center [914, 185] width 42 height 27
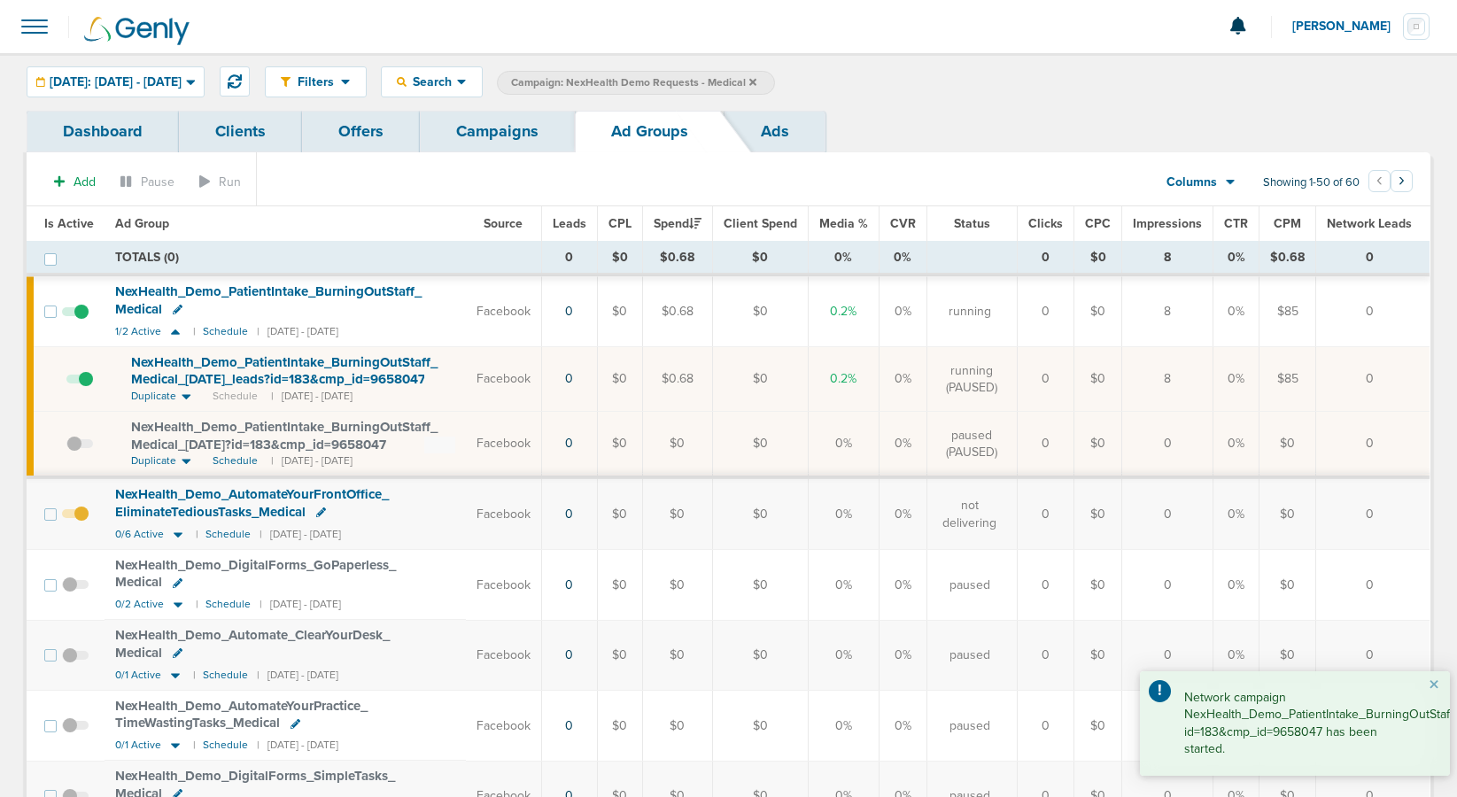
click at [509, 139] on link "Campaigns" at bounding box center [497, 132] width 155 height 42
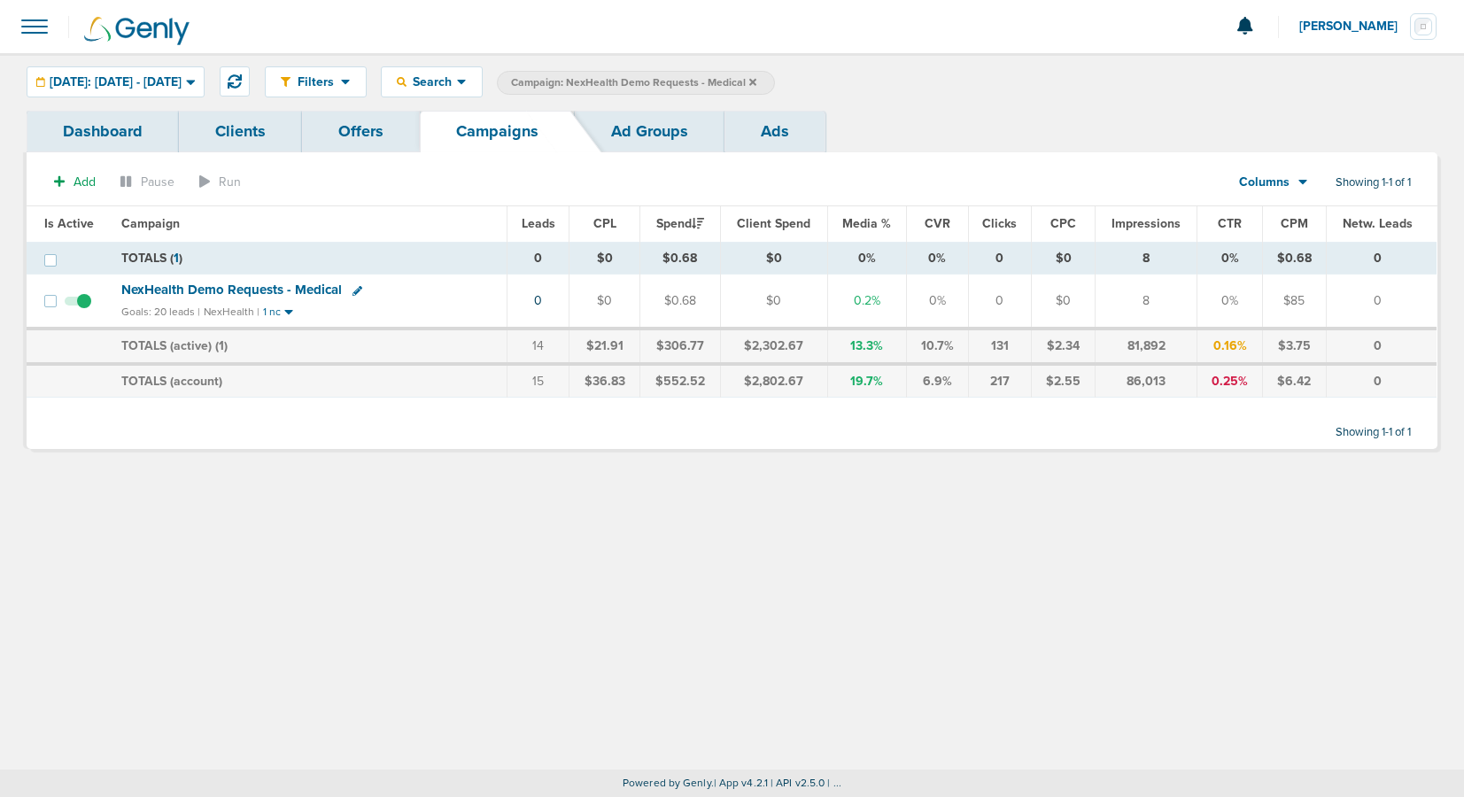
click at [756, 81] on icon at bounding box center [752, 81] width 7 height 7
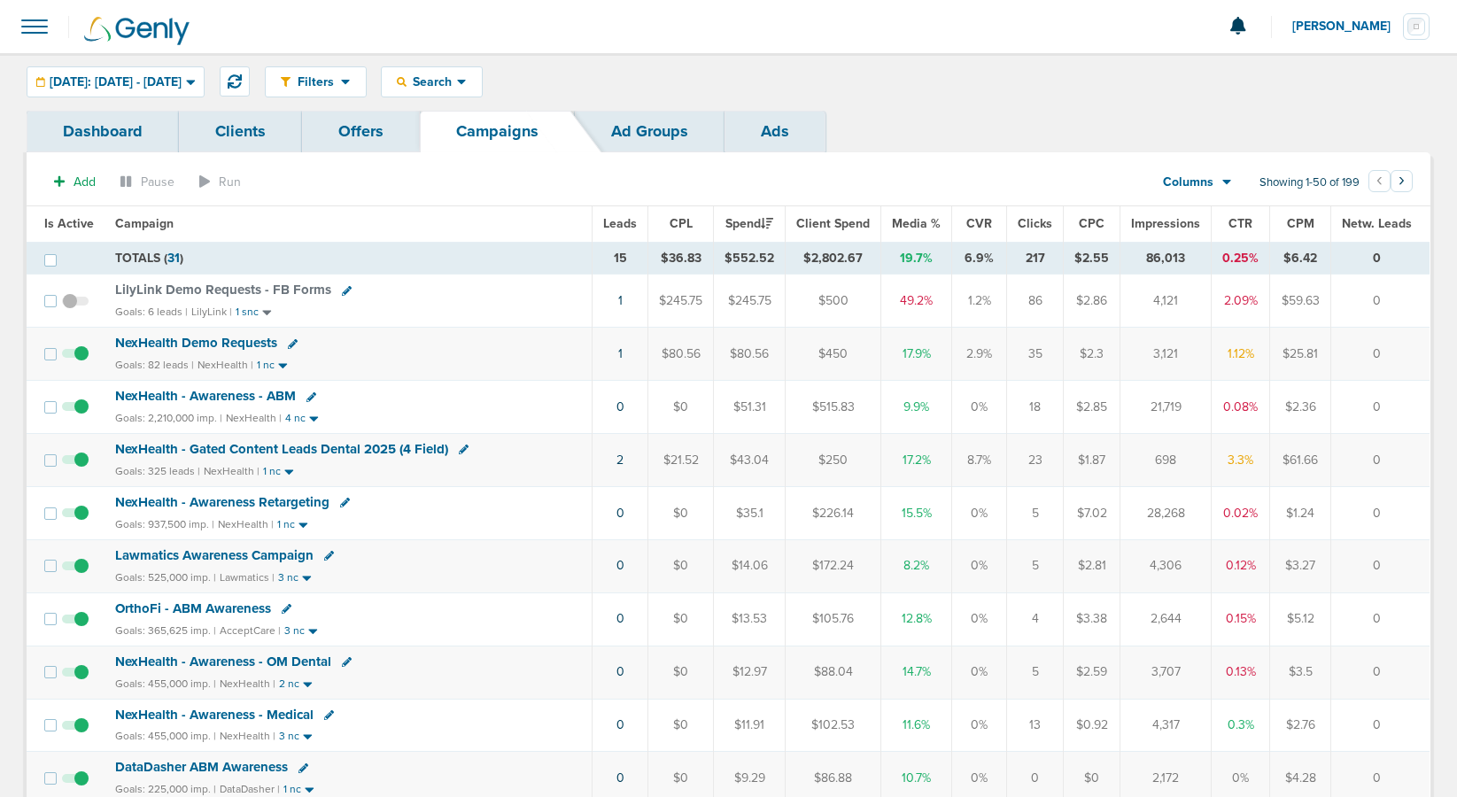
click at [631, 459] on td "2" at bounding box center [620, 460] width 56 height 53
click at [623, 462] on link "2" at bounding box center [619, 459] width 7 height 15
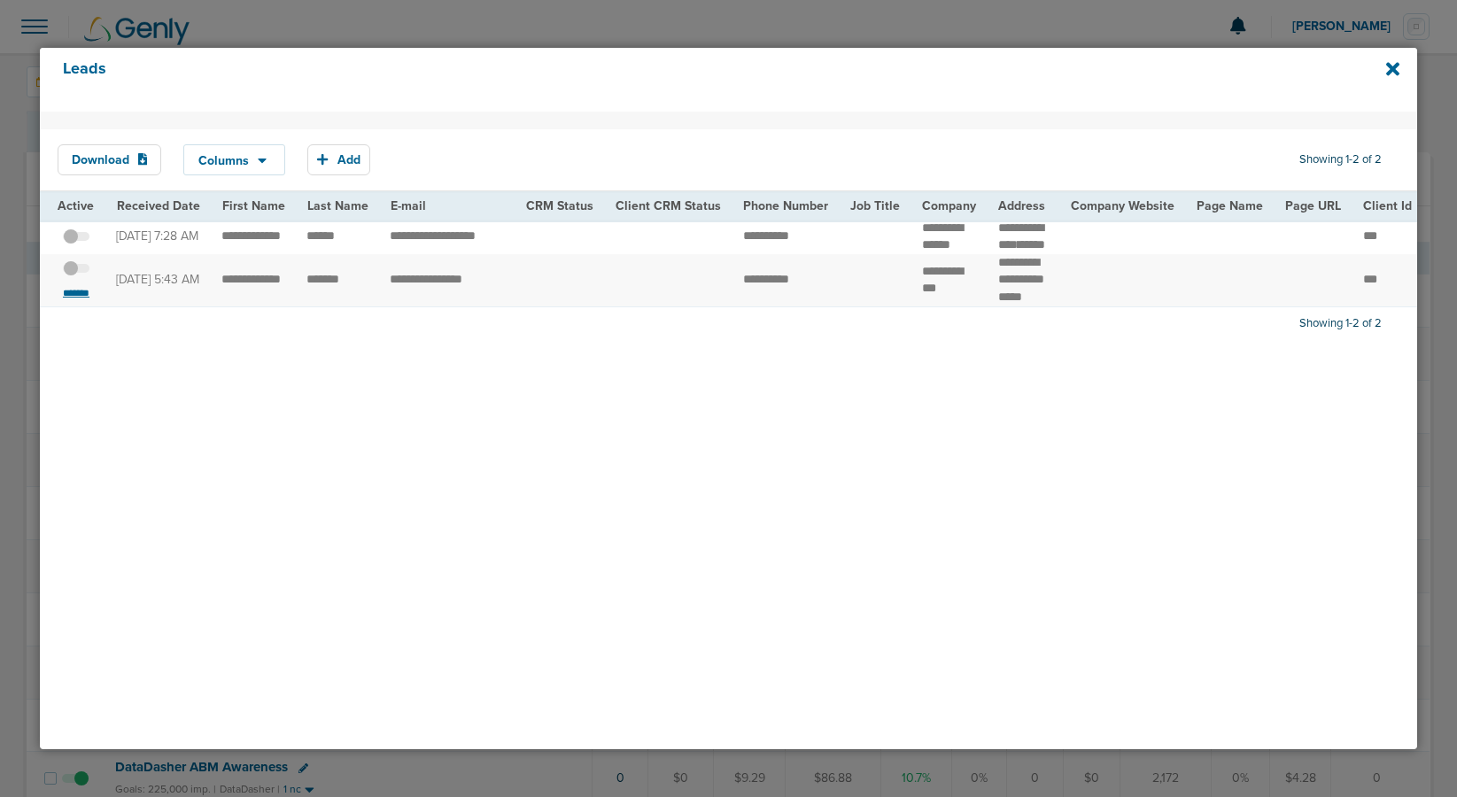
click at [82, 300] on small "*******" at bounding box center [76, 293] width 37 height 14
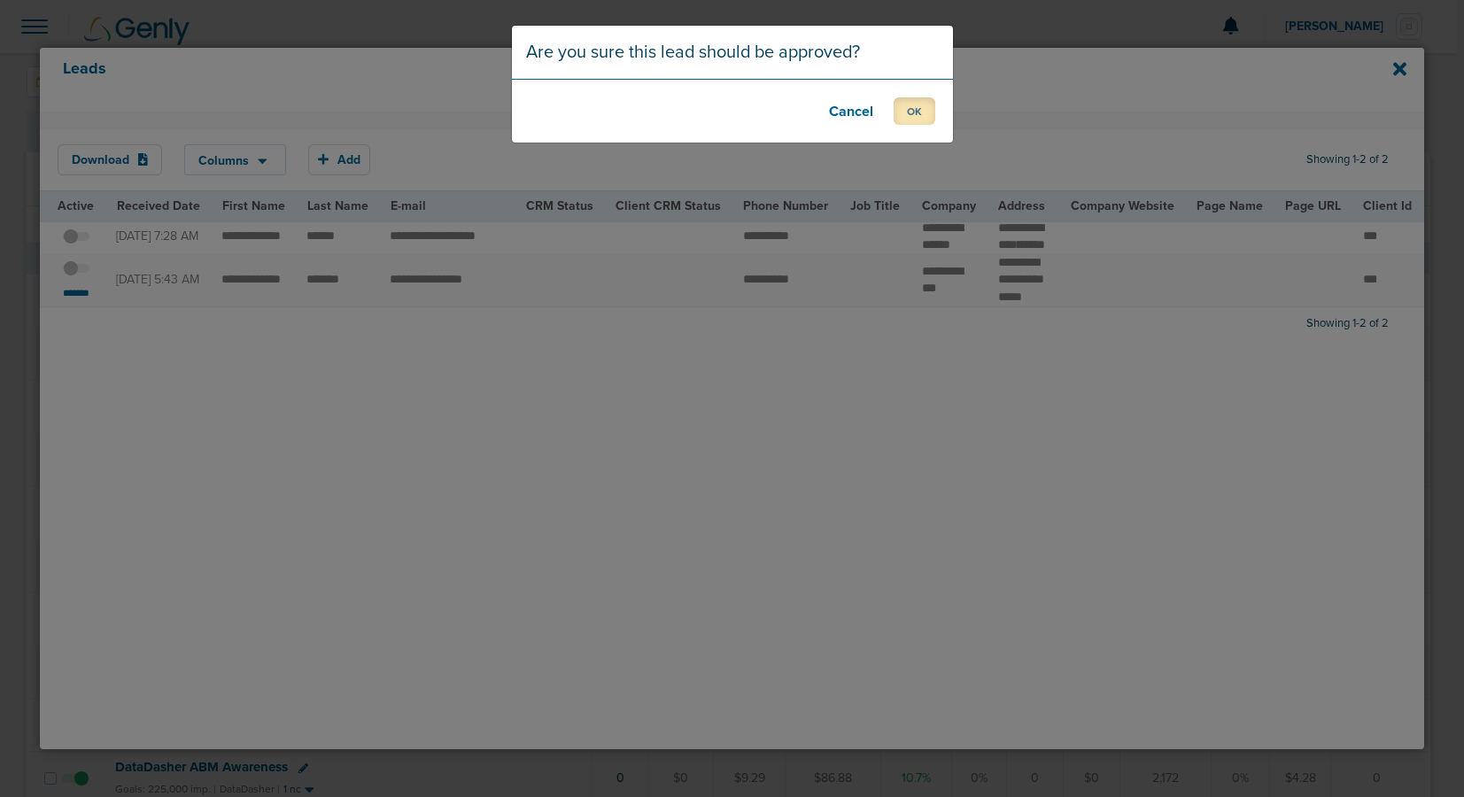
click at [913, 122] on button "OK" at bounding box center [914, 110] width 42 height 27
click at [916, 107] on button "OK" at bounding box center [914, 110] width 42 height 27
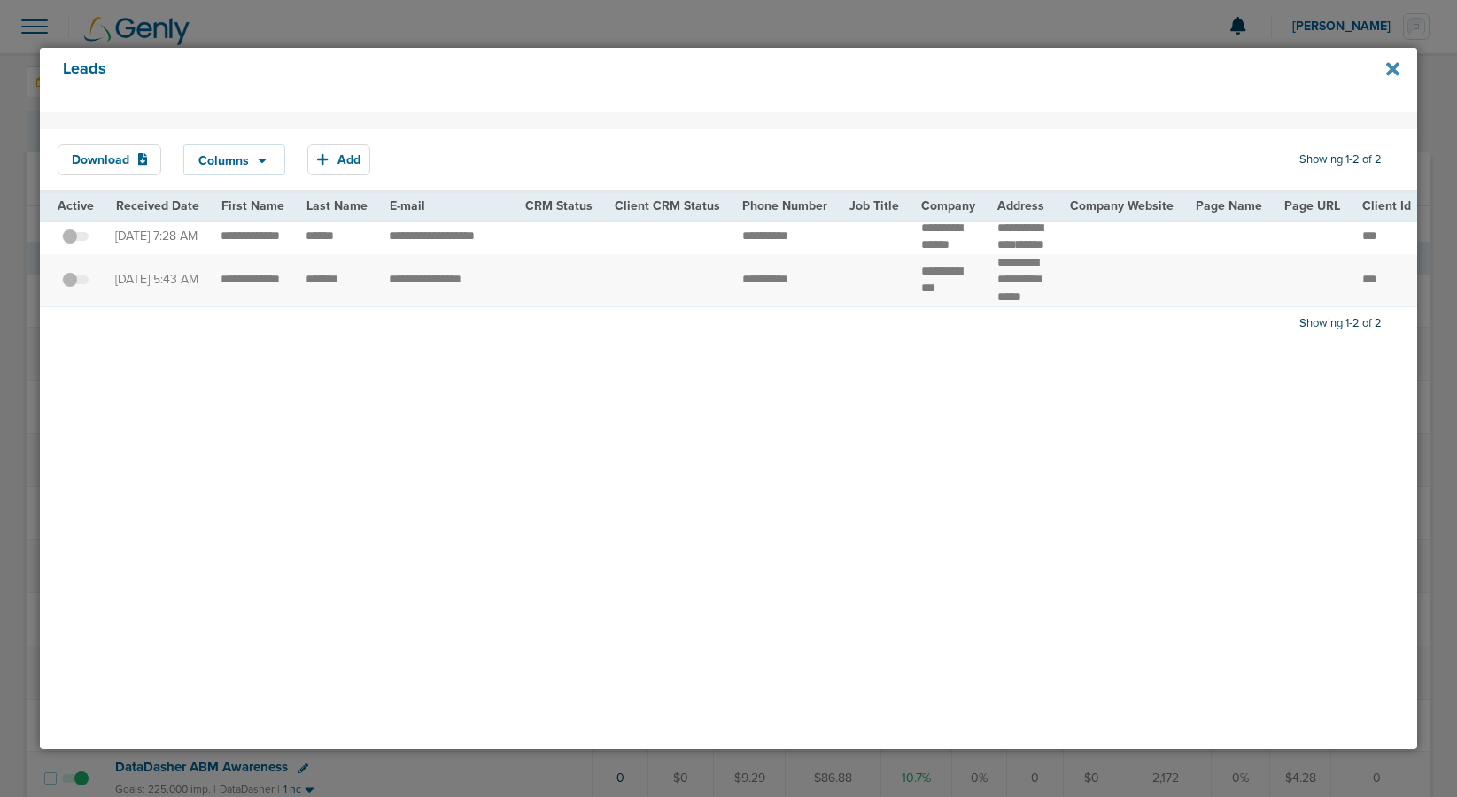
click at [1389, 70] on icon at bounding box center [1392, 68] width 13 height 13
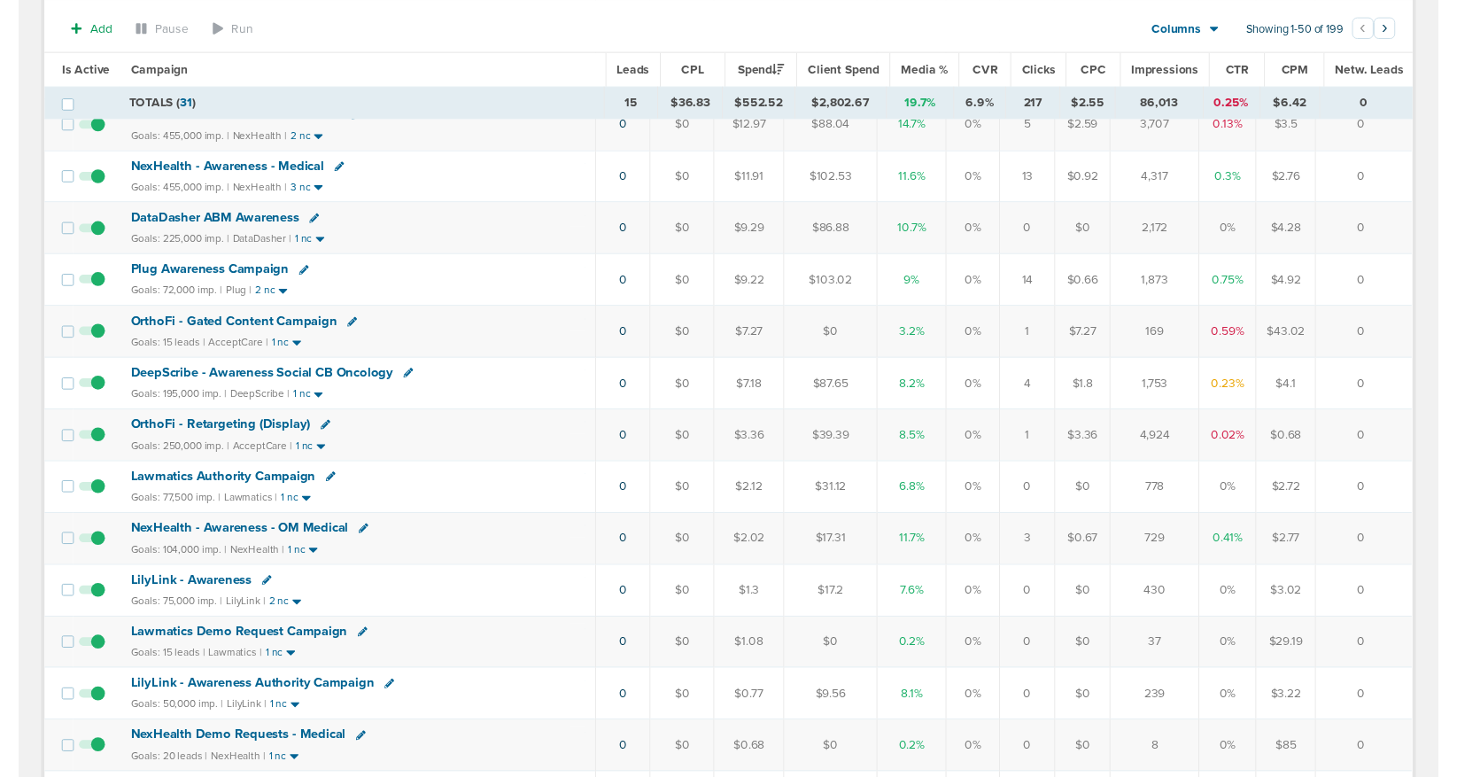
scroll to position [546, 0]
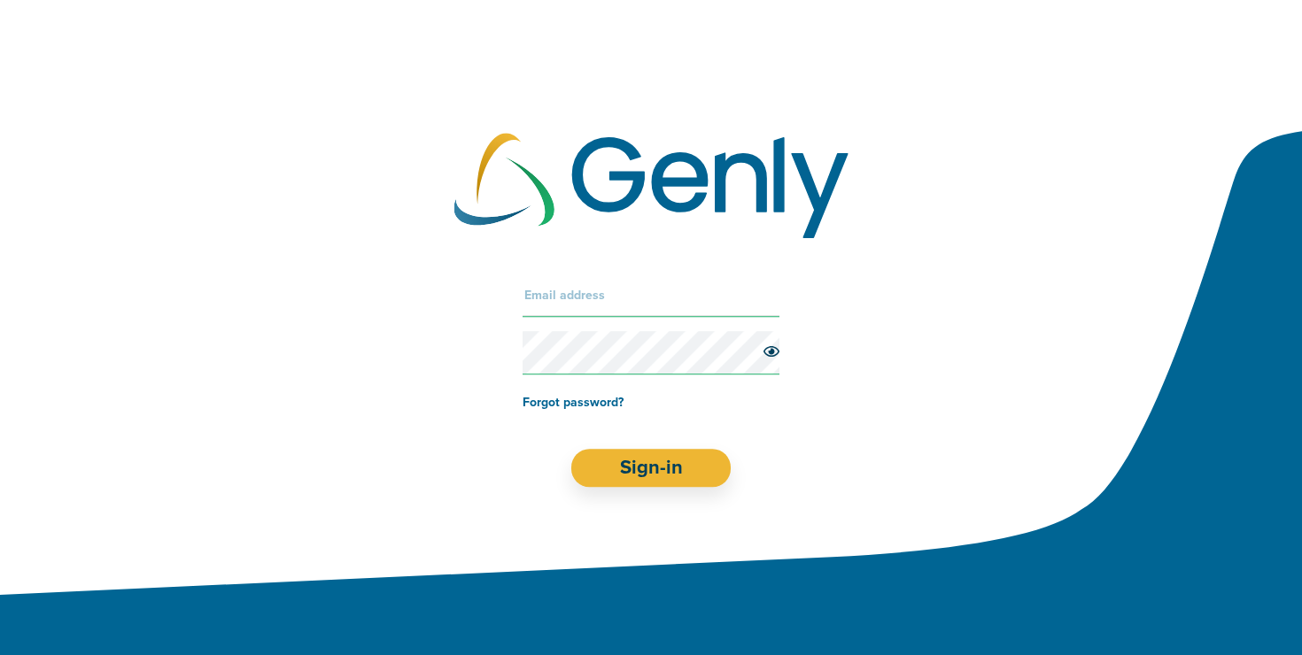
click at [539, 293] on input "text" at bounding box center [650, 295] width 257 height 43
click at [574, 309] on input "text" at bounding box center [650, 295] width 257 height 43
type input "[PERSON_NAME][EMAIL_ADDRESS][DOMAIN_NAME]"
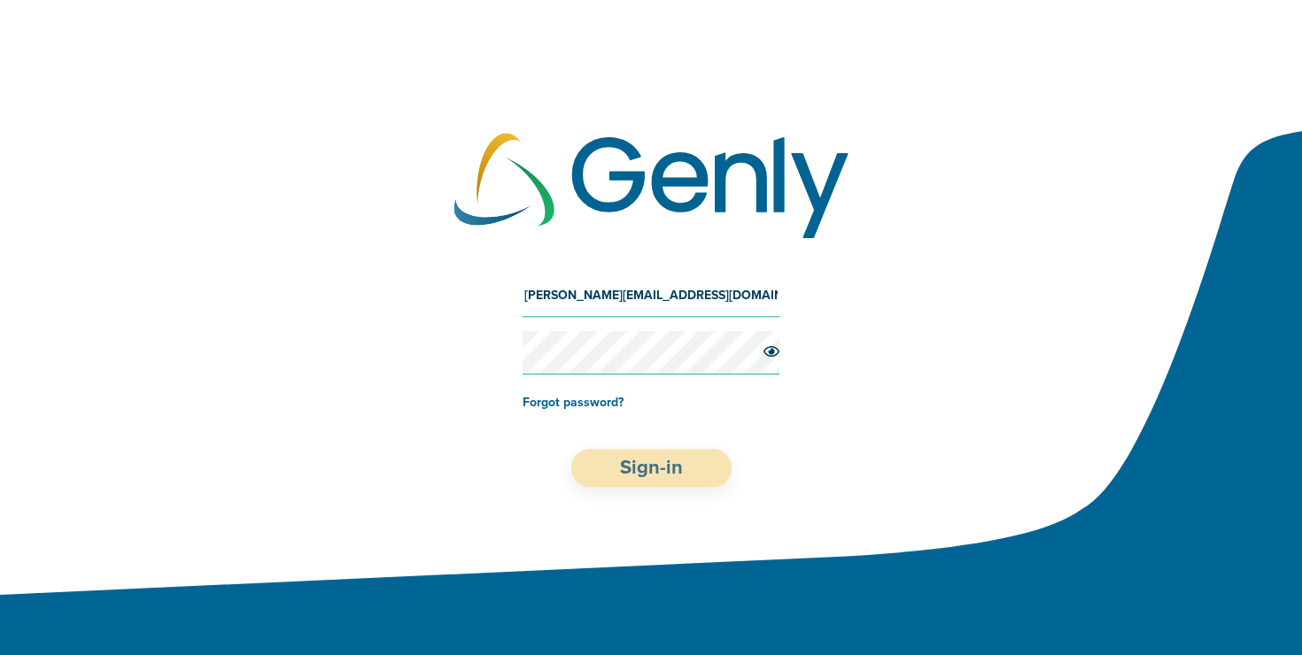
click at [651, 479] on button "Sign-in" at bounding box center [651, 468] width 160 height 38
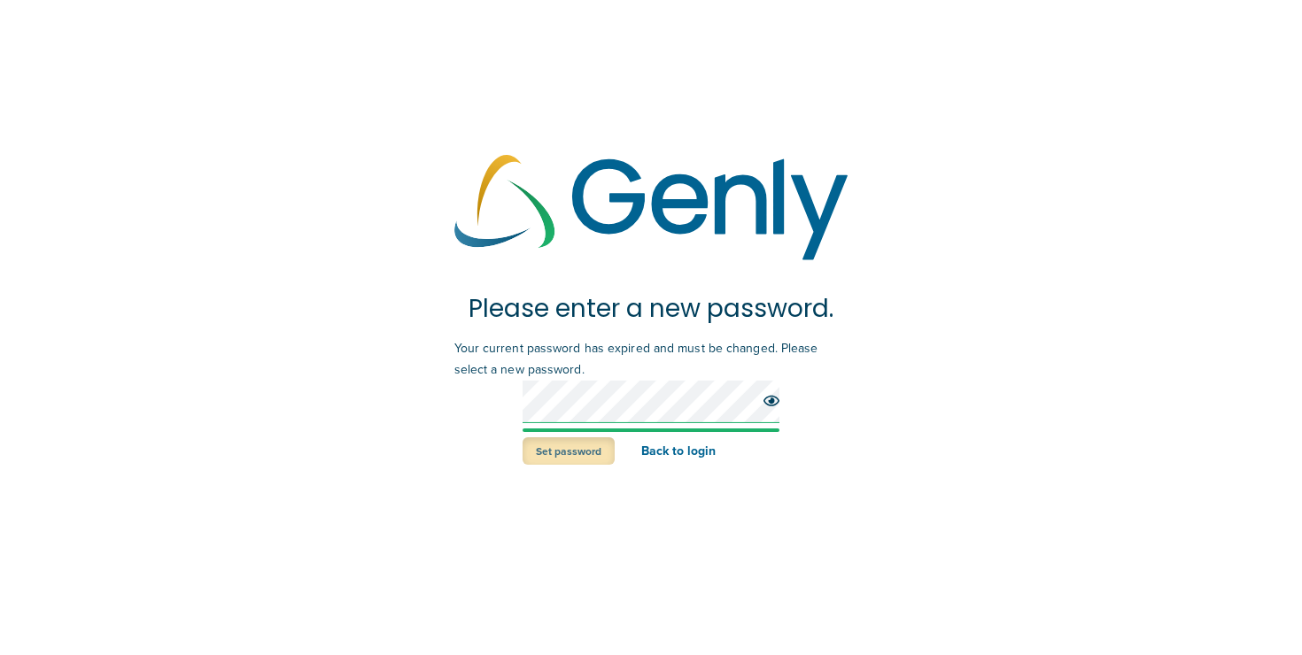
click at [561, 456] on button "Set password" at bounding box center [568, 450] width 92 height 27
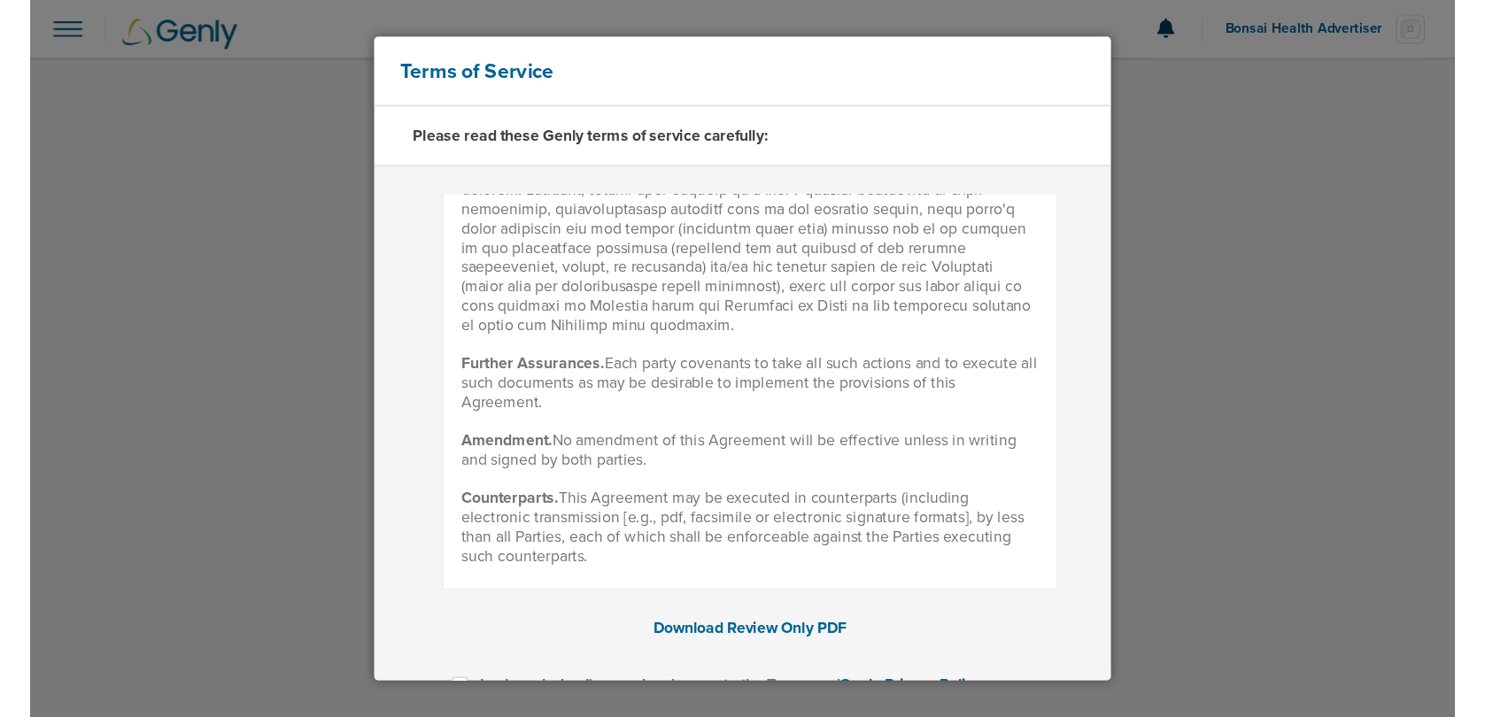
scroll to position [165, 0]
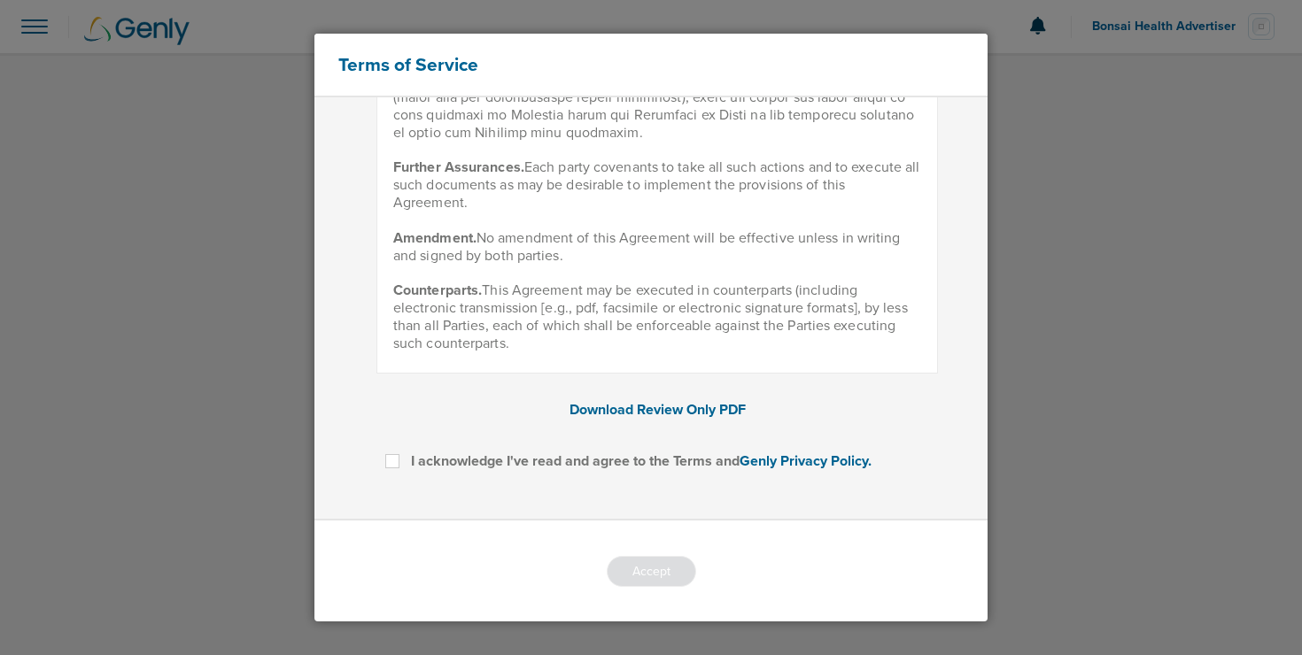
click at [406, 451] on label at bounding box center [406, 451] width 0 height 0
click at [394, 463] on input "I acknowledge I've read and agree to the Terms and Genly Privacy Policy." at bounding box center [392, 460] width 14 height 18
checkbox input "true"
drag, startPoint x: 601, startPoint y: 553, endPoint x: 614, endPoint y: 565, distance: 16.9
click at [607, 561] on div "Accept" at bounding box center [650, 572] width 673 height 102
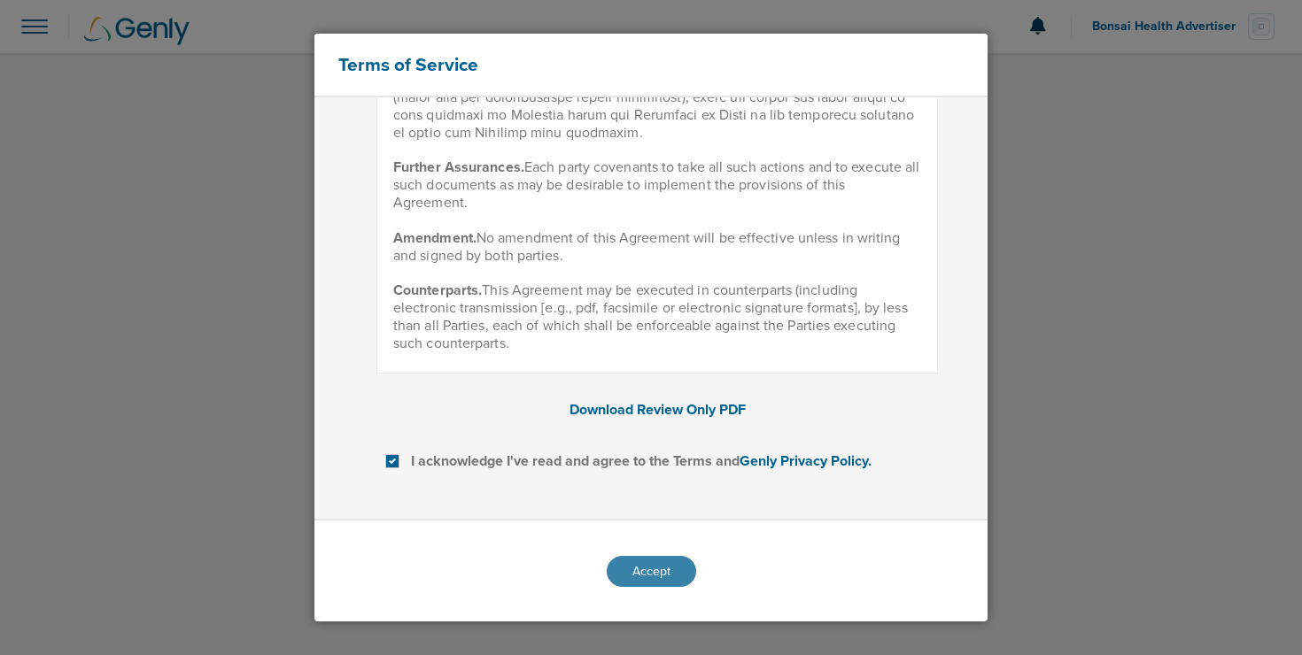
click at [630, 573] on button "Accept" at bounding box center [651, 571] width 89 height 31
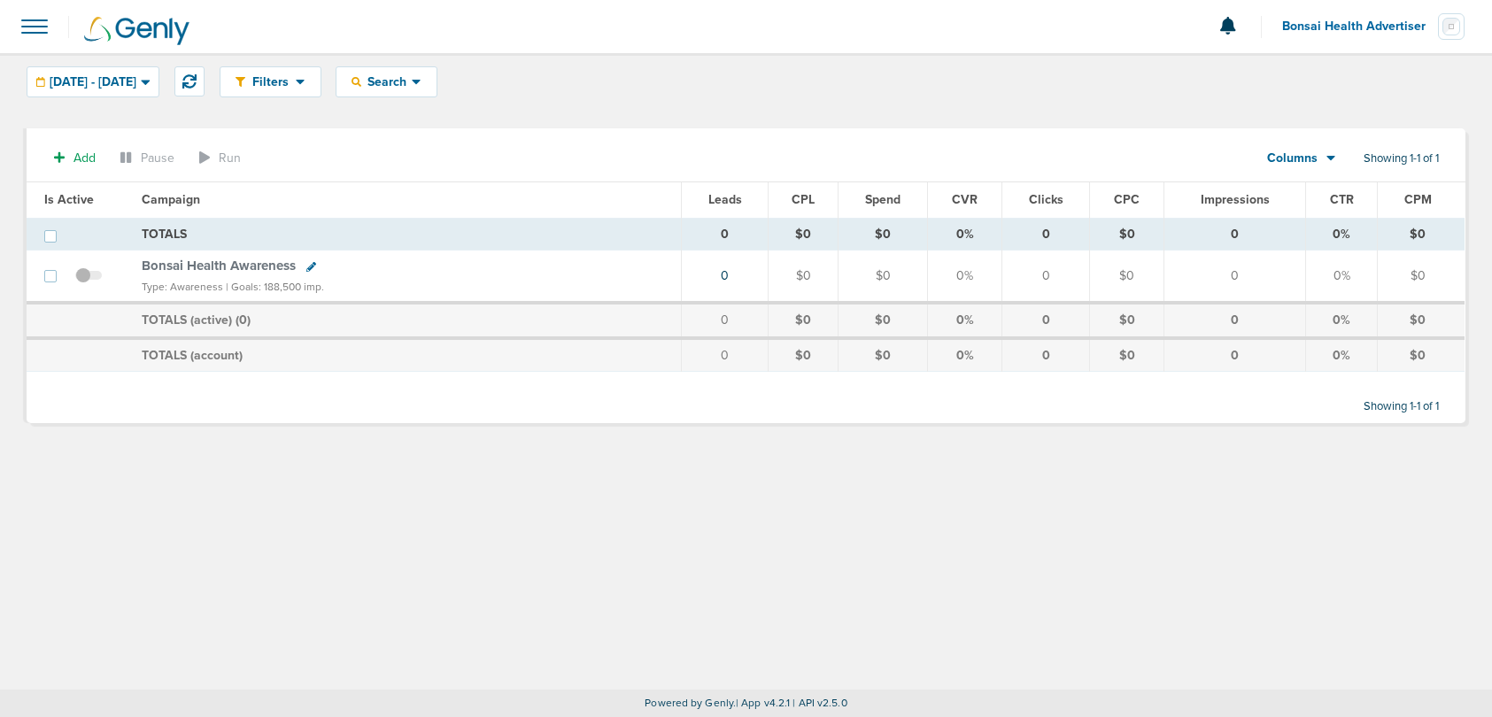
click at [172, 268] on span "Bonsai Health Awareness" at bounding box center [219, 266] width 154 height 16
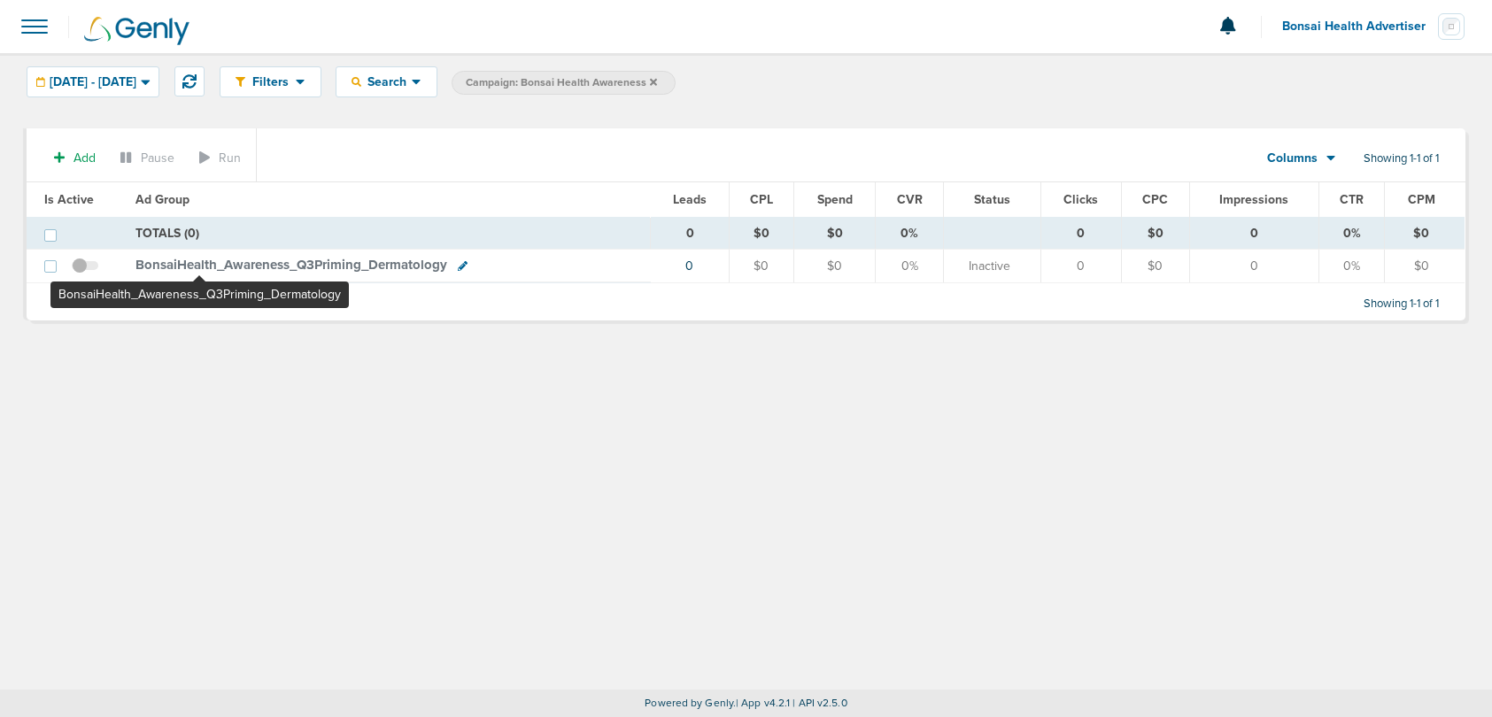
click at [199, 266] on span "BonsaiHealth_ Awareness_ Q3Priming_ Dermatology" at bounding box center [291, 265] width 312 height 16
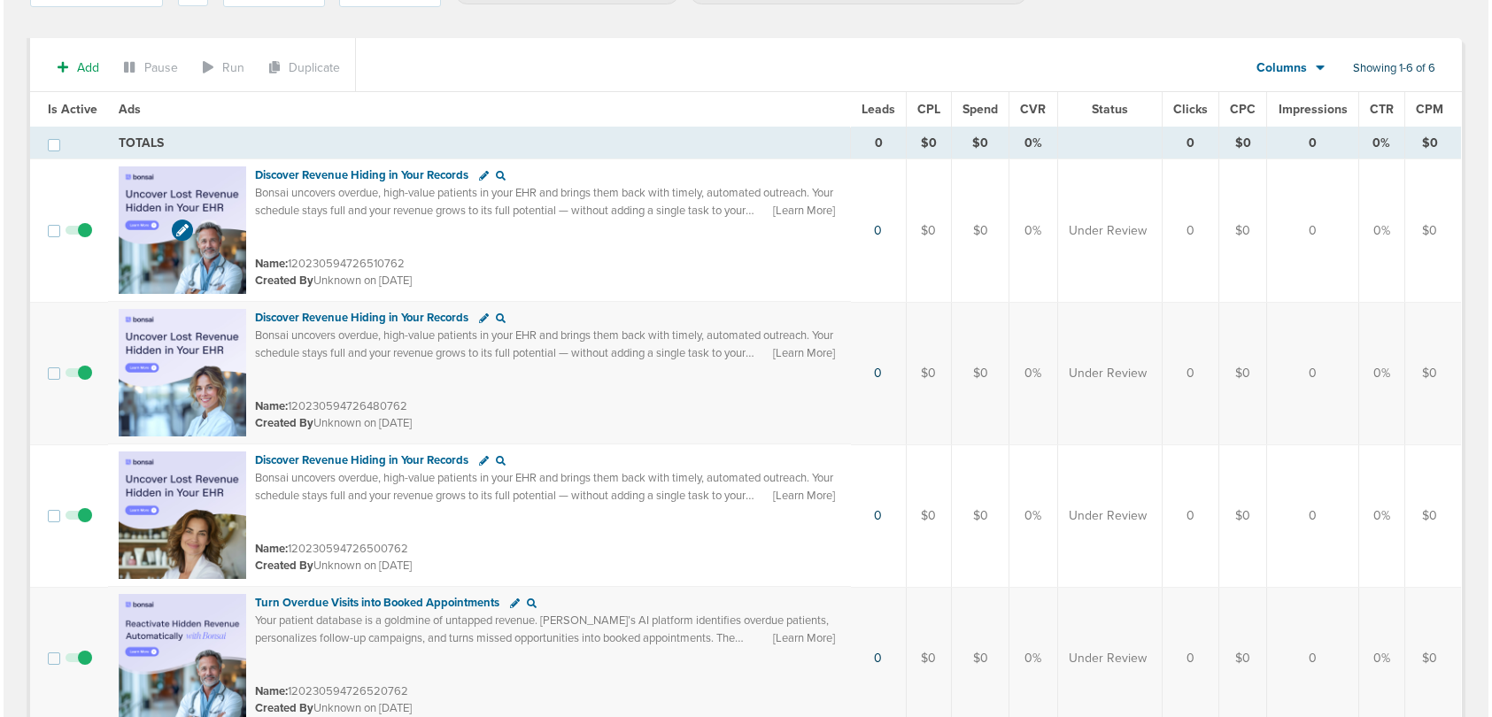
scroll to position [93, 0]
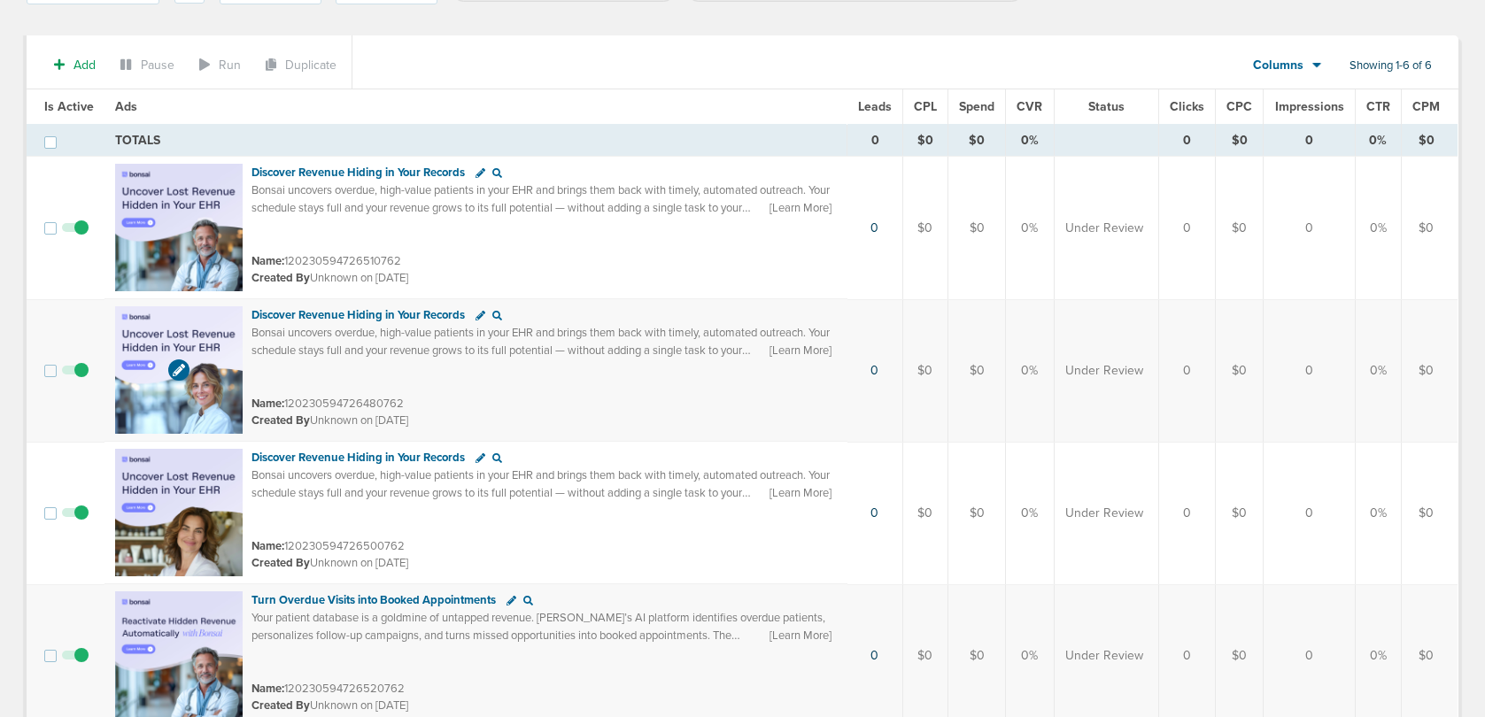
click at [236, 327] on img at bounding box center [179, 370] width 128 height 128
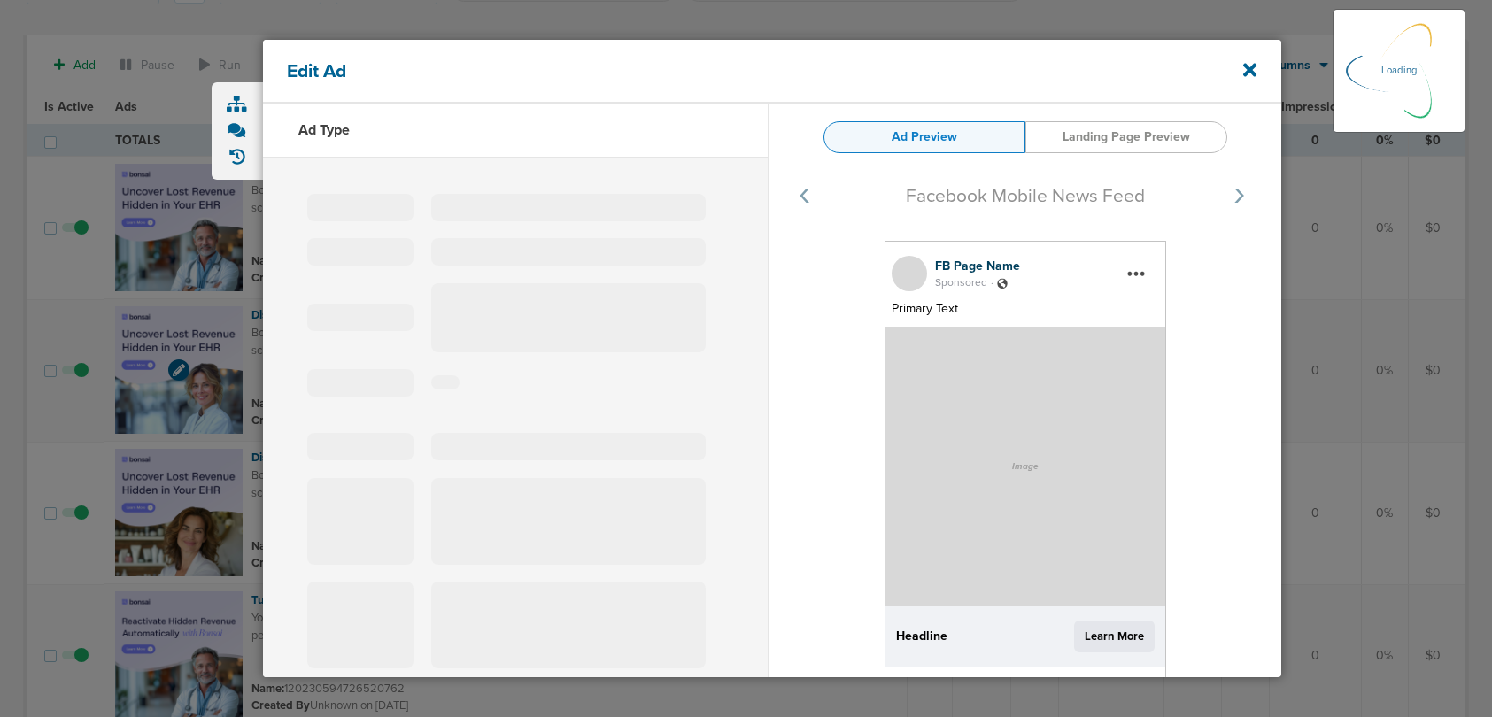
select select "learn_more"
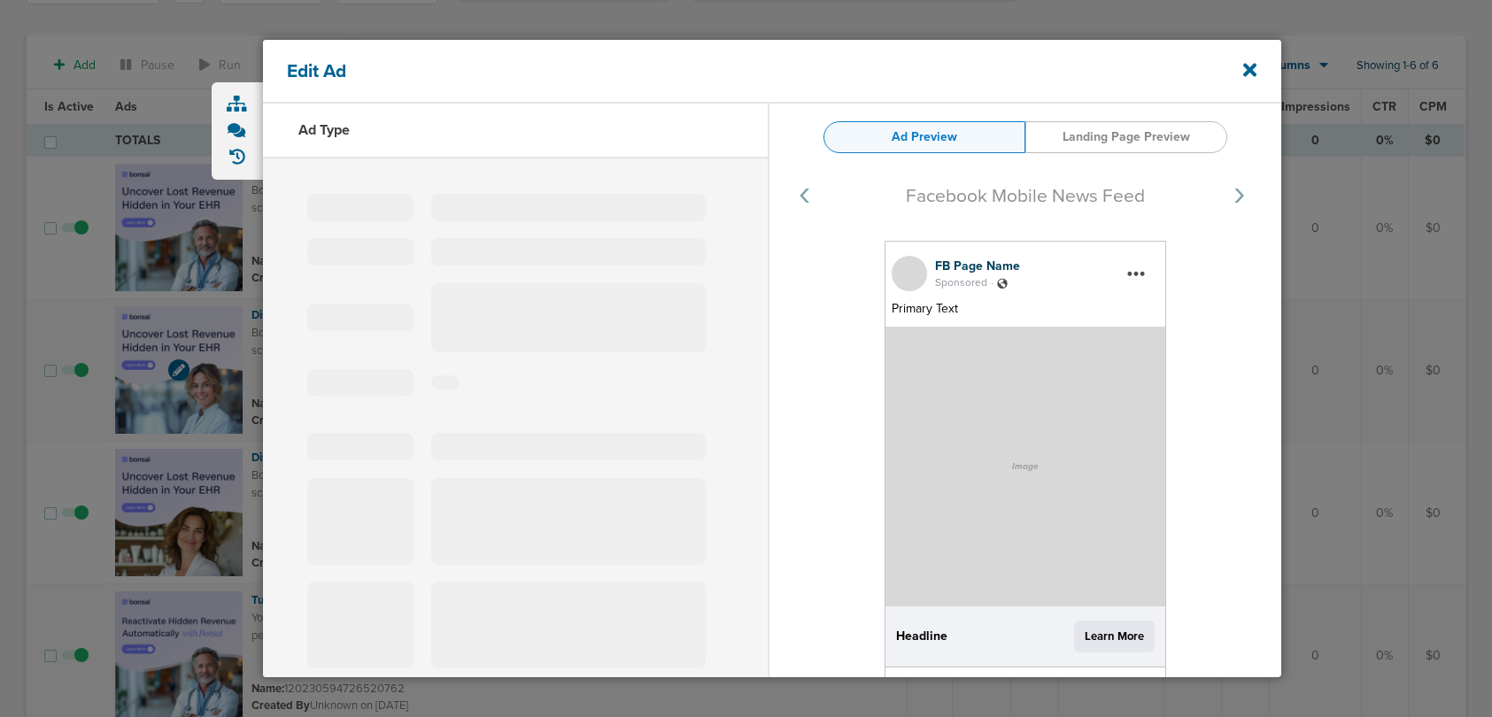
type input "120230594726480762"
type input "Discover Revenue Hiding in Your Records"
type textarea "Bonsai uncovers overdue, high-value patients in your EHR and brings them back w…"
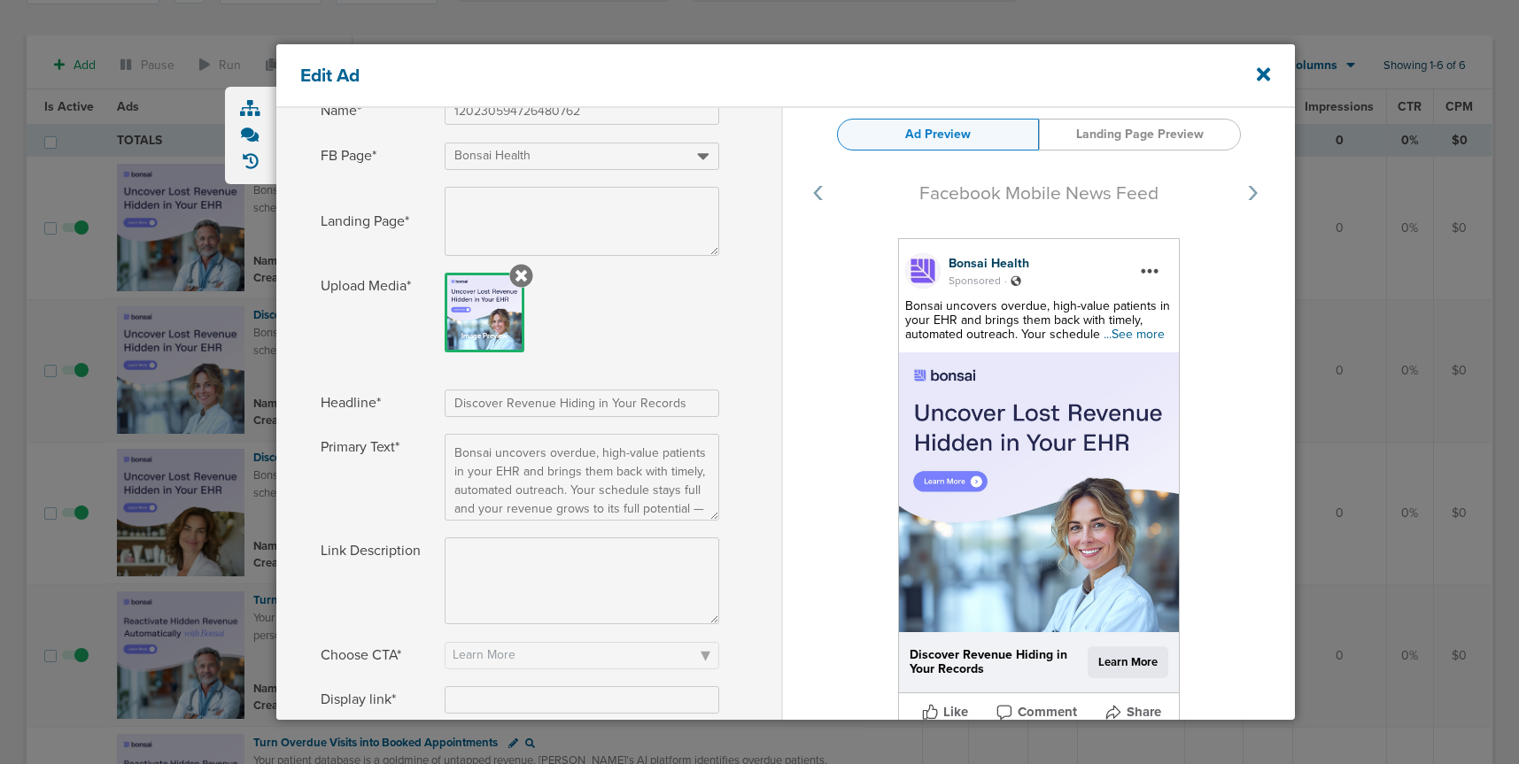
scroll to position [101, 0]
click at [1267, 79] on icon at bounding box center [1262, 73] width 13 height 13
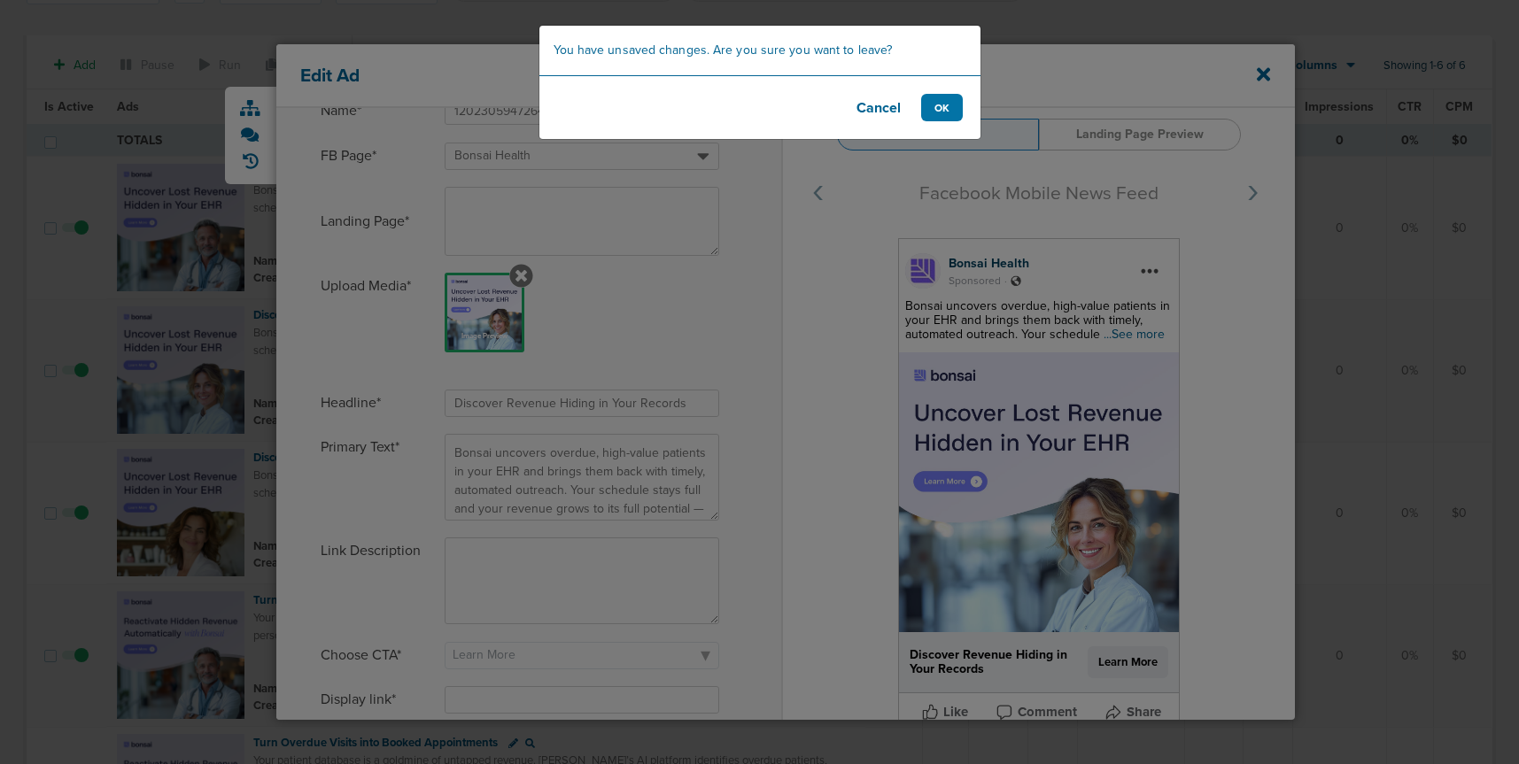
click at [880, 108] on button "Cancel" at bounding box center [878, 107] width 71 height 27
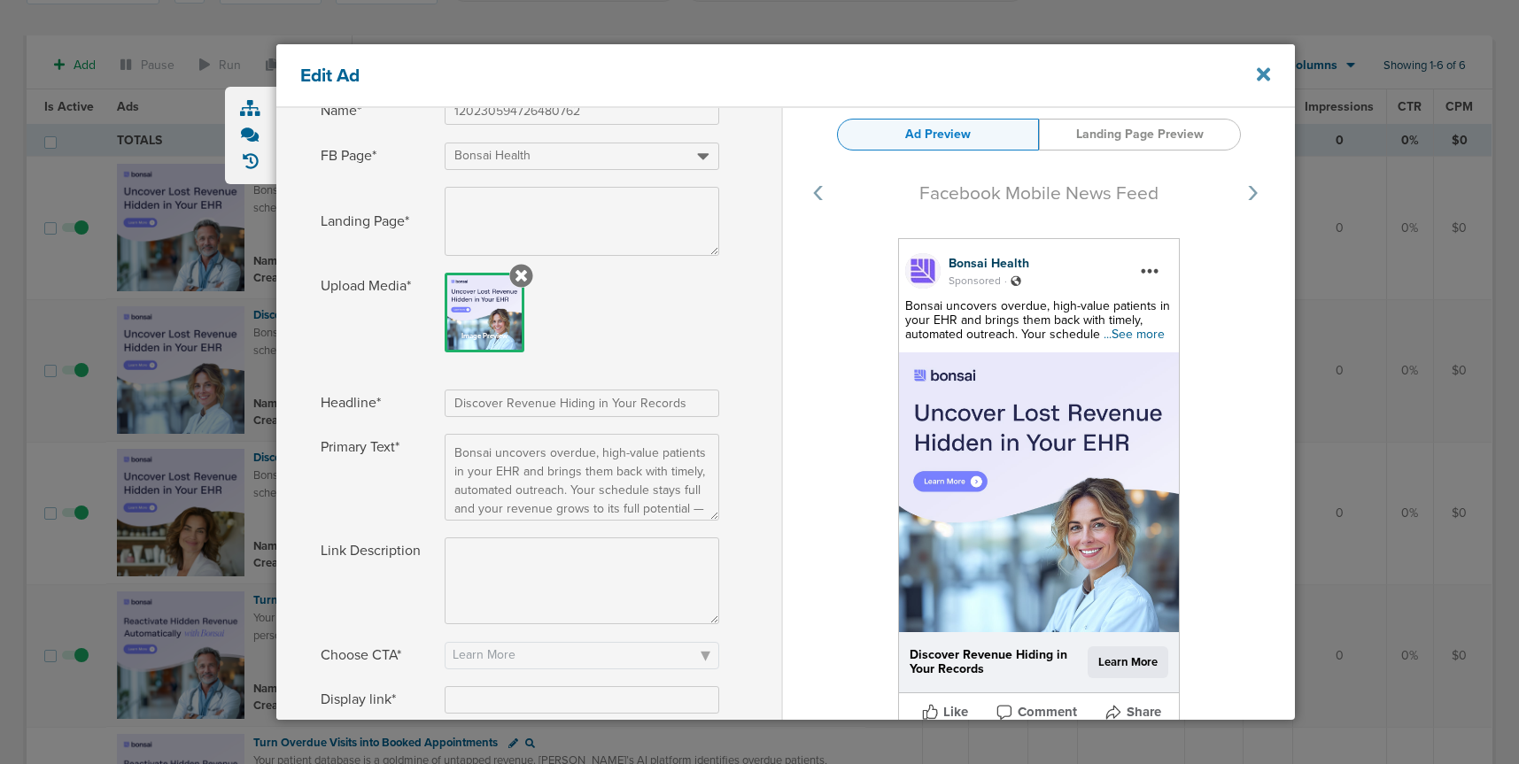
click at [1266, 73] on icon at bounding box center [1262, 74] width 13 height 19
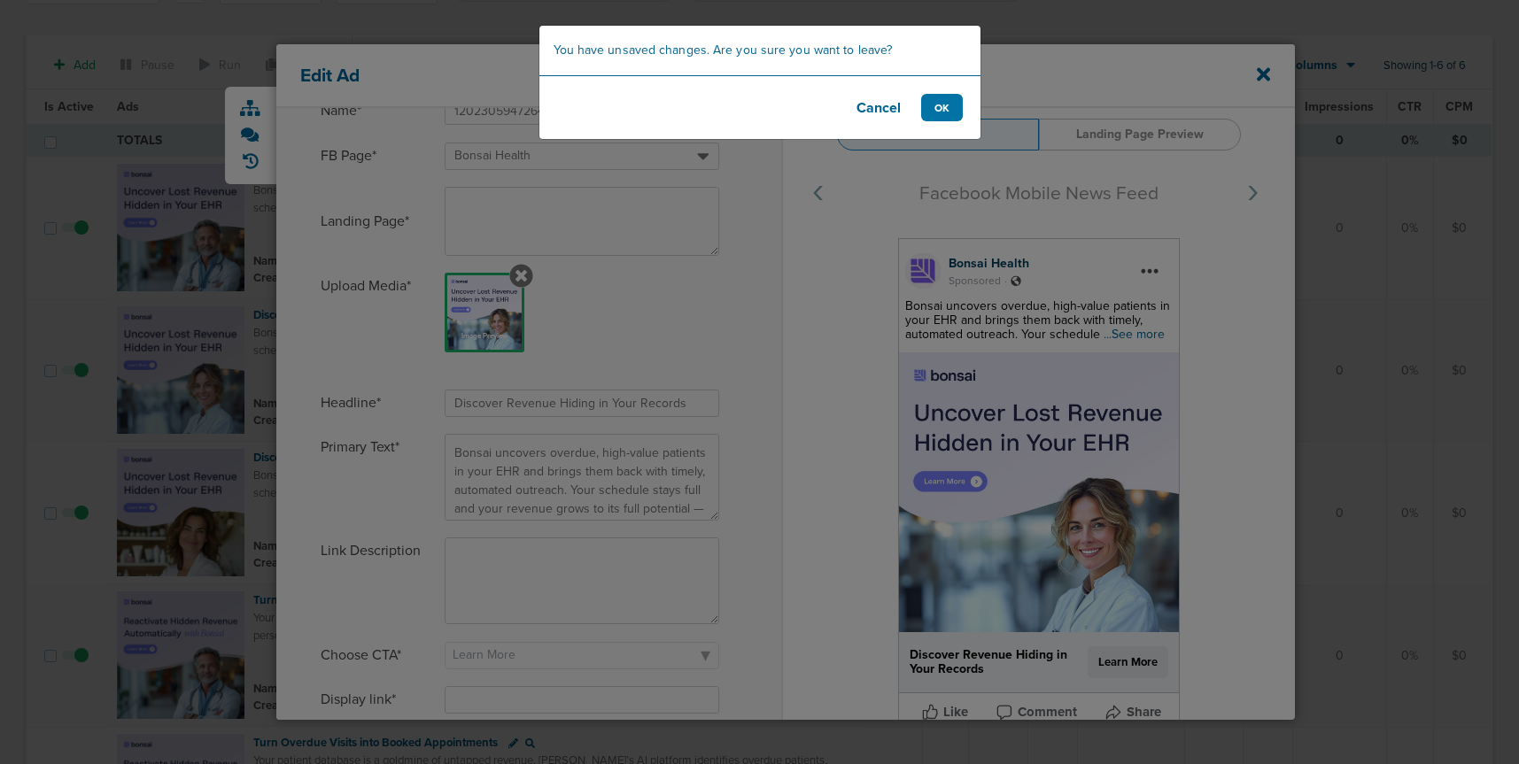
click at [861, 109] on button "Cancel" at bounding box center [878, 107] width 71 height 27
